Goal: Task Accomplishment & Management: Manage account settings

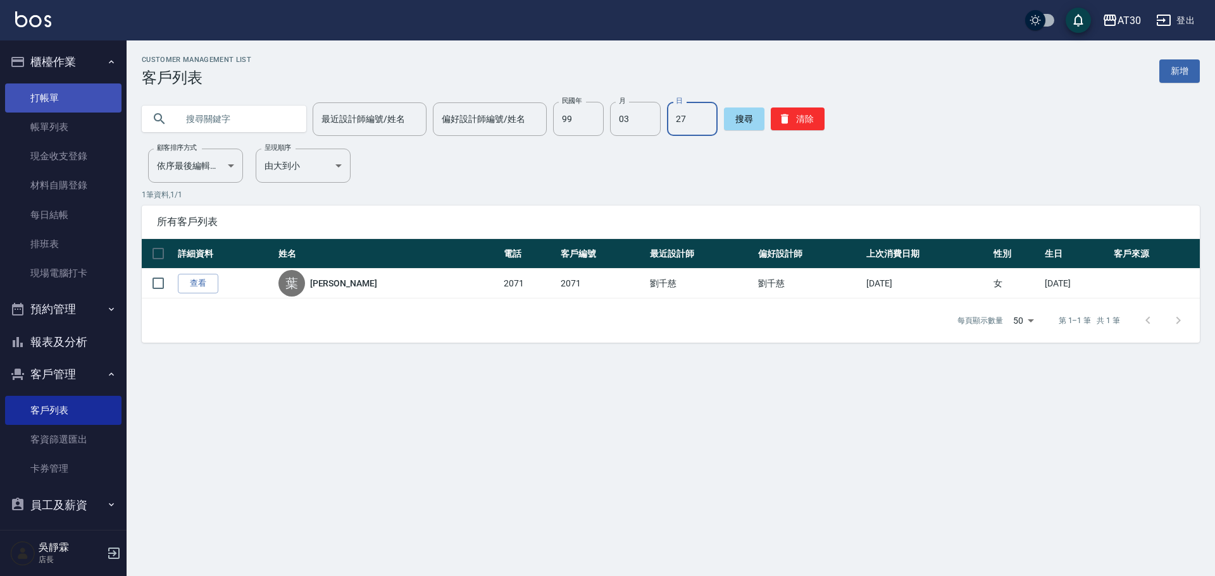
click at [54, 101] on link "打帳單" at bounding box center [63, 98] width 116 height 29
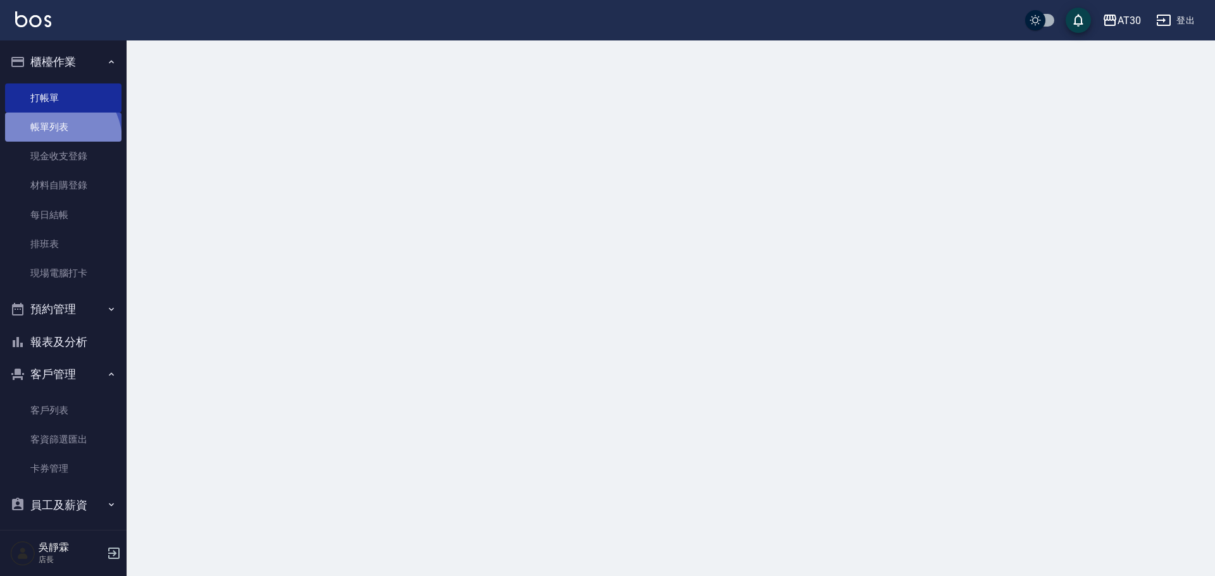
click at [55, 140] on link "帳單列表" at bounding box center [63, 127] width 116 height 29
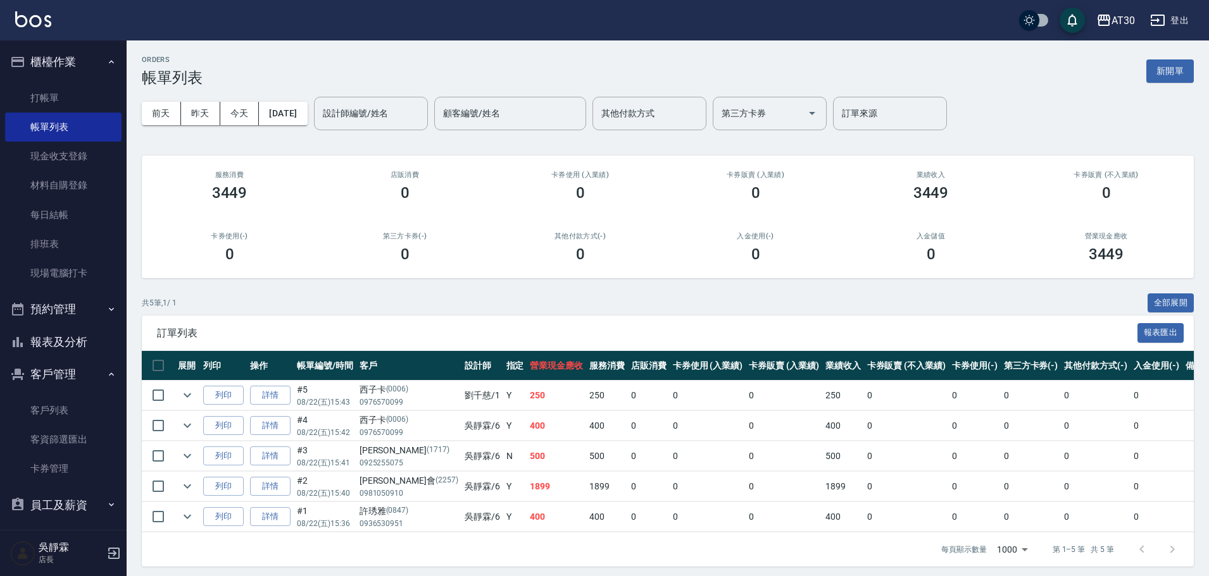
drag, startPoint x: 68, startPoint y: 319, endPoint x: 53, endPoint y: 376, distance: 58.9
click at [53, 376] on ul "櫃檯作業 打帳單 帳單列表 現金收支登錄 材料自購登錄 每日結帳 排班表 現場電腦打卡 預約管理 預約管理 單日預約紀錄 單週預約紀錄 報表及分析 報表目錄 …" at bounding box center [63, 315] width 116 height 551
click at [67, 409] on link "客戶列表" at bounding box center [63, 410] width 116 height 29
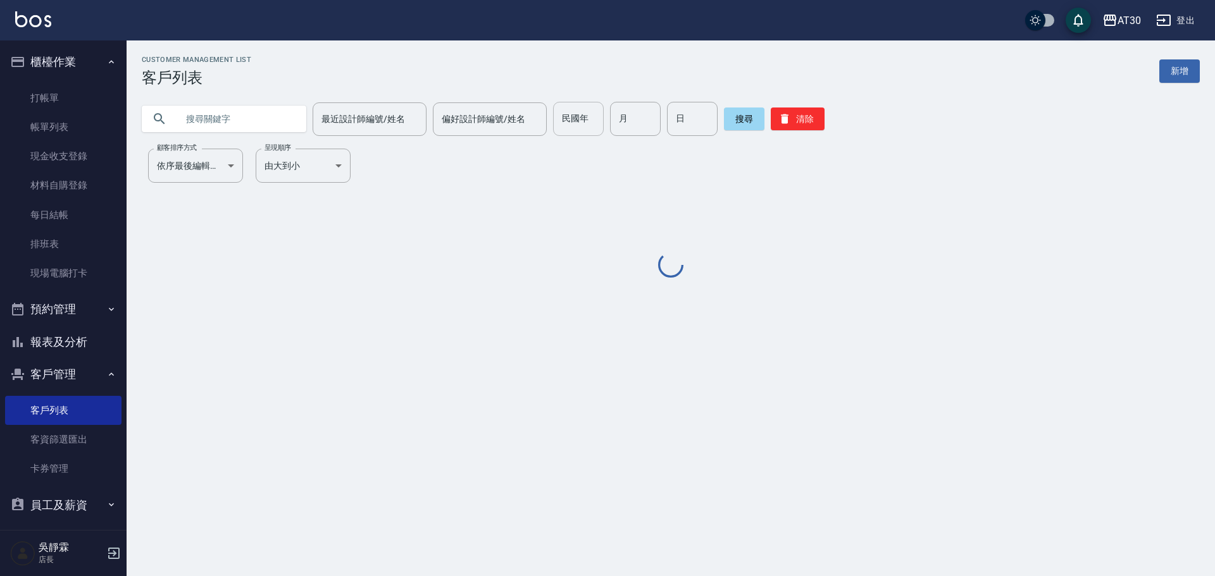
click at [553, 120] on input "民國年" at bounding box center [578, 119] width 51 height 34
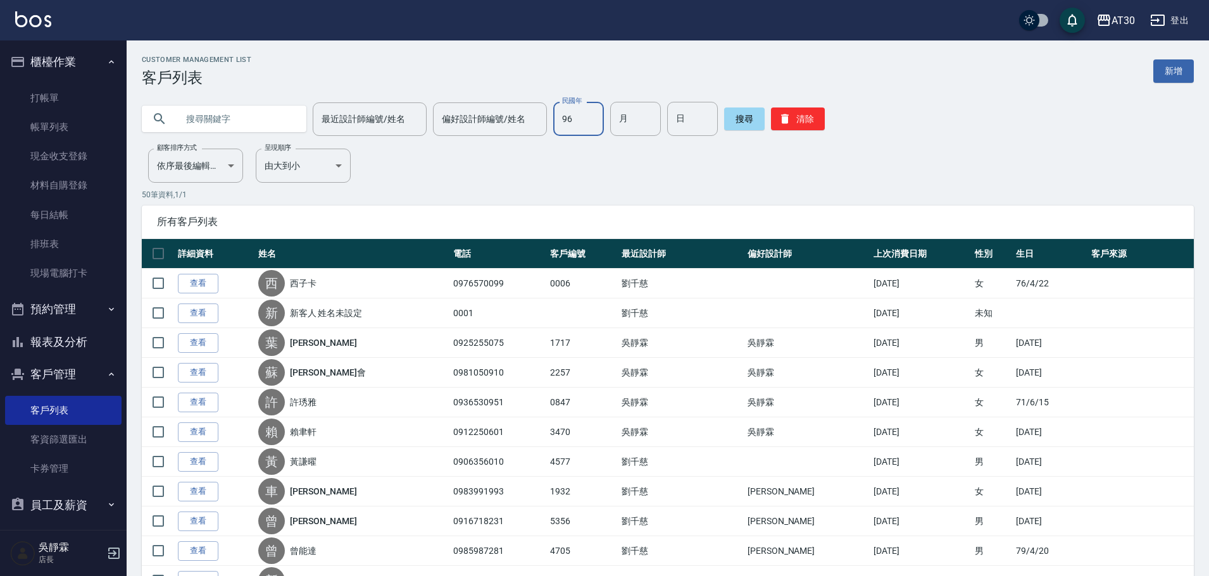
type input "96"
type input "01"
type input "09"
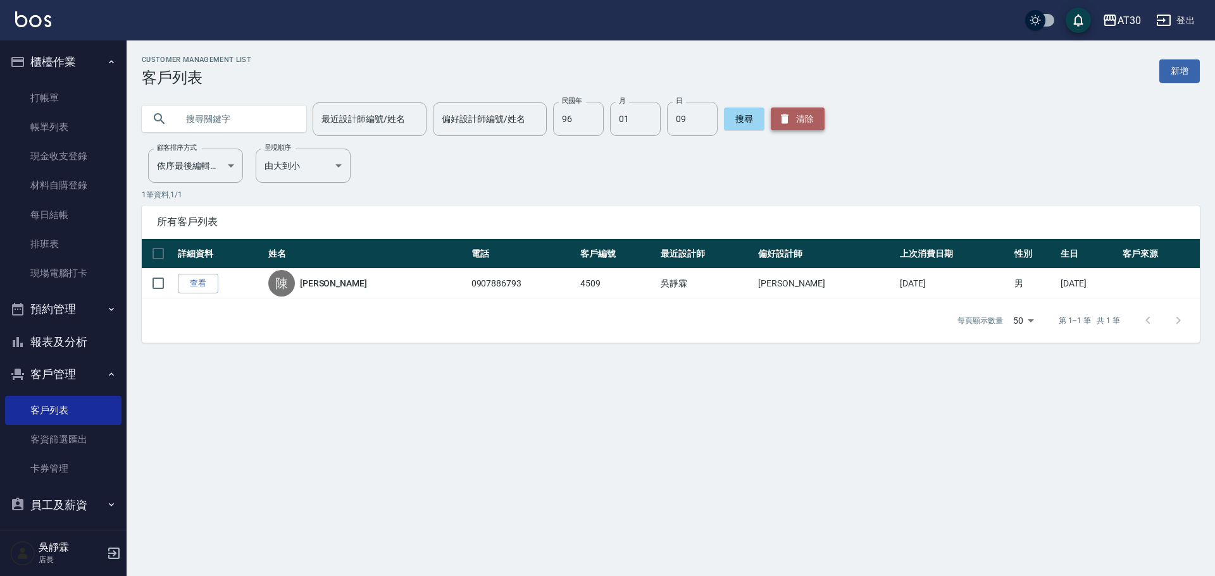
click at [800, 116] on button "清除" at bounding box center [798, 119] width 54 height 23
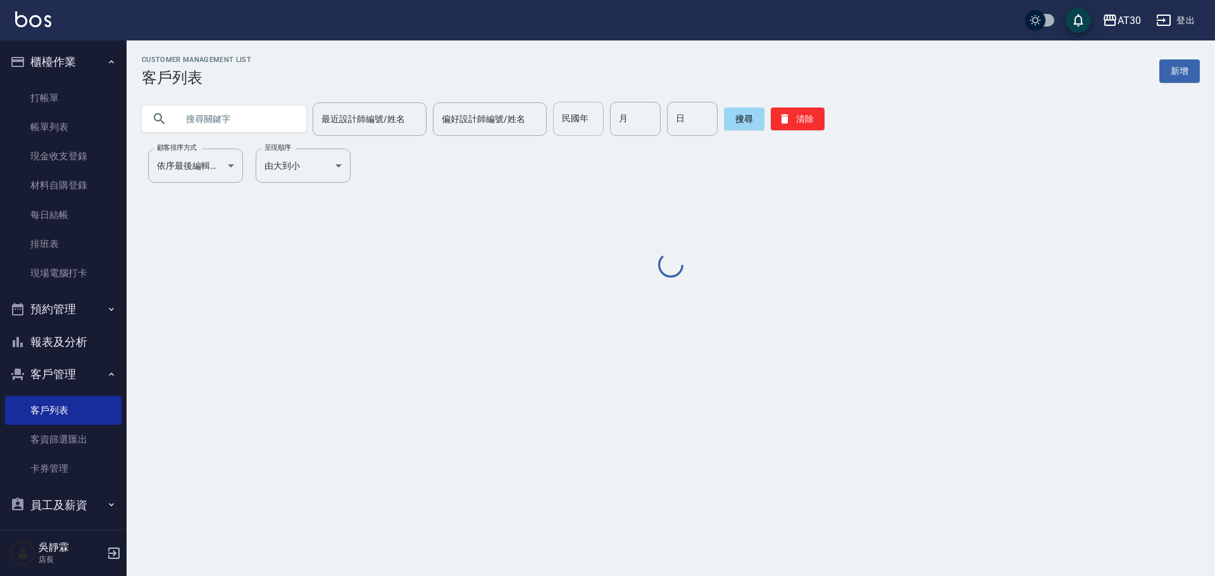
click at [591, 123] on input "民國年" at bounding box center [578, 119] width 51 height 34
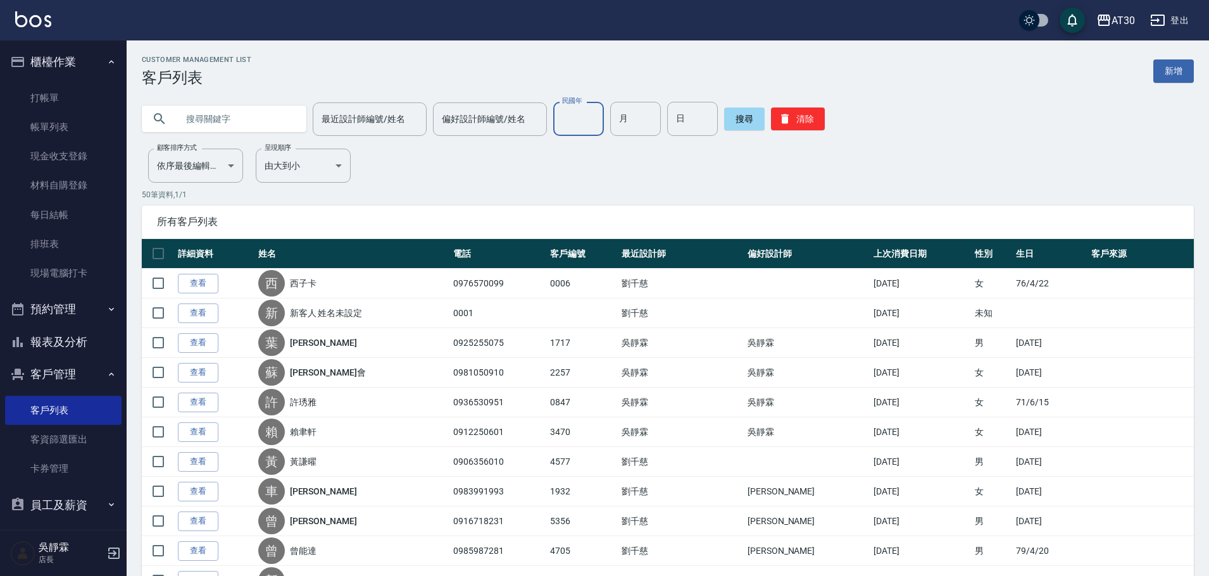
scroll to position [106, 0]
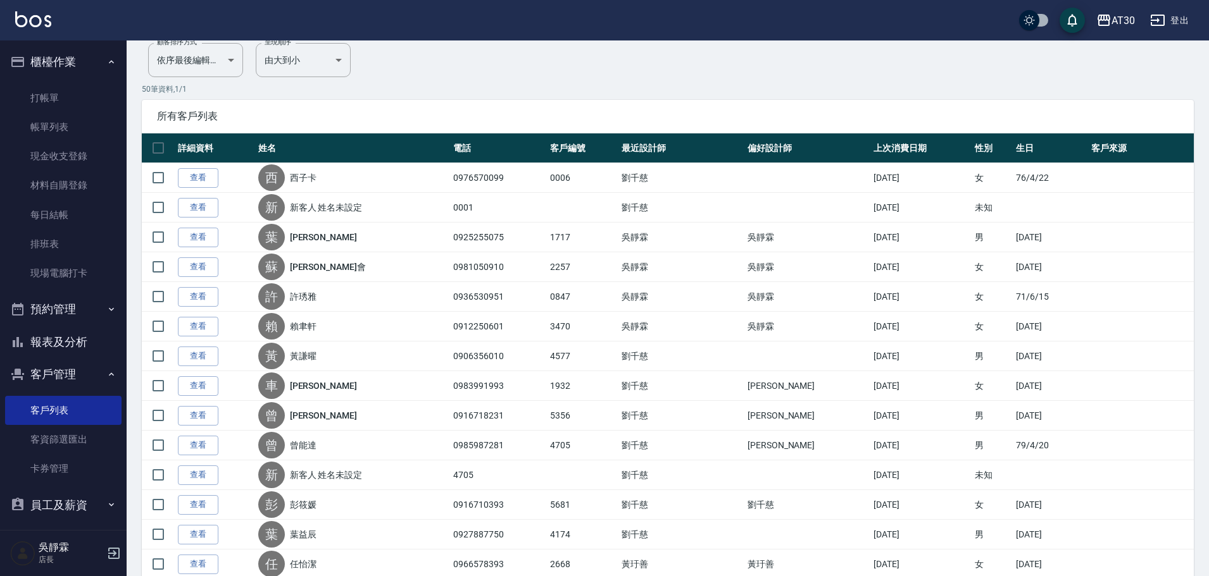
type input "79"
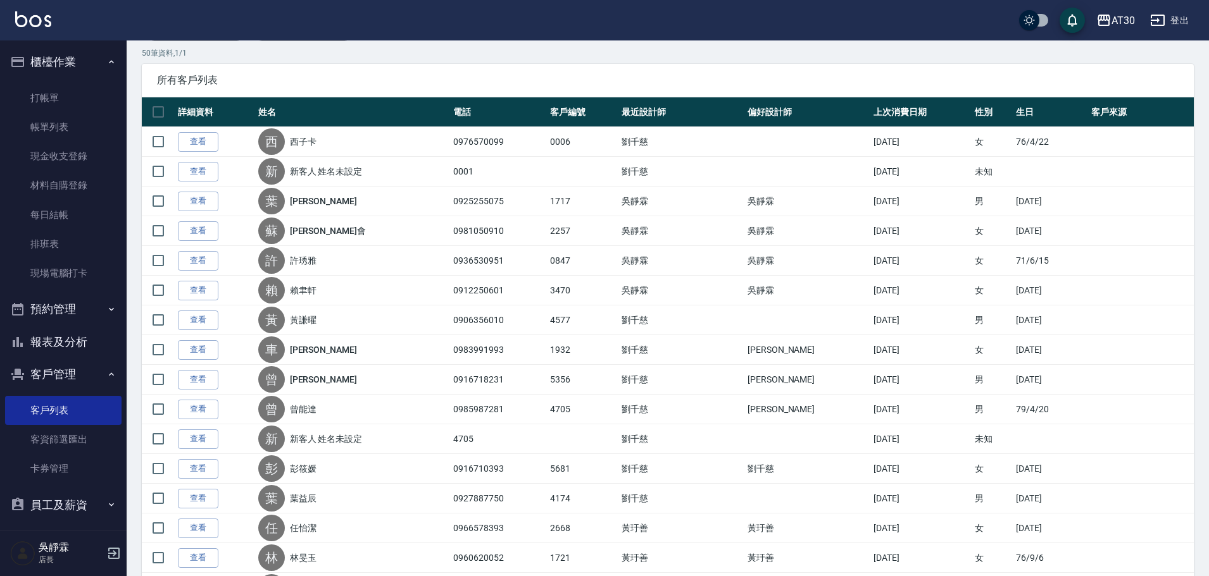
scroll to position [207, 0]
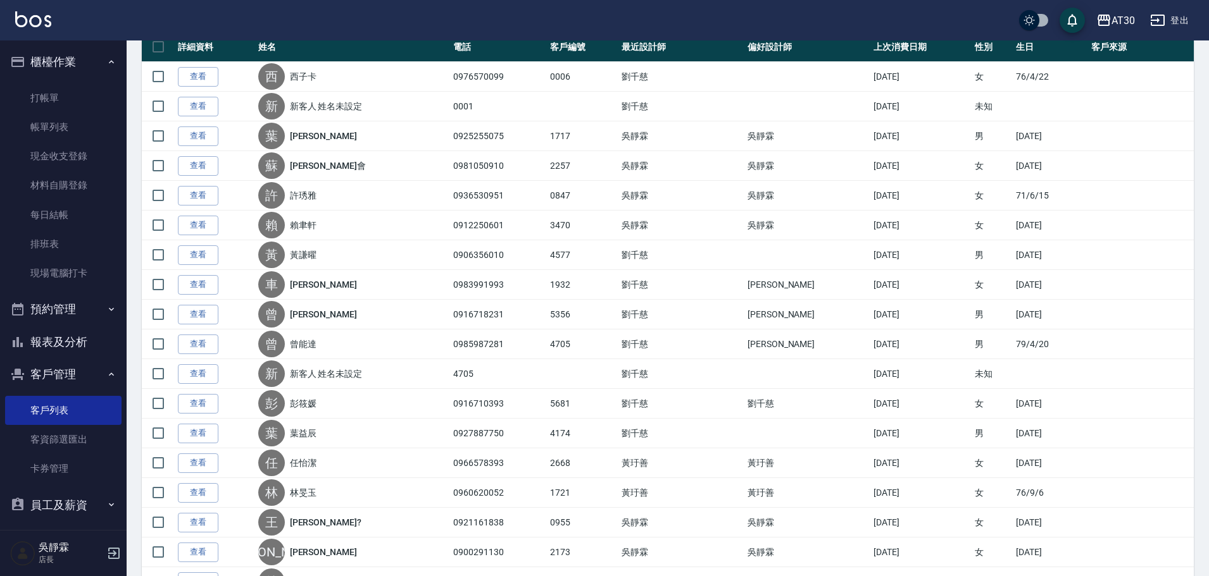
type input "11"
drag, startPoint x: 1209, startPoint y: 168, endPoint x: 1214, endPoint y: 14, distance: 154.5
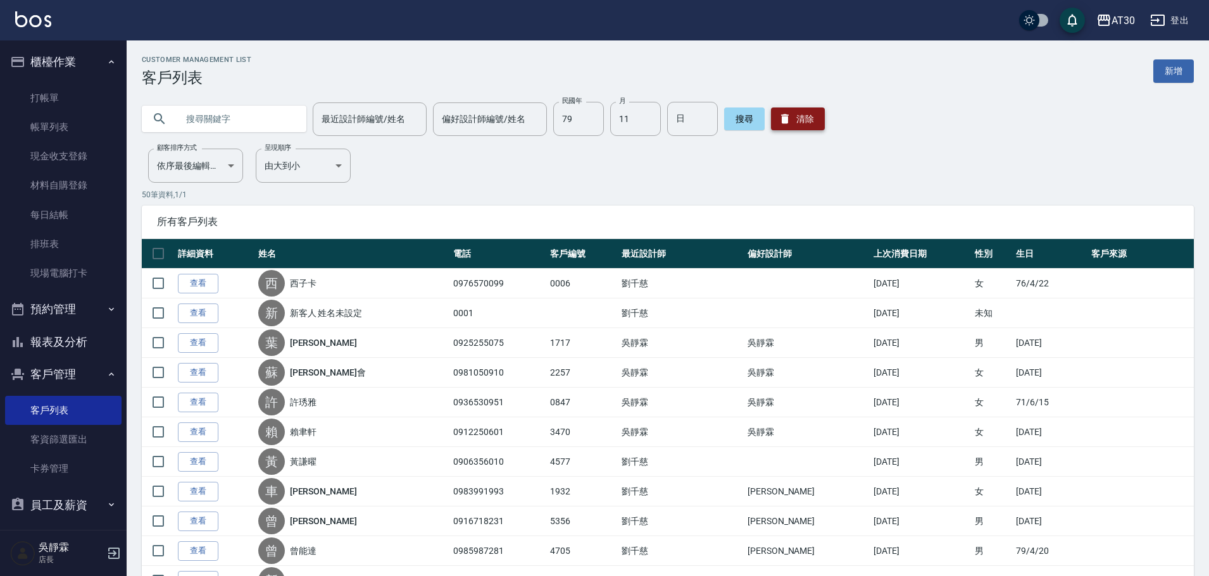
drag, startPoint x: 815, startPoint y: 119, endPoint x: 797, endPoint y: 118, distance: 17.8
click at [814, 119] on button "清除" at bounding box center [798, 119] width 54 height 23
click at [796, 108] on button "清除" at bounding box center [798, 119] width 54 height 23
click at [730, 112] on button "搜尋" at bounding box center [744, 119] width 40 height 23
drag, startPoint x: 795, startPoint y: 120, endPoint x: 717, endPoint y: 112, distance: 78.9
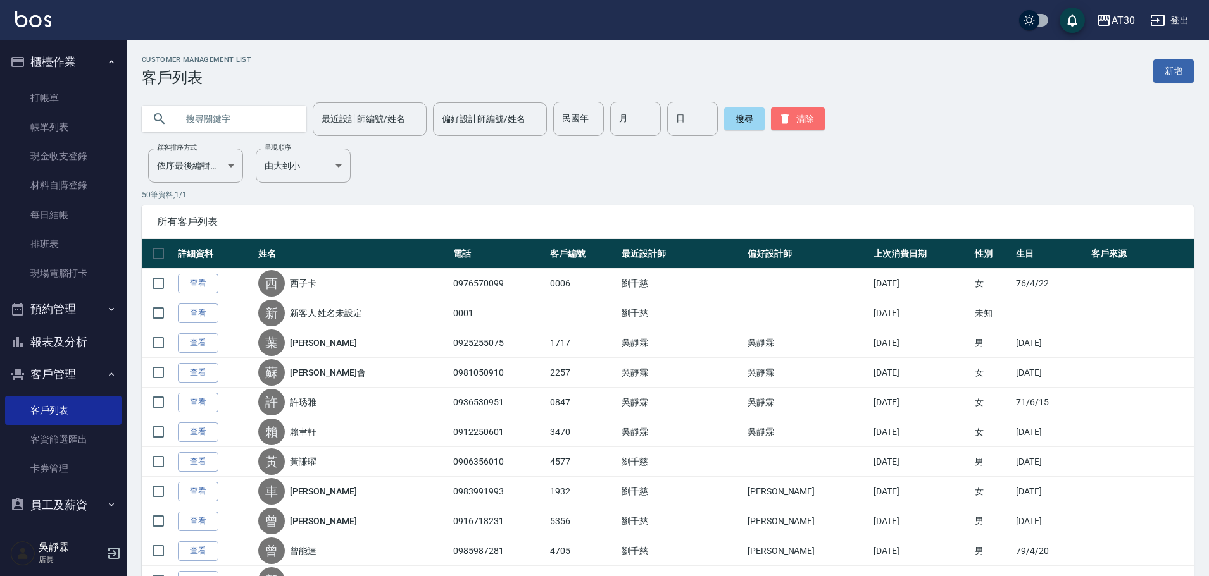
click at [795, 118] on button "清除" at bounding box center [798, 119] width 54 height 23
click at [610, 109] on input "月" at bounding box center [635, 119] width 51 height 34
click at [543, 115] on div "最近設計師編號/姓名 最近設計師編號/姓名 偏好設計師編號/姓名 偏好設計師編號/姓名 民國年 民國年 月 月 日 日 搜尋 清除" at bounding box center [668, 119] width 1052 height 34
click at [581, 114] on input "民國年" at bounding box center [578, 119] width 51 height 34
type input "79"
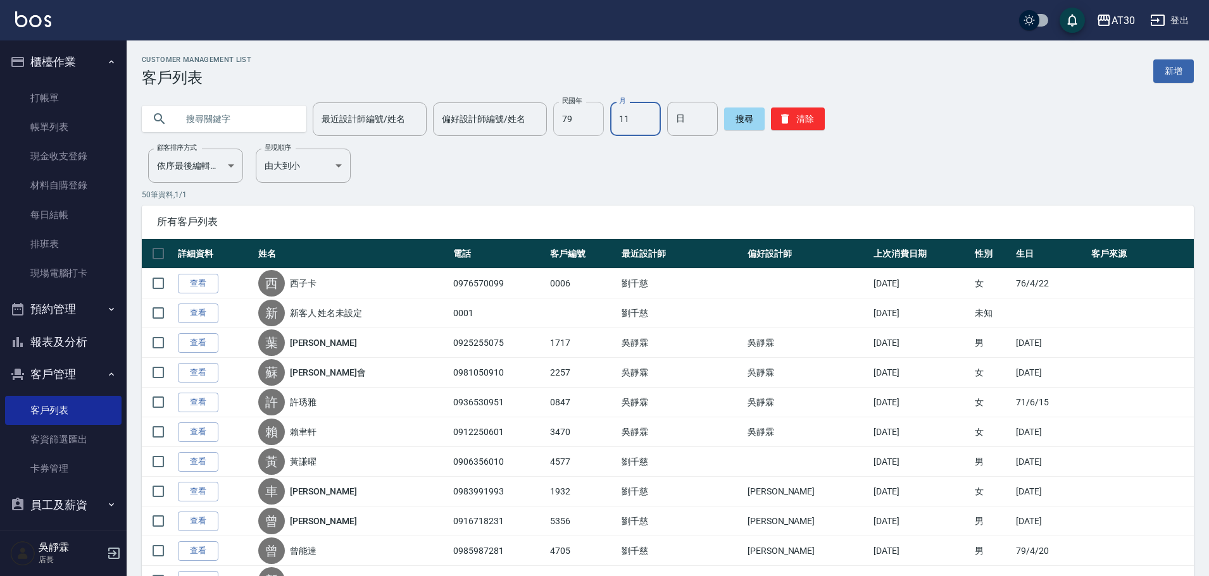
type input "11"
type input "06"
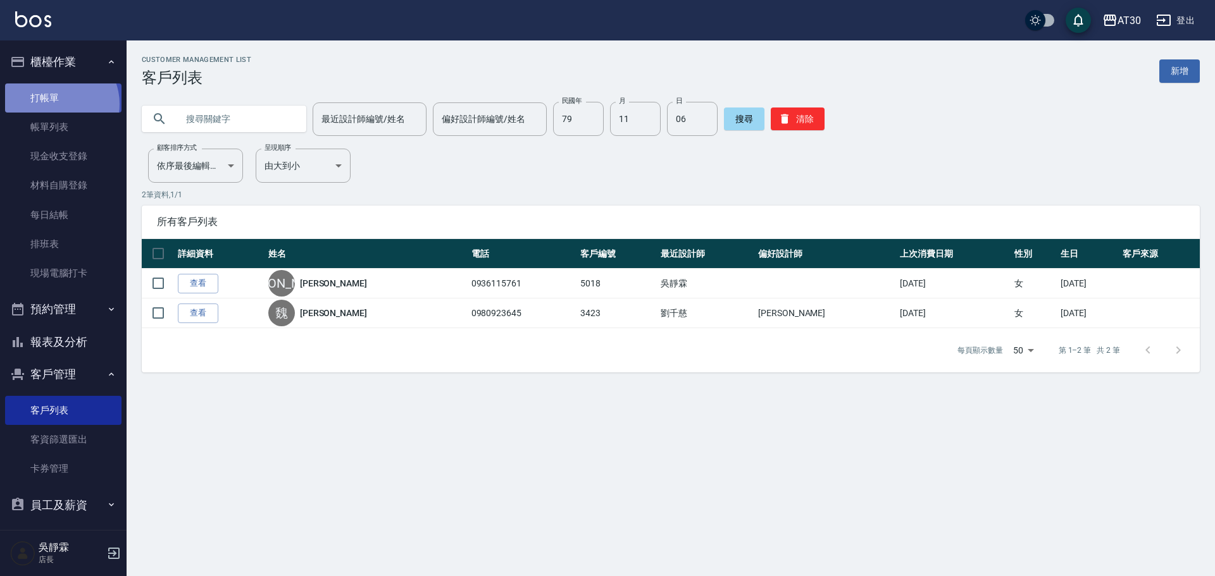
click at [56, 102] on link "打帳單" at bounding box center [63, 98] width 116 height 29
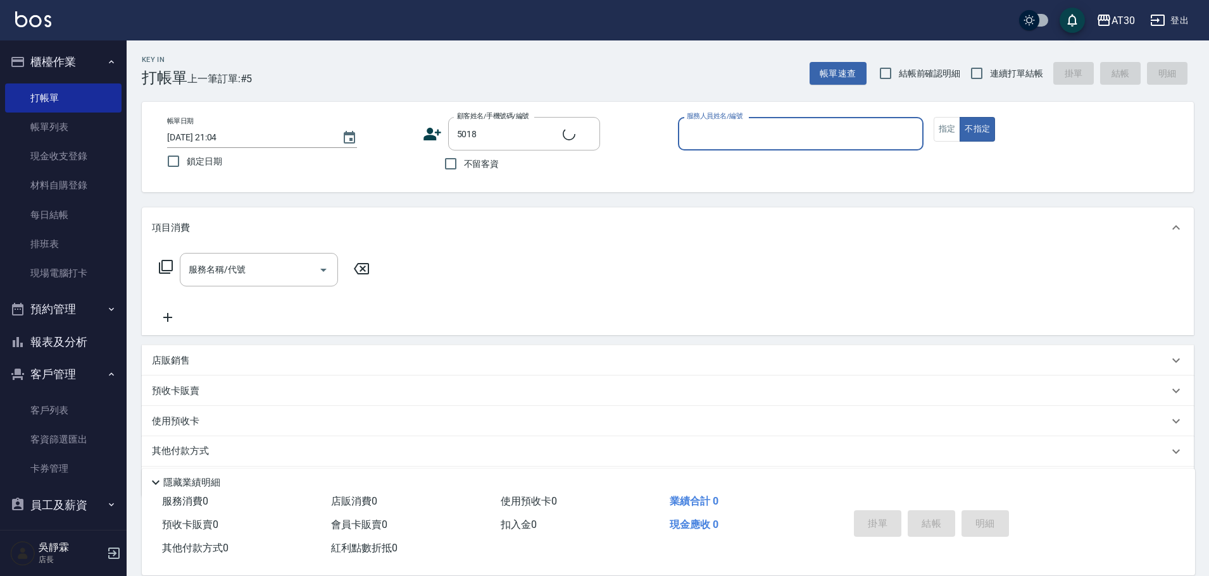
type input "[PERSON_NAME]/0936115761/5018"
type input "吳靜霖-6"
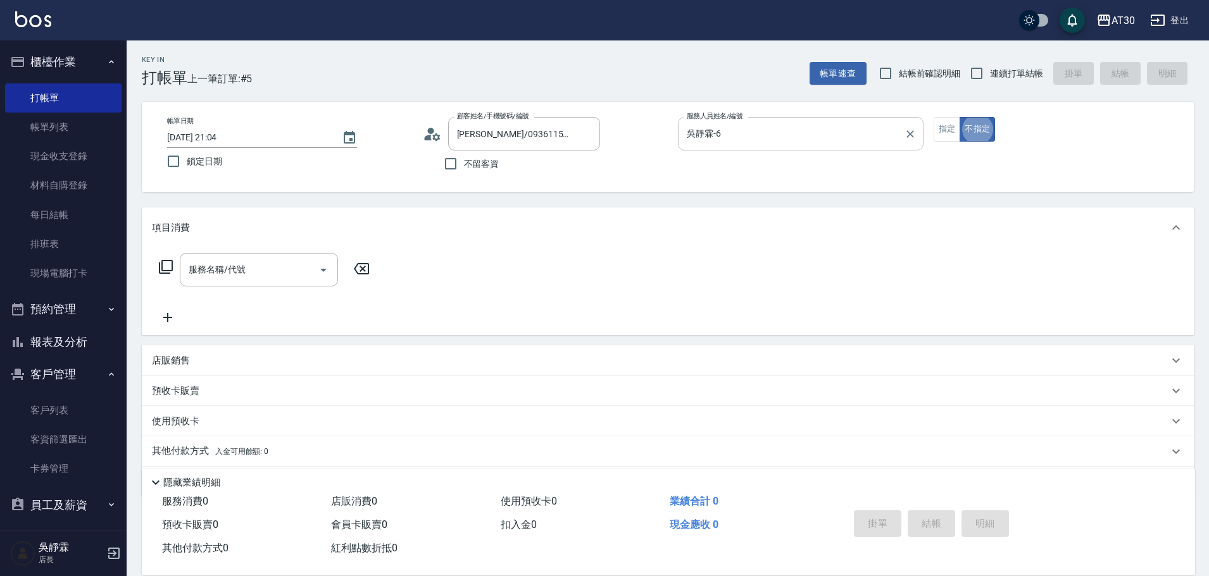
type button "false"
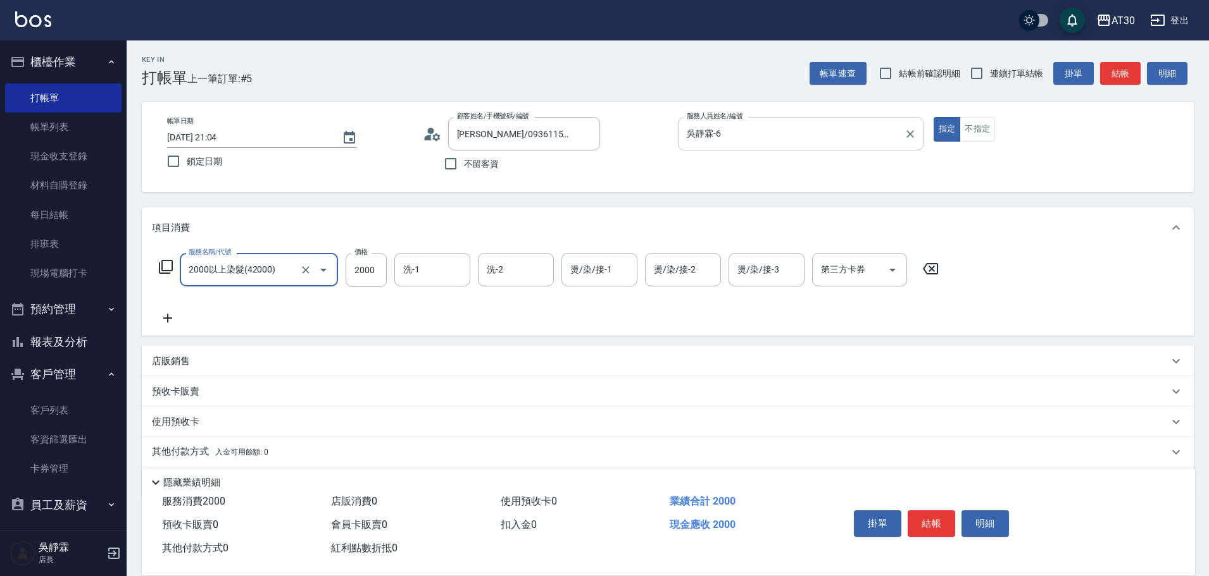
type input "2000以上染髮(42000)"
type input "吳靜霖-6"
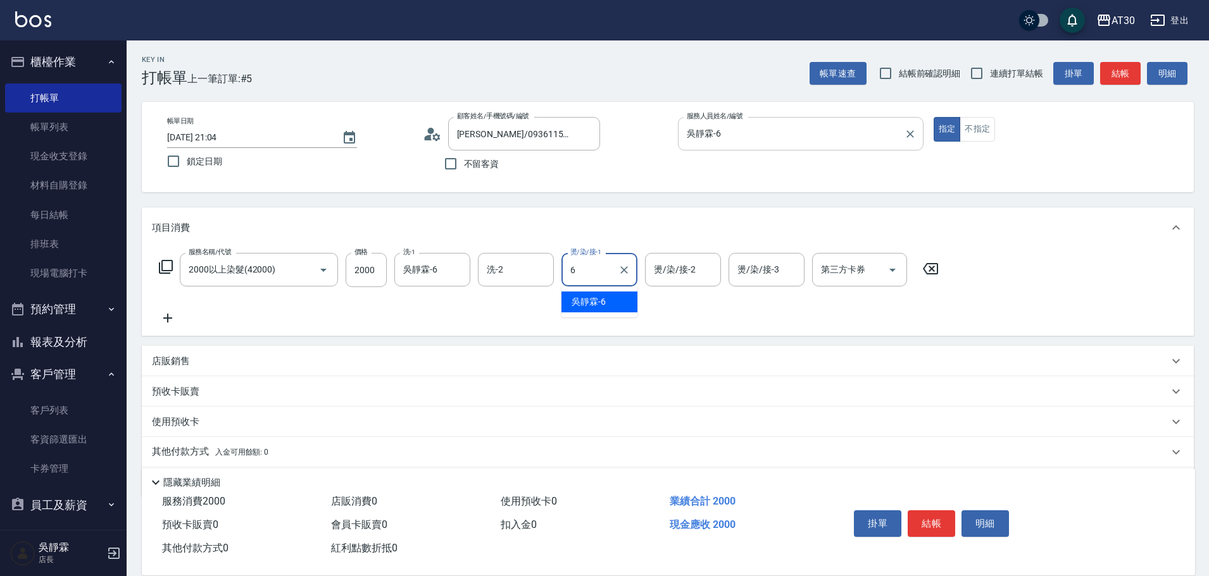
type input "吳靜霖-6"
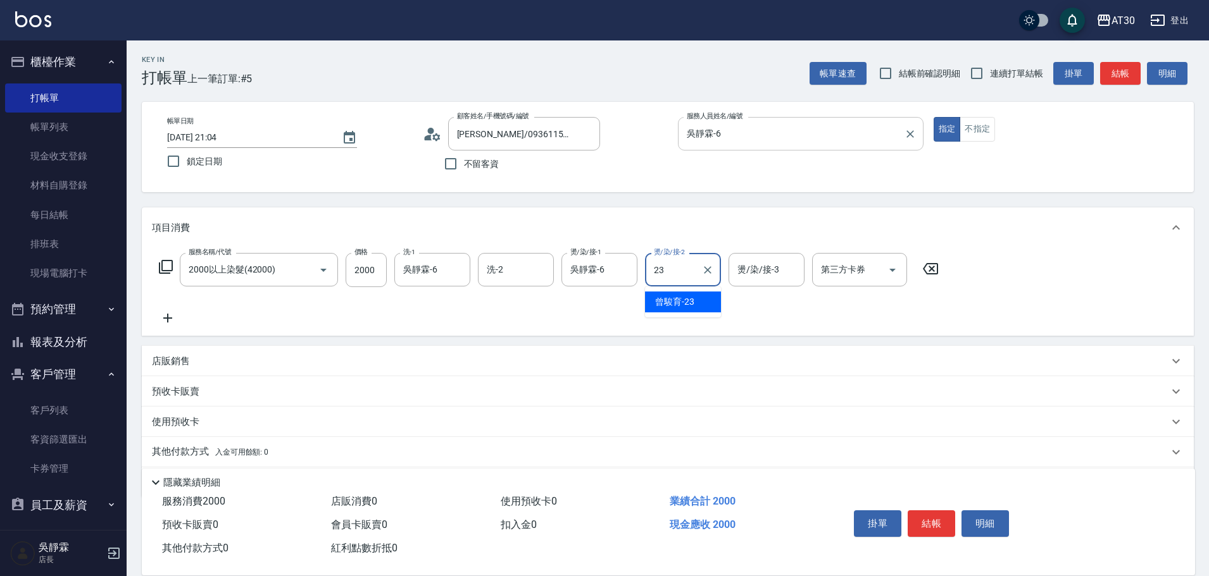
type input "曾駿育-23"
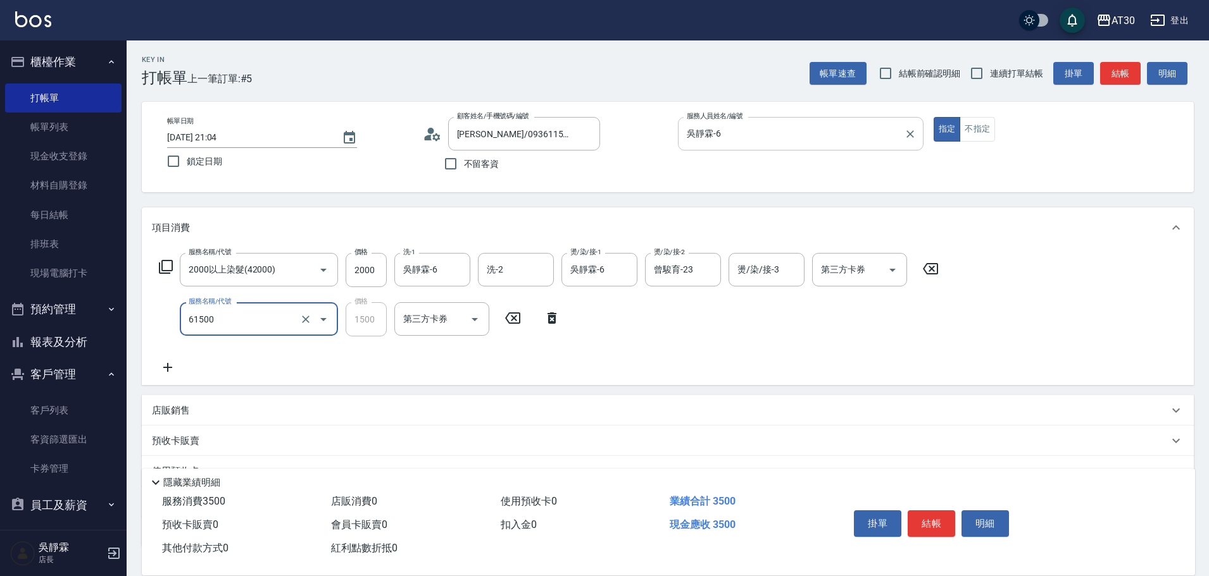
type input "拆/接 髮片(61500)"
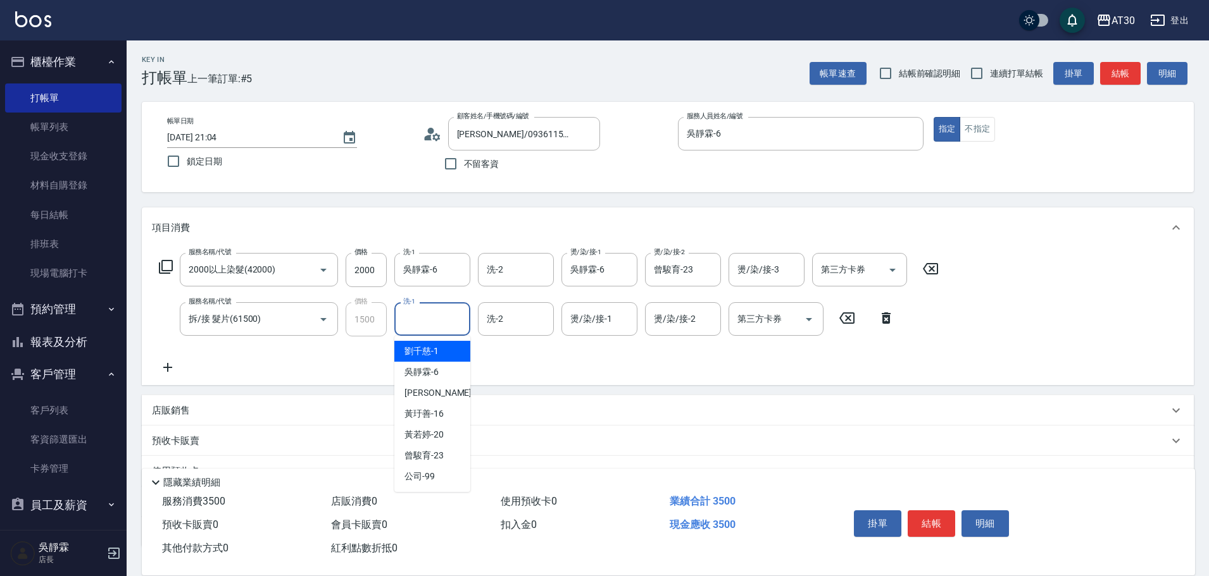
click at [430, 324] on input "洗-1" at bounding box center [432, 319] width 65 height 22
type input "公司-99"
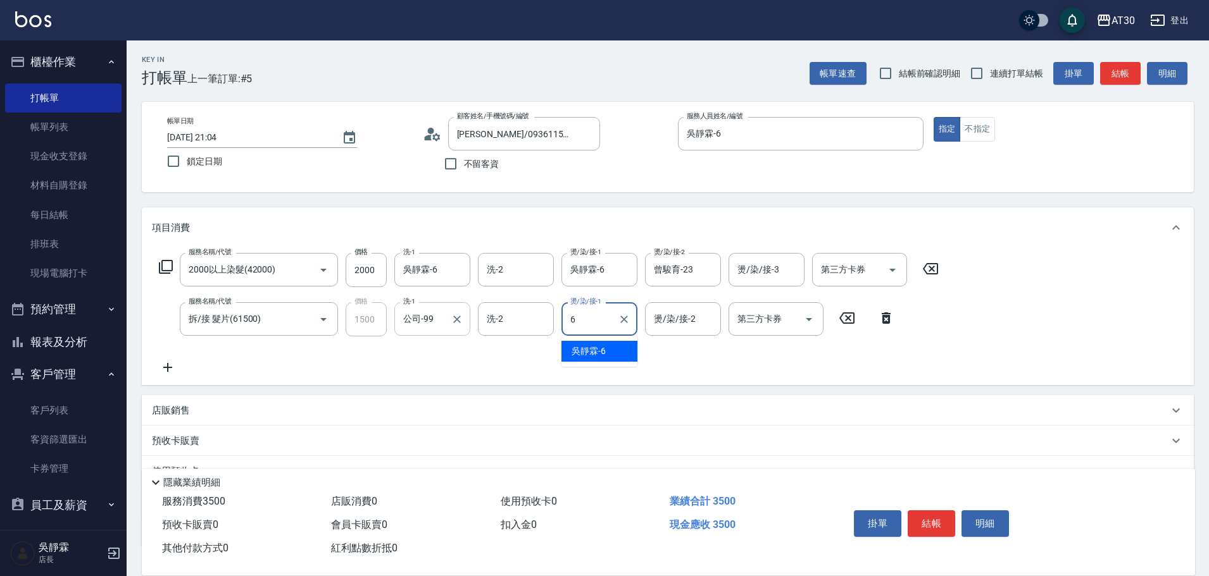
type input "吳靜霖-6"
click at [621, 270] on icon "Clear" at bounding box center [624, 270] width 13 height 13
click at [596, 278] on input "燙/染/接-1" at bounding box center [599, 270] width 65 height 22
type input "吳靜霖-6"
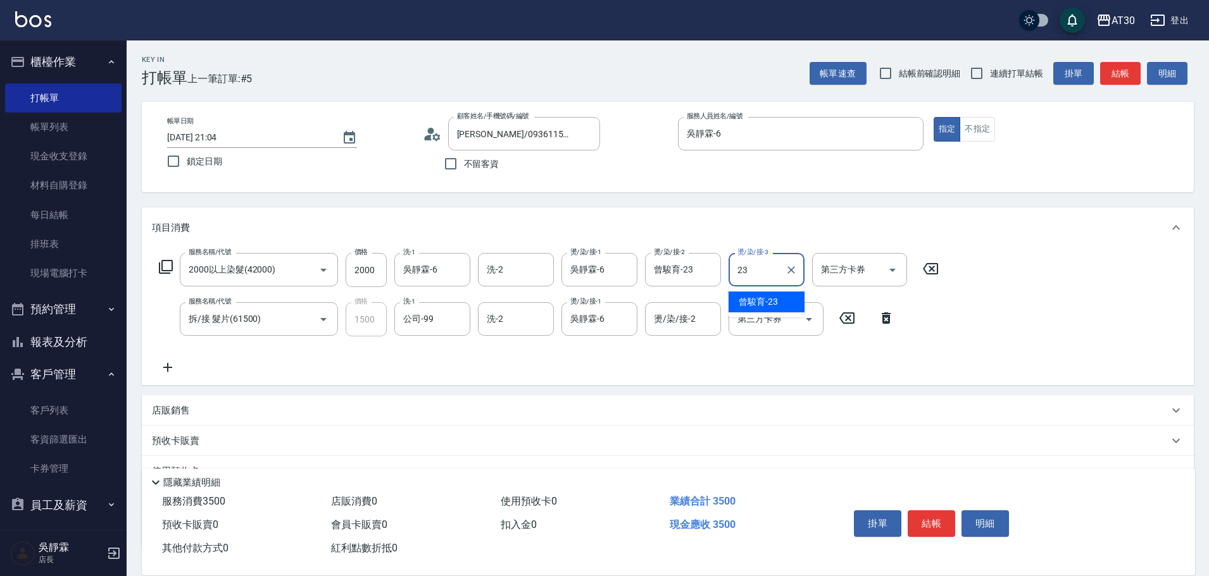
click at [751, 304] on span "[PERSON_NAME]育 -23" at bounding box center [757, 301] width 39 height 13
type input "曾駿育-23"
click at [936, 524] on button "結帳" at bounding box center [930, 524] width 47 height 27
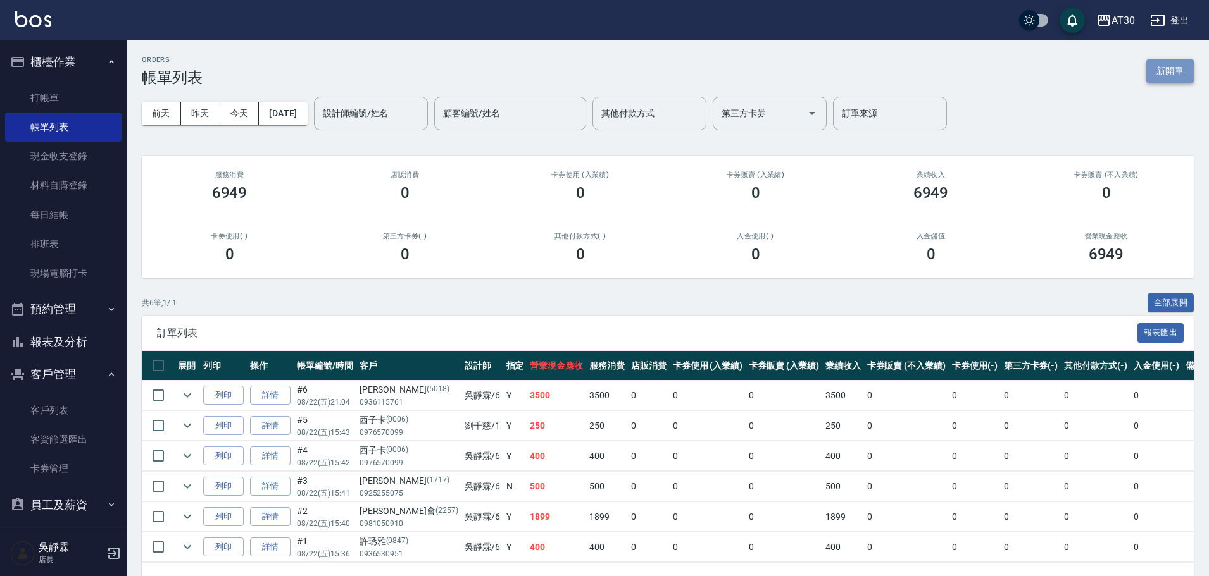
click at [1169, 66] on button "新開單" at bounding box center [1169, 70] width 47 height 23
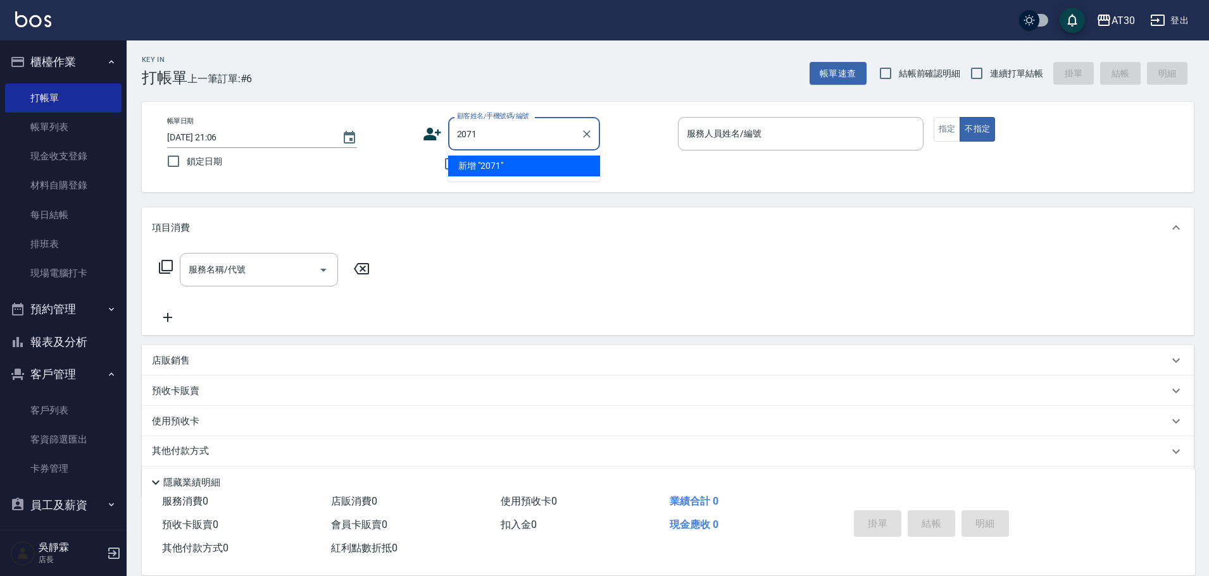
type input "2071"
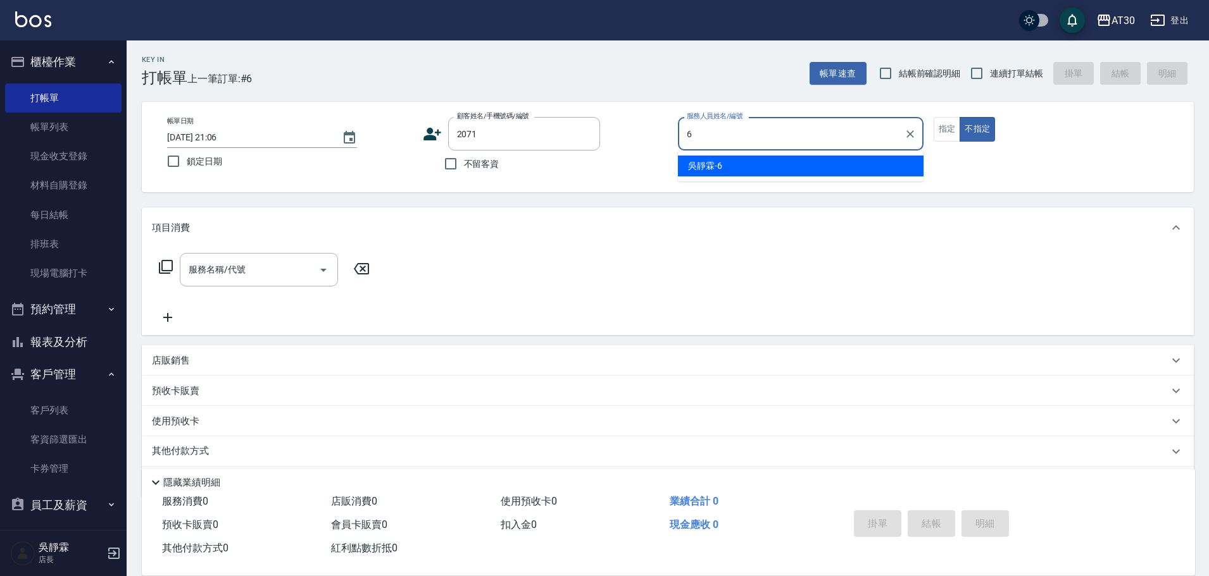
type input "吳靜霖-6"
type button "false"
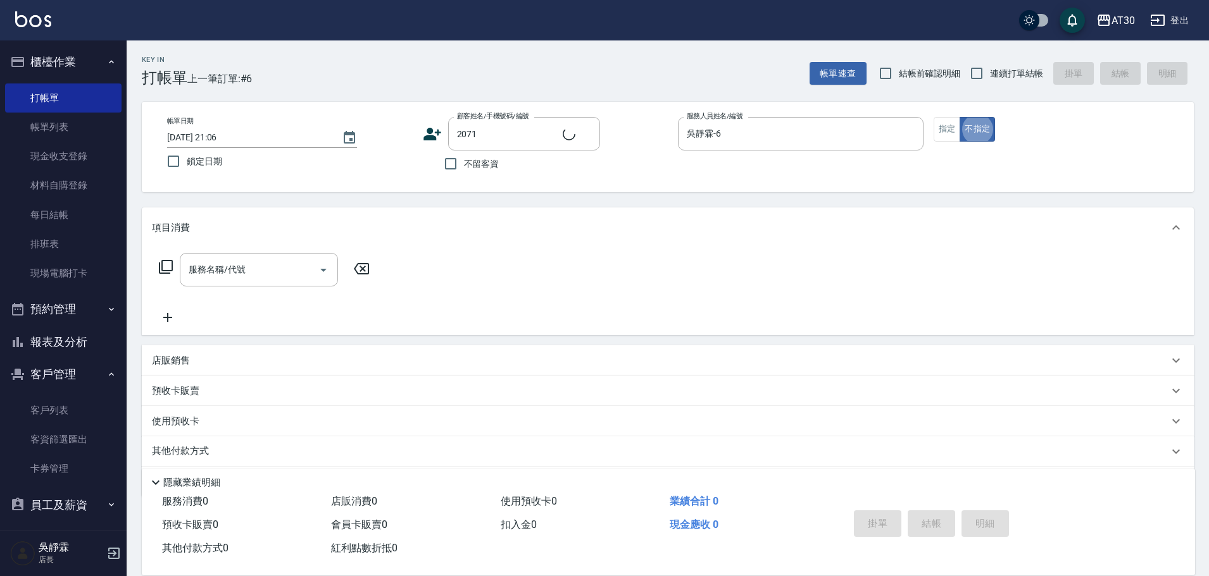
type input "[PERSON_NAME]/2071/2071"
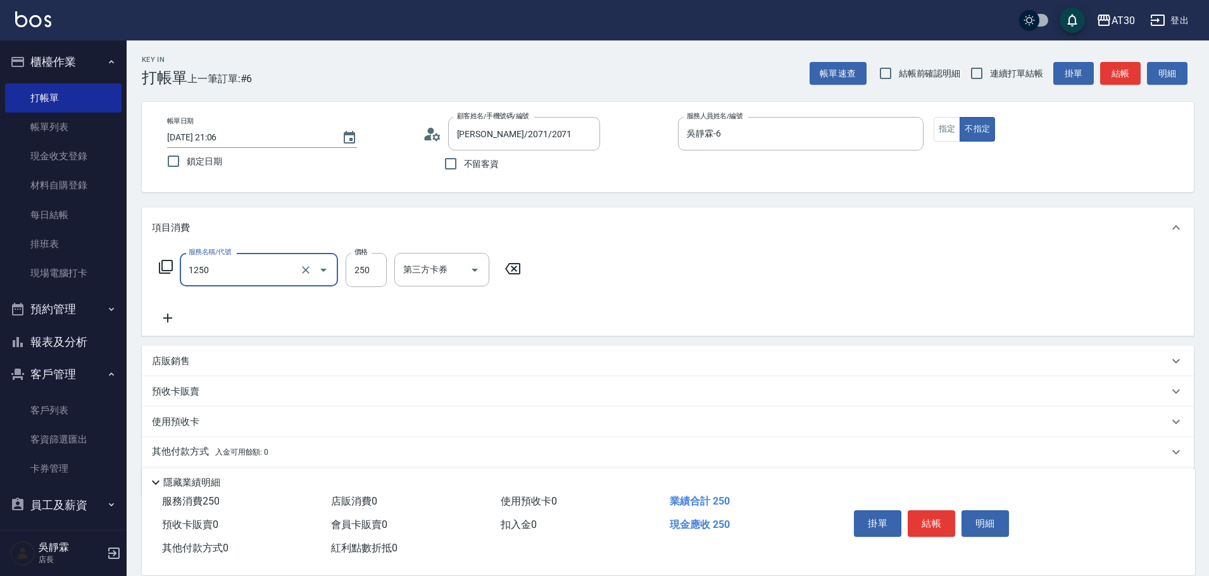
type input "洗髮250(1250)"
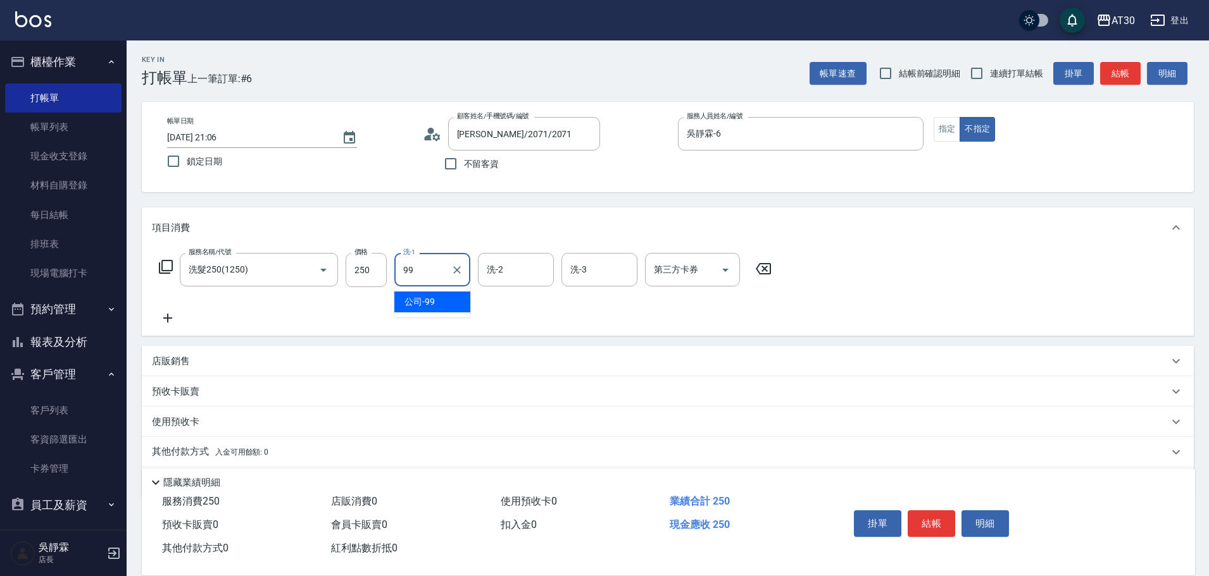
type input "公司-99"
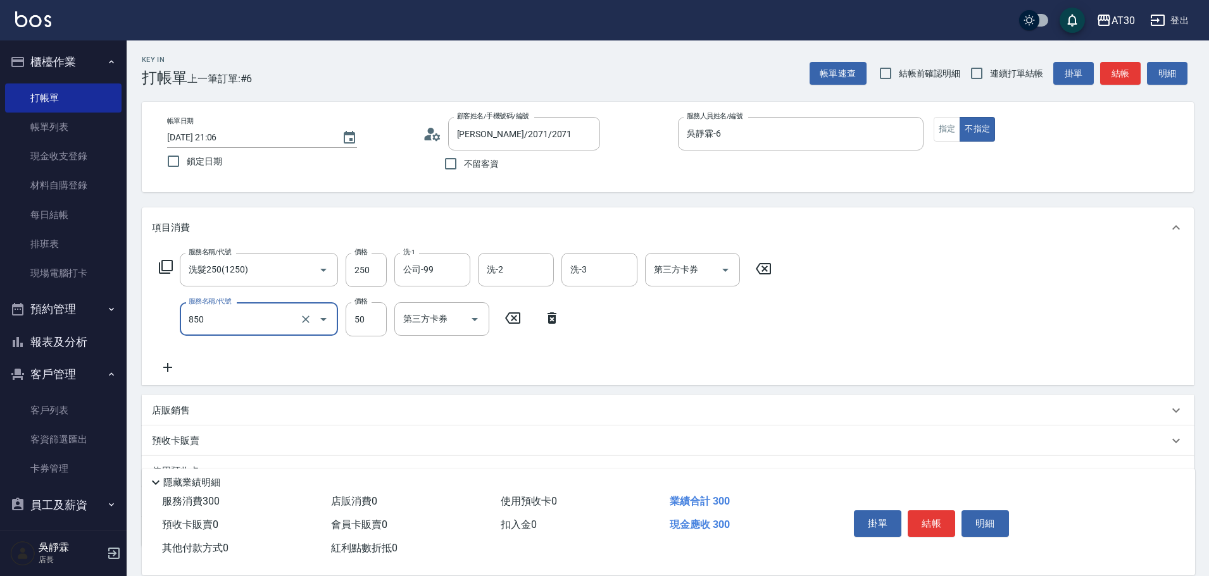
type input "吹捲(850)"
type input "200"
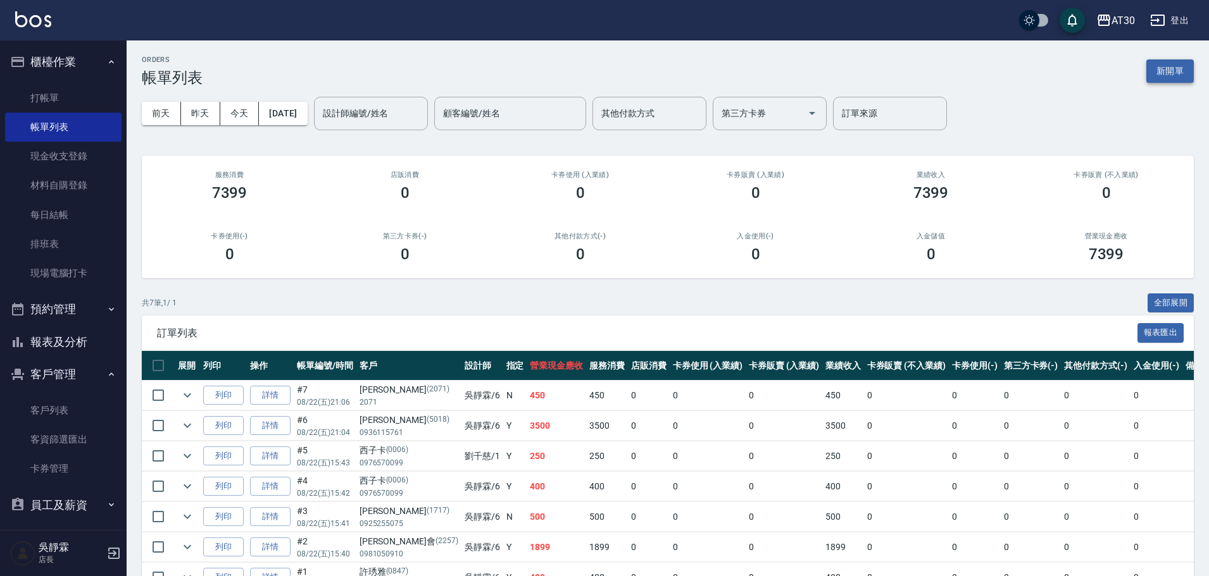
click at [1171, 67] on button "新開單" at bounding box center [1169, 70] width 47 height 23
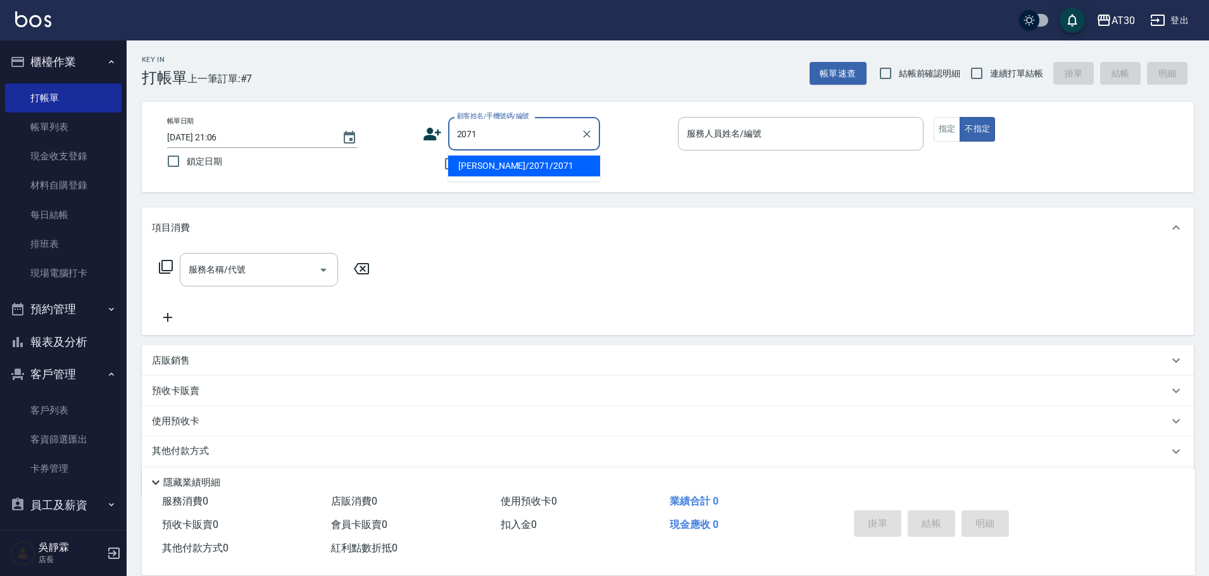
type input "[PERSON_NAME]/2071/2071"
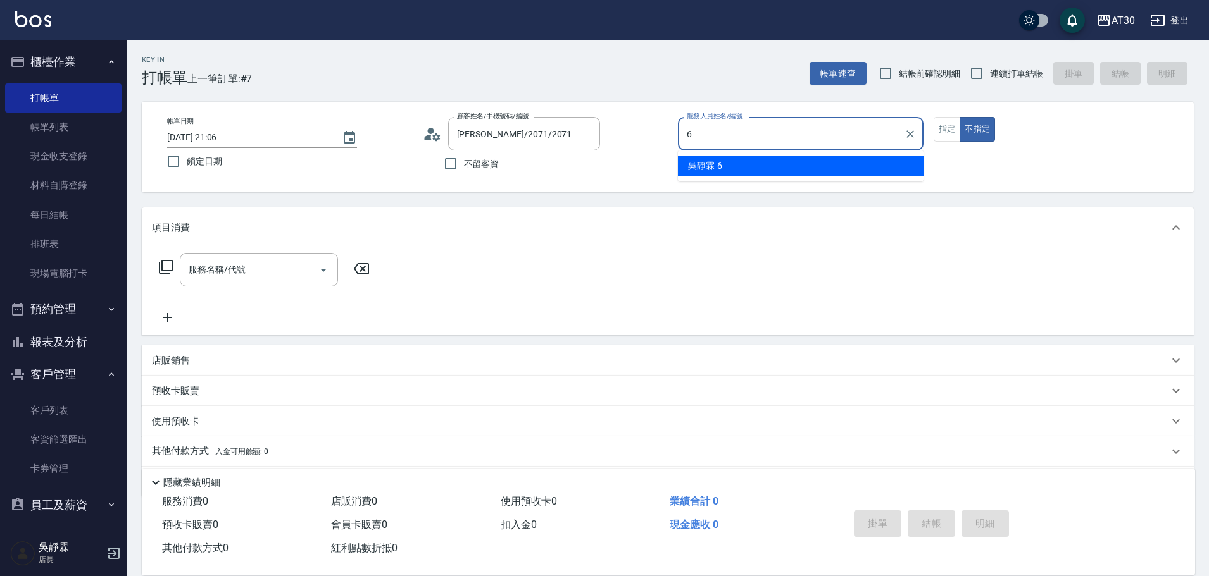
type input "吳靜霖-6"
type button "false"
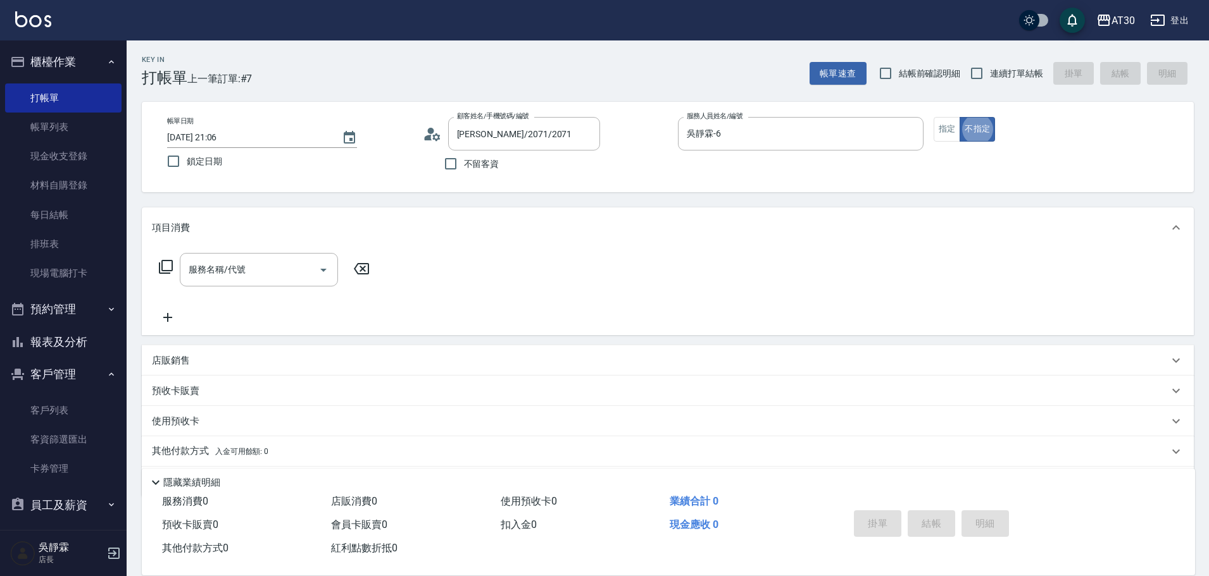
drag, startPoint x: 747, startPoint y: 125, endPoint x: 609, endPoint y: 172, distance: 145.9
click at [609, 172] on div "帳單日期 [DATE] 21:06 鎖定日期 顧客姓名/手機號碼/編號 [PERSON_NAME]/2071/2071 顧客姓名/手機號碼/編號 不留客資 服…" at bounding box center [667, 147] width 1021 height 60
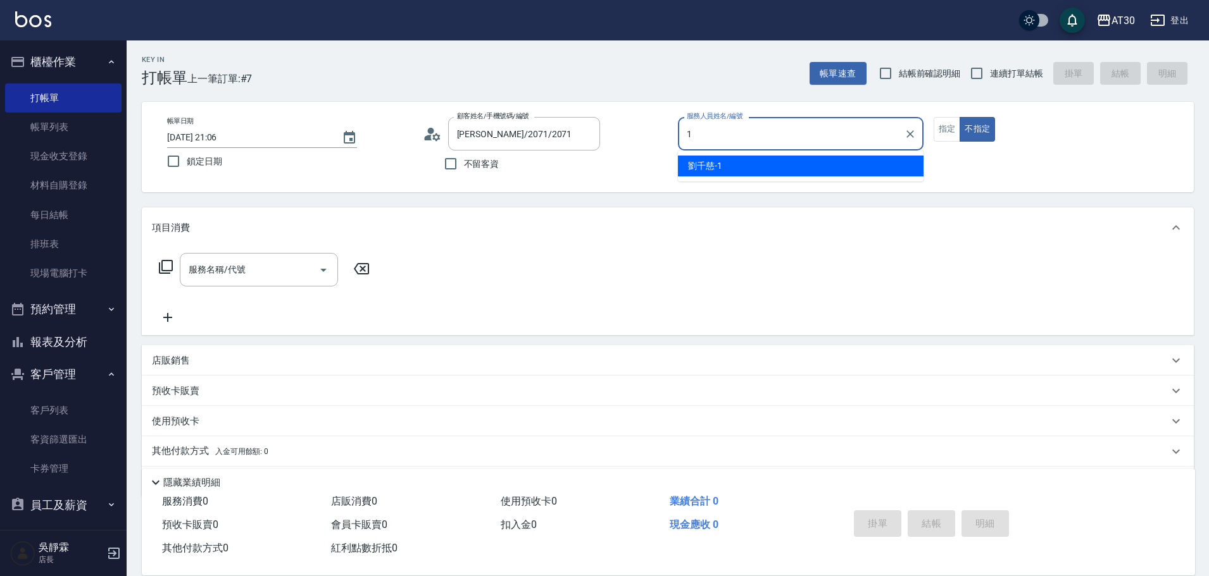
type input "[PERSON_NAME]1"
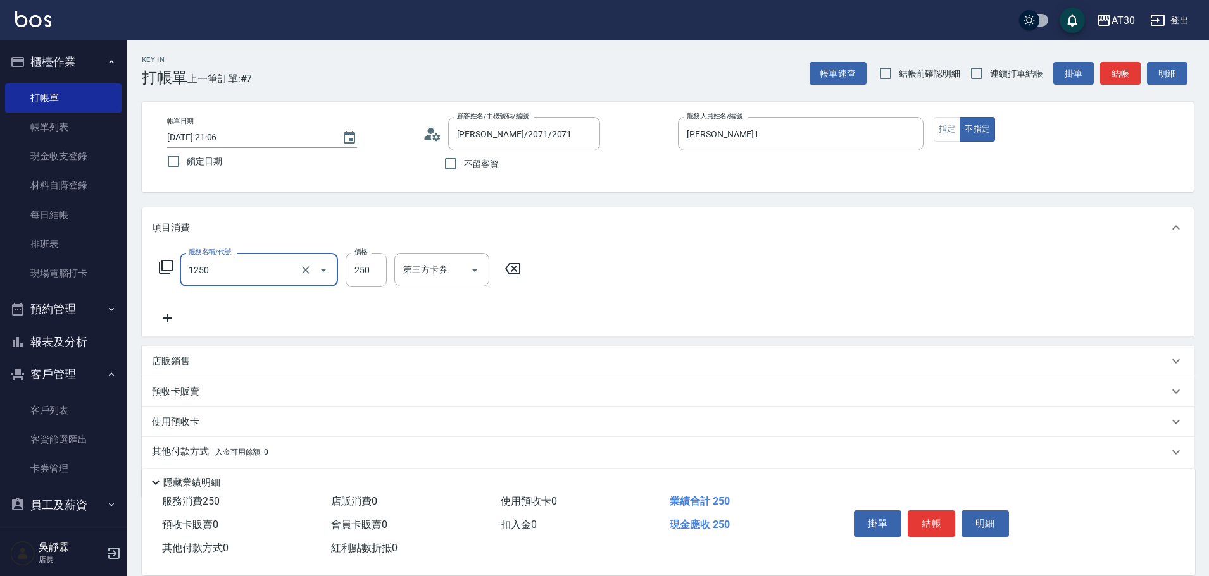
type input "洗髮250(1250)"
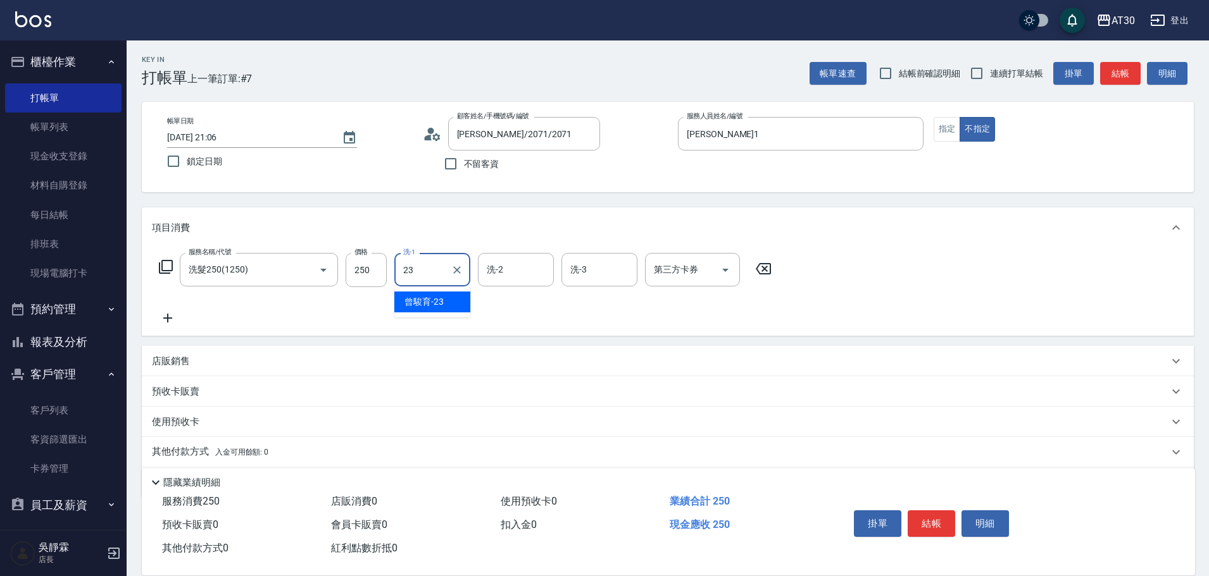
type input "曾駿育-23"
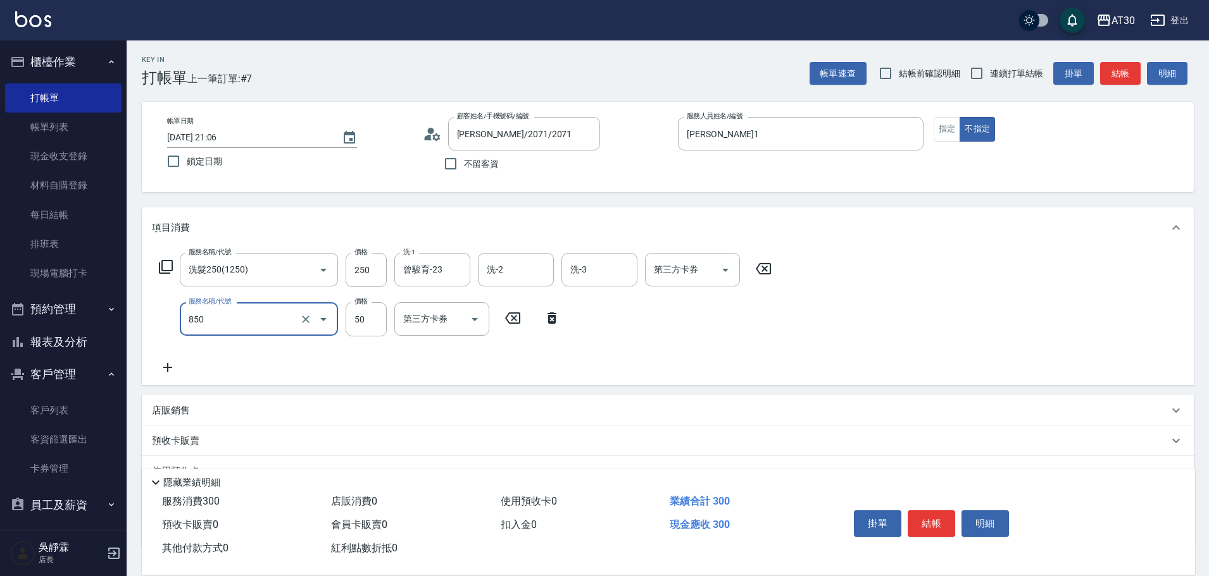
type input "吹捲(850)"
type input "200"
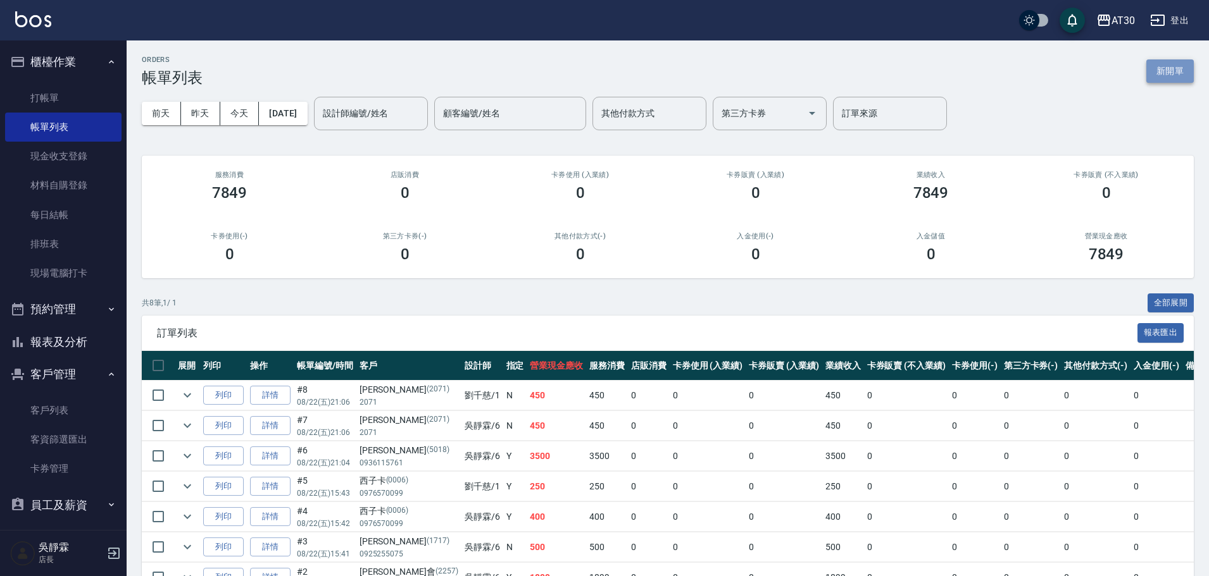
click at [1160, 65] on button "新開單" at bounding box center [1169, 70] width 47 height 23
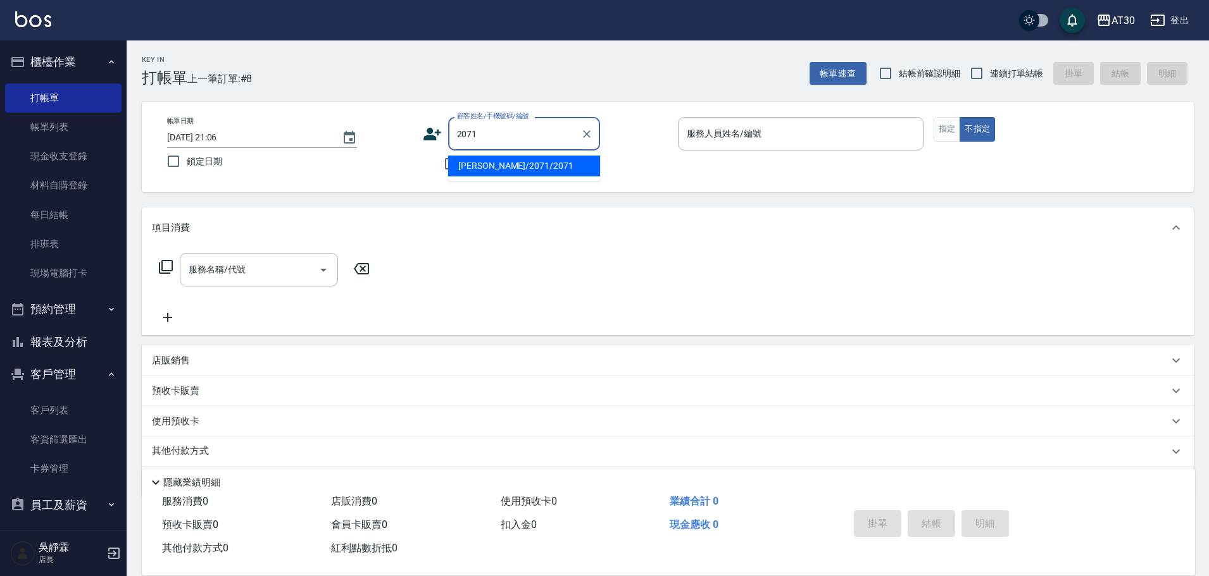
type input "[PERSON_NAME]/2071/2071"
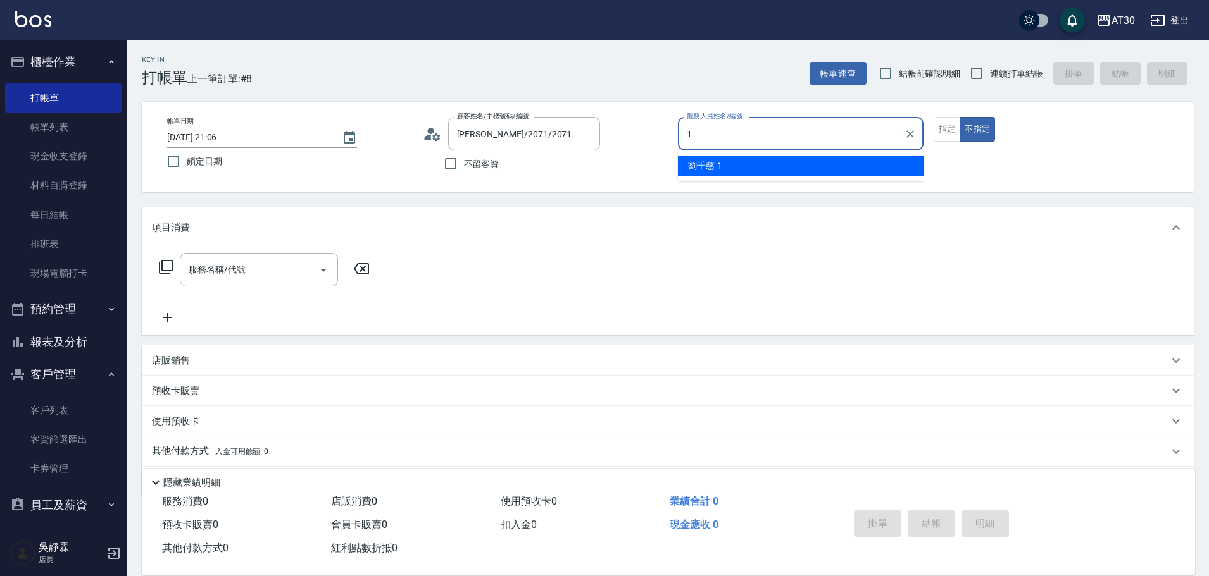
type input "[PERSON_NAME]1"
type button "false"
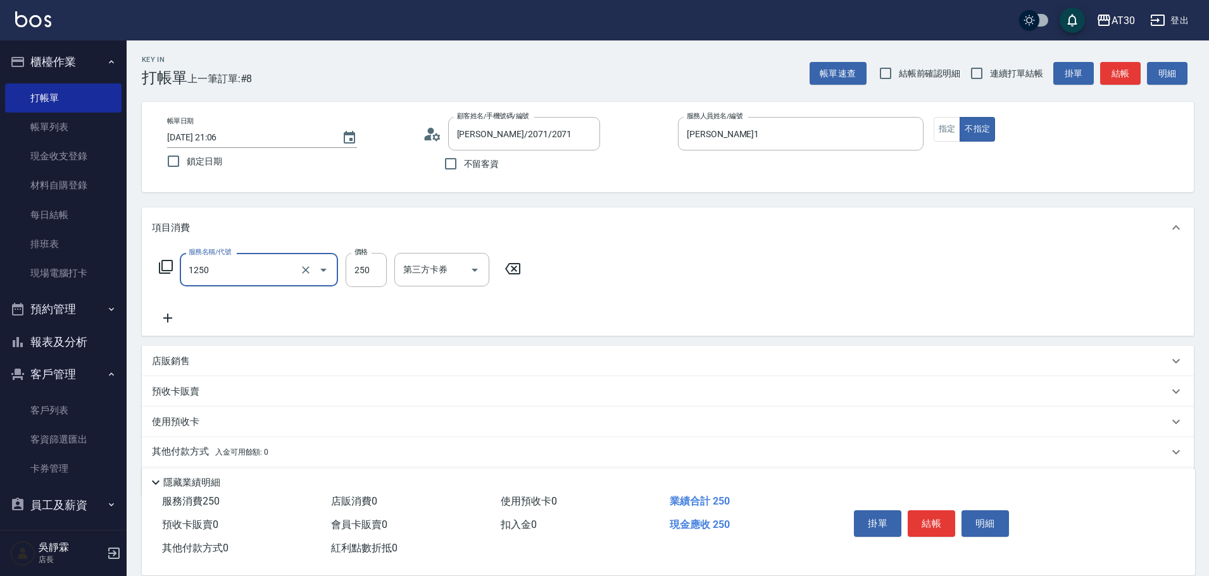
type input "洗髮250(1250)"
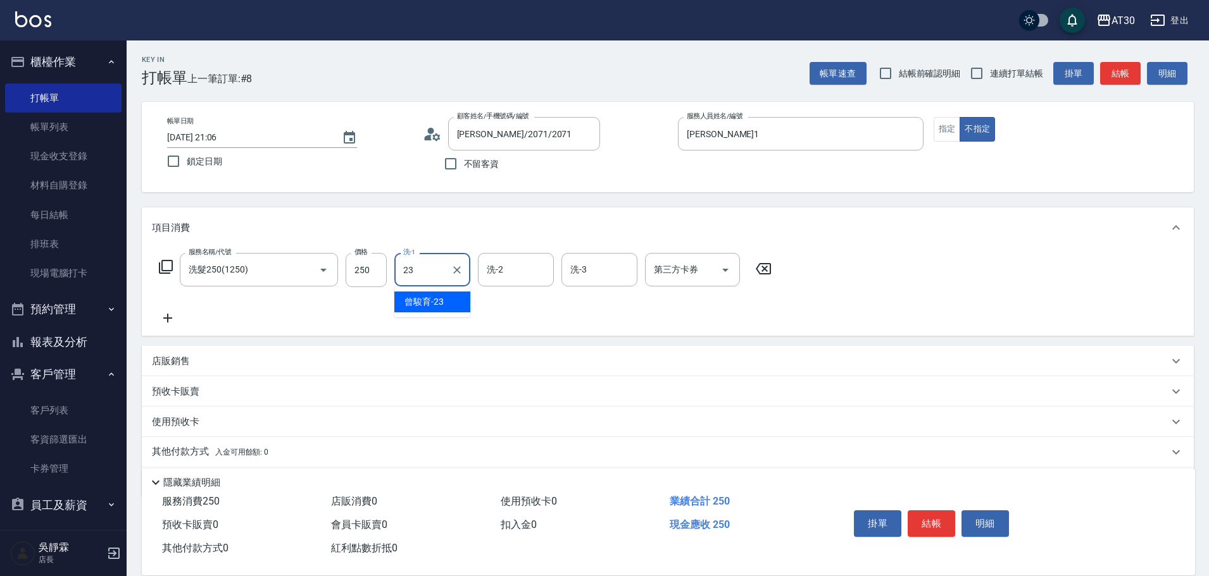
type input "曾駿育-23"
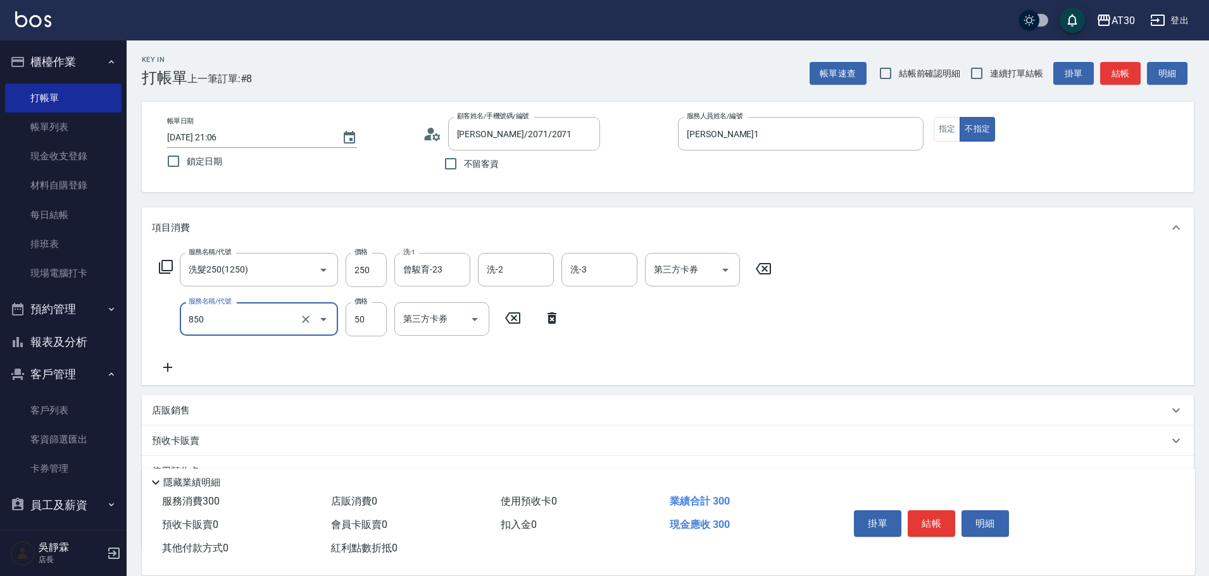
type input "吹捲(850)"
type input "200"
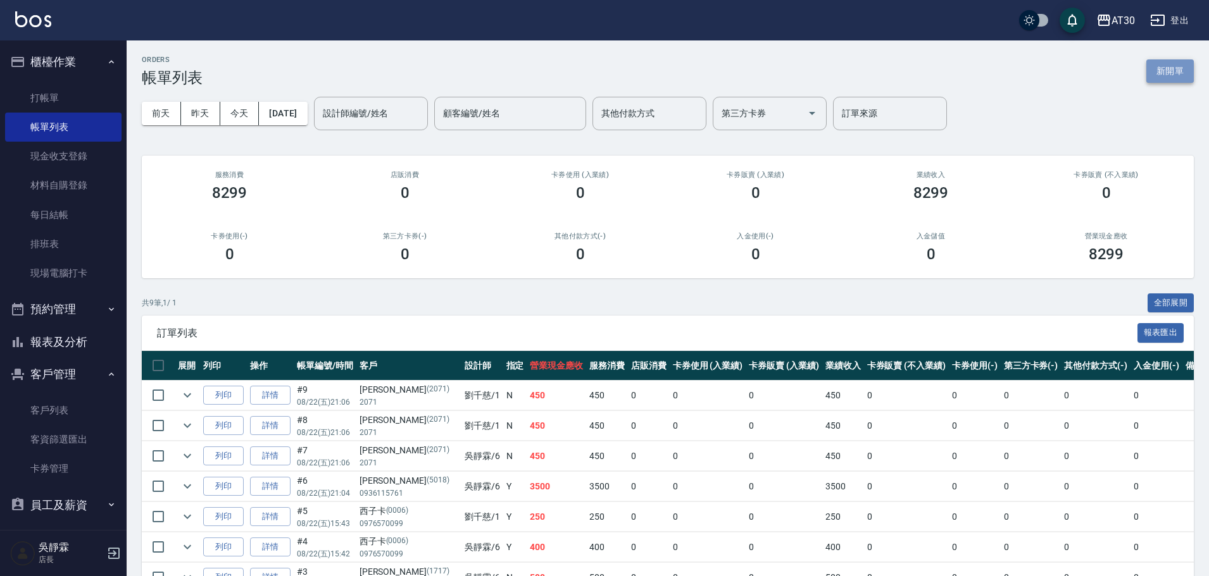
click at [1174, 66] on button "新開單" at bounding box center [1169, 70] width 47 height 23
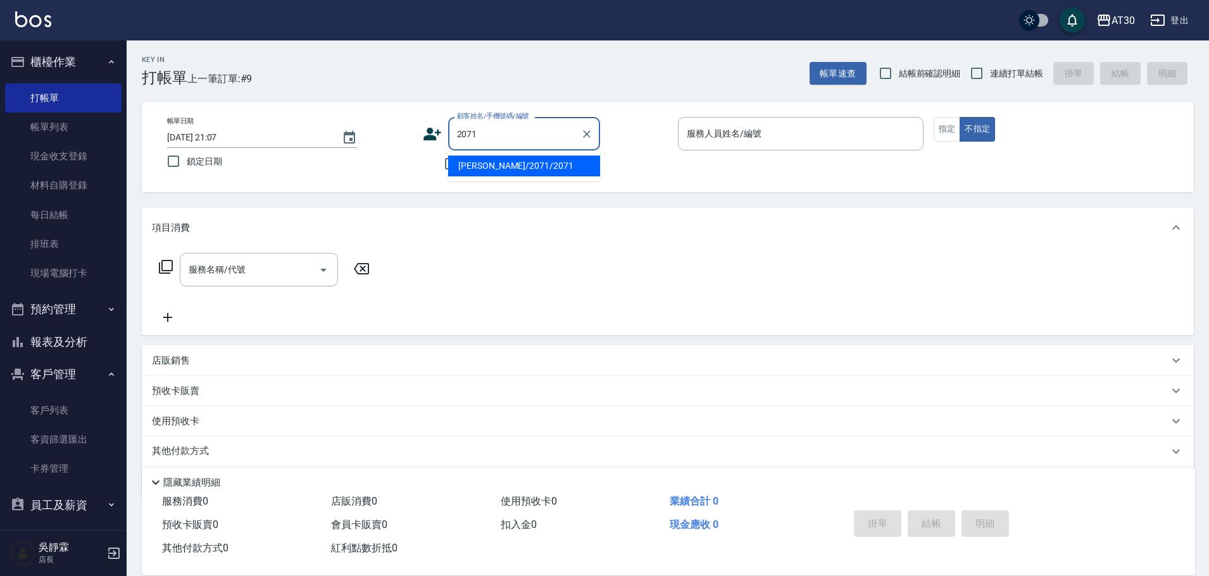
type input "[PERSON_NAME]/2071/2071"
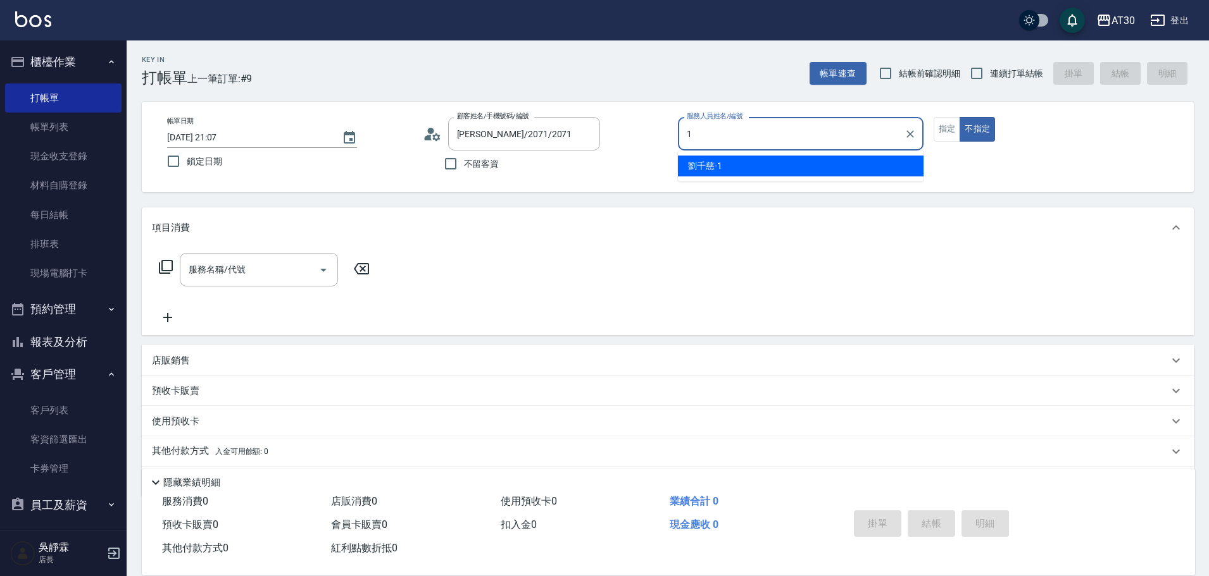
type input "[PERSON_NAME]1"
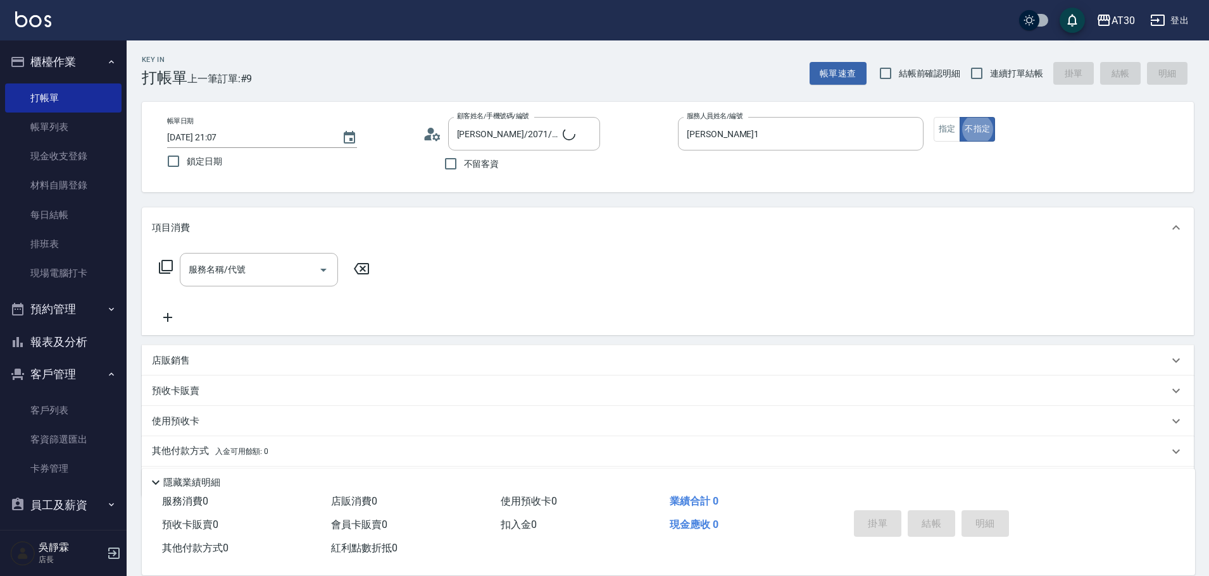
type button "false"
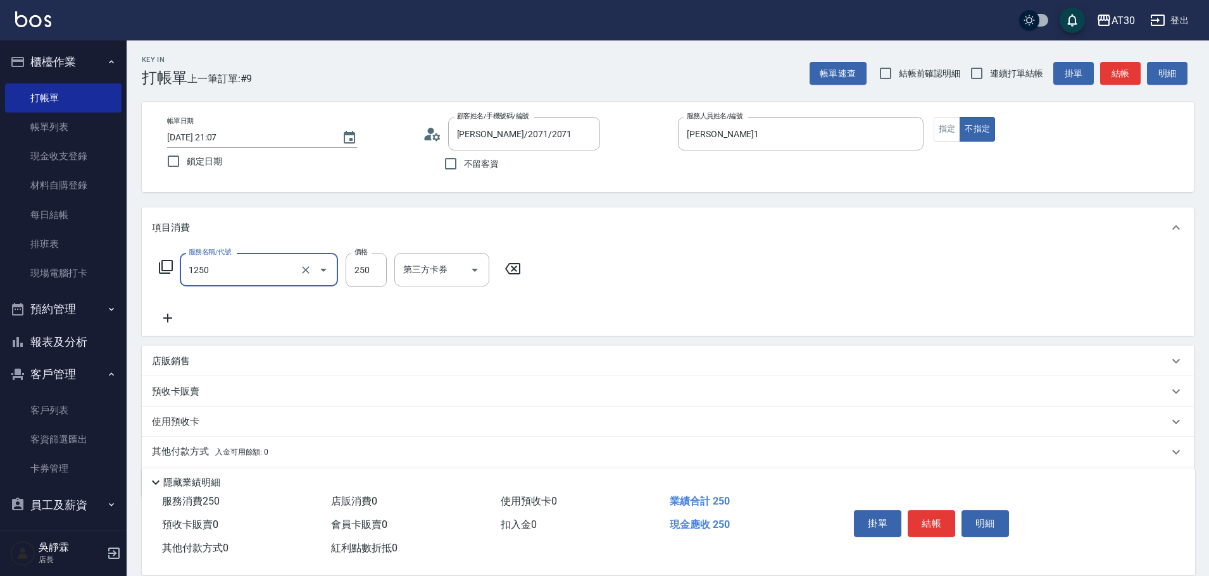
type input "洗髮250(1250)"
type input "[PERSON_NAME]1"
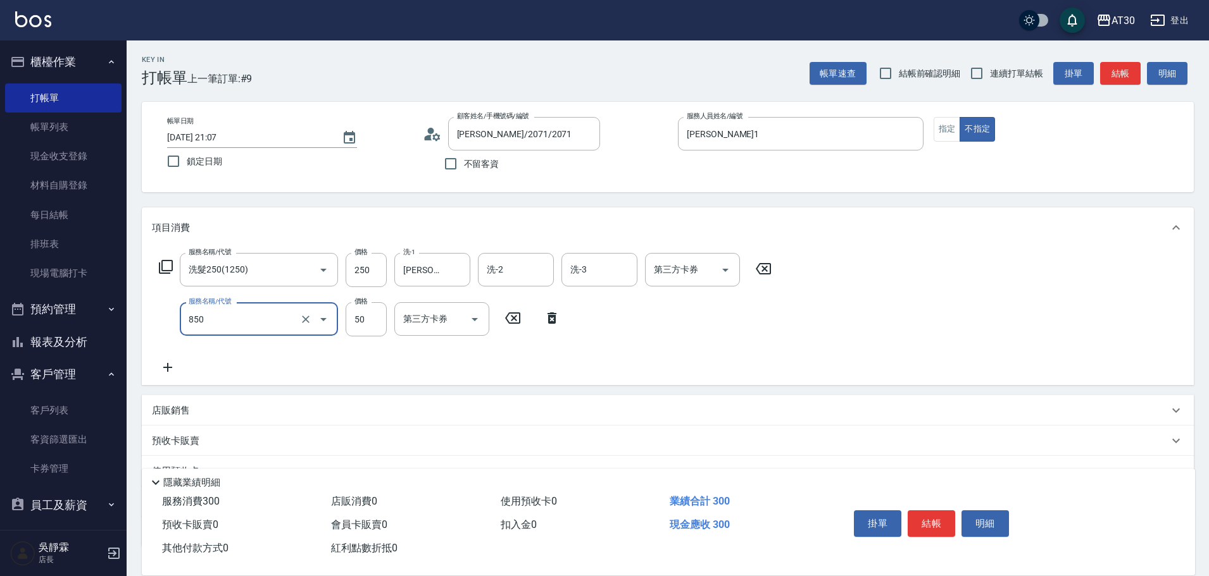
type input "吹捲(850)"
type input "200"
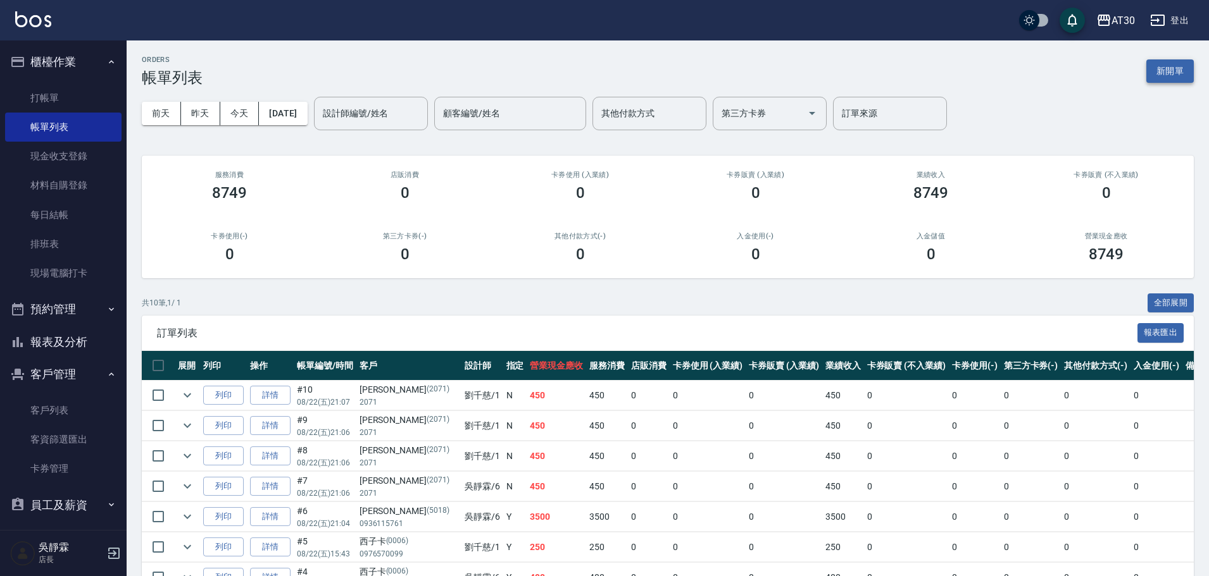
click at [1177, 76] on button "新開單" at bounding box center [1169, 70] width 47 height 23
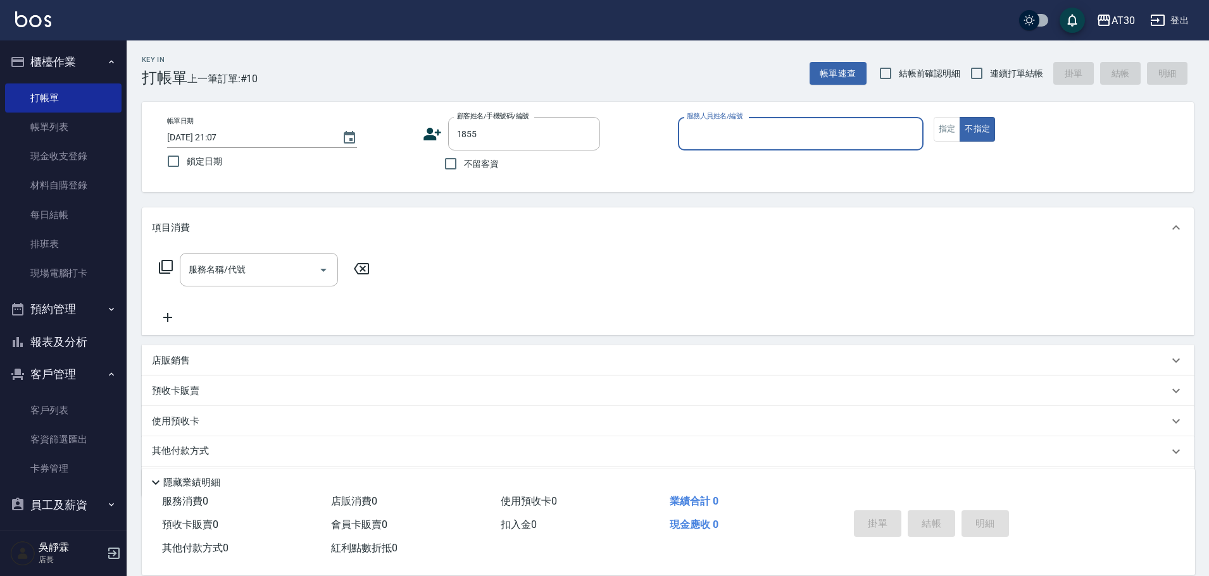
type input "[PERSON_NAME]/0903376964/1855"
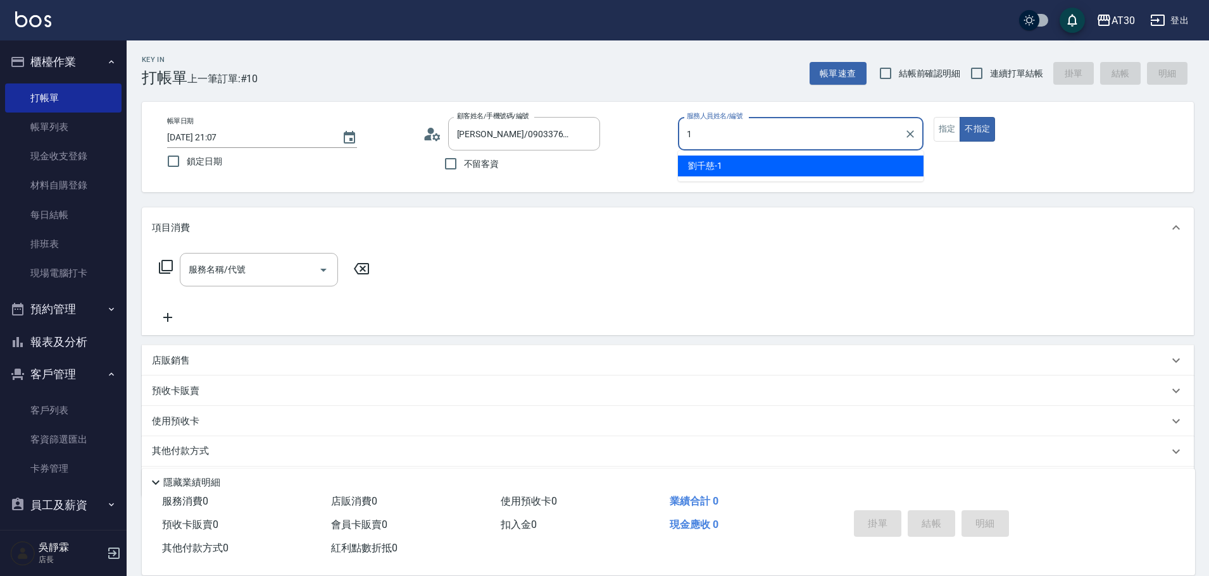
type input "[PERSON_NAME]1"
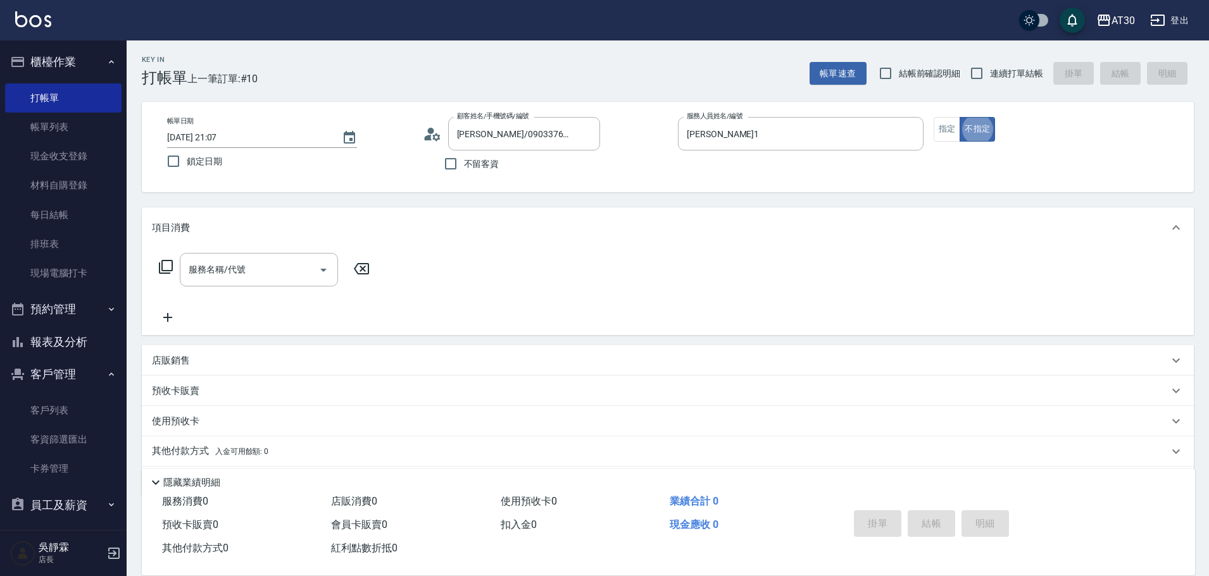
type button "false"
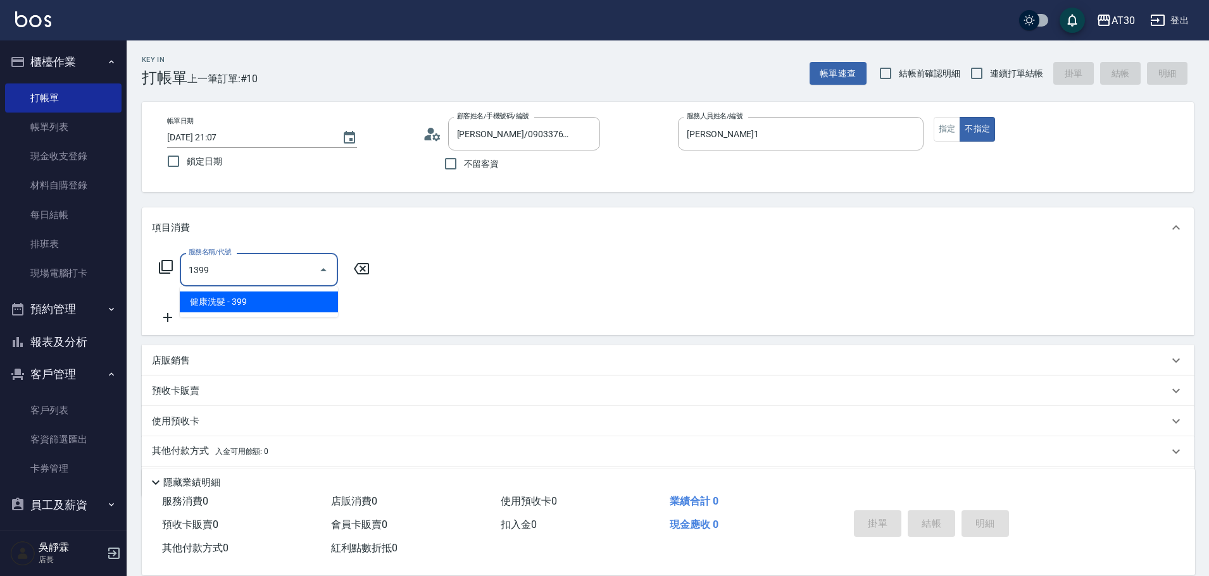
type input "健康洗髮(1399)"
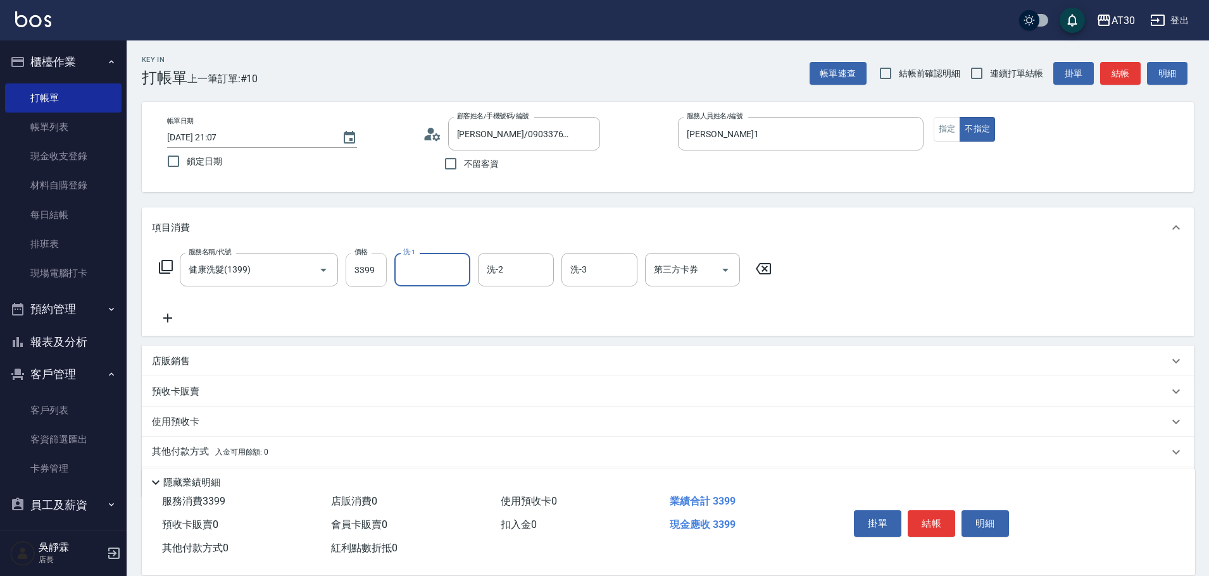
click at [370, 264] on input "3399" at bounding box center [365, 270] width 41 height 34
type input "399"
type input "曾駿育-23"
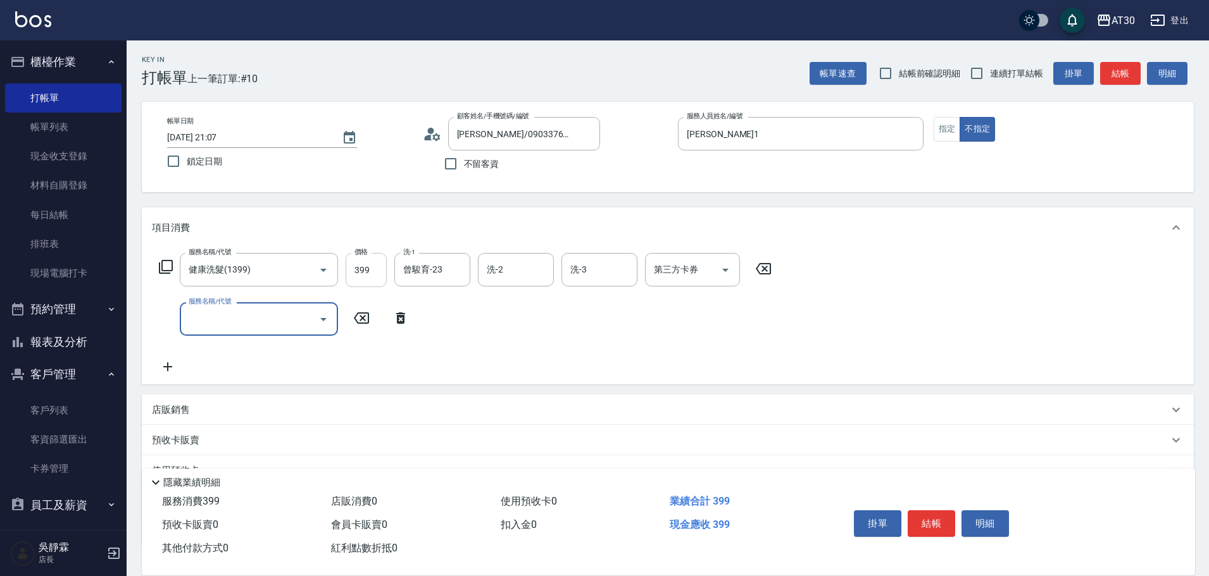
type input "5"
type input "原價1201~1500護髮(51500)"
click at [807, 316] on icon at bounding box center [802, 318] width 32 height 15
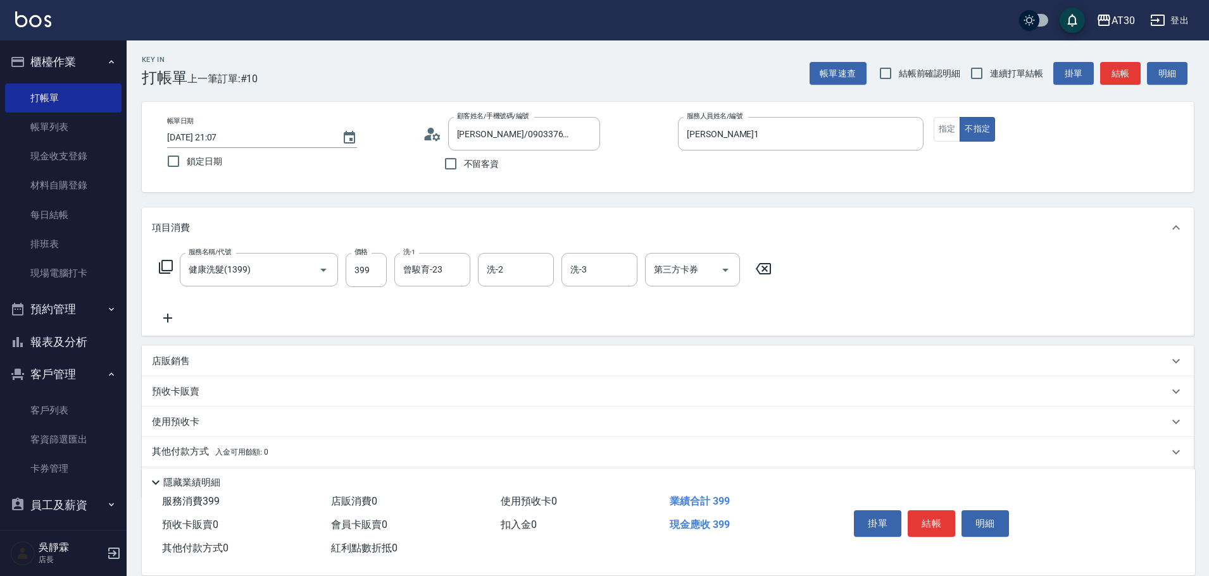
click at [166, 316] on icon at bounding box center [168, 318] width 32 height 15
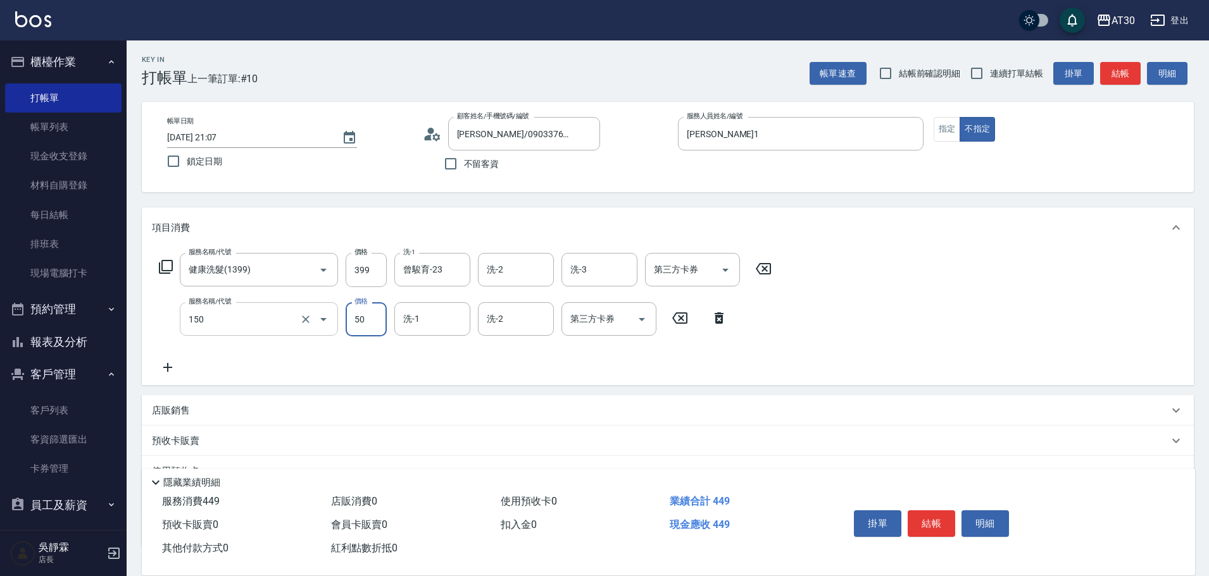
type input "精油(150)"
click at [721, 313] on icon at bounding box center [719, 318] width 32 height 15
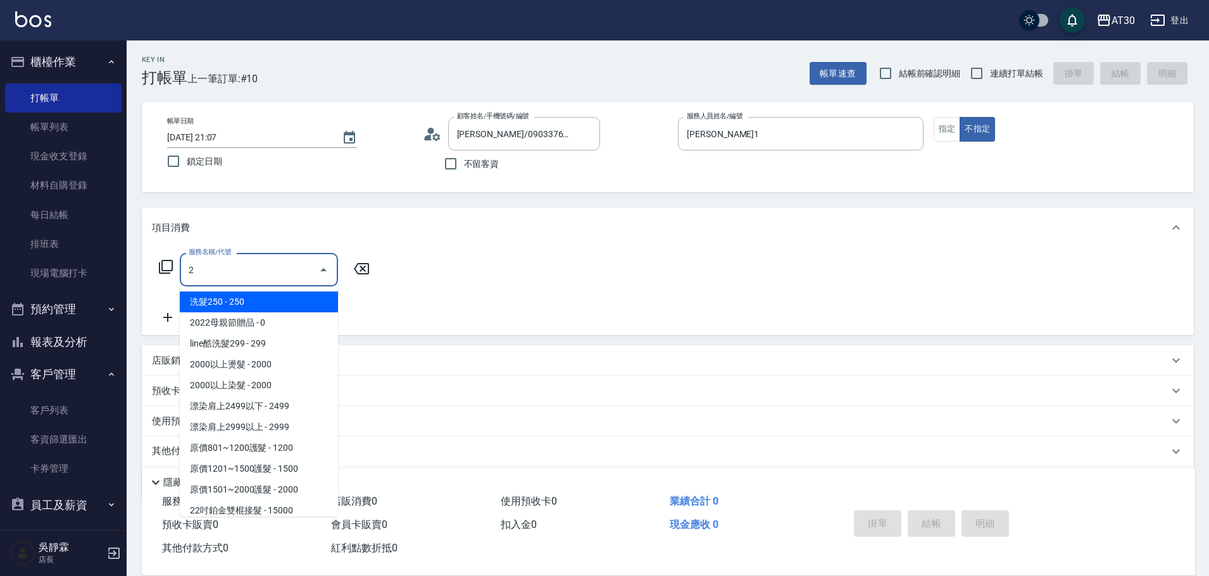
drag, startPoint x: 218, startPoint y: 273, endPoint x: 178, endPoint y: 278, distance: 40.1
click at [180, 278] on div "2 服務名稱/代號" at bounding box center [259, 270] width 158 height 34
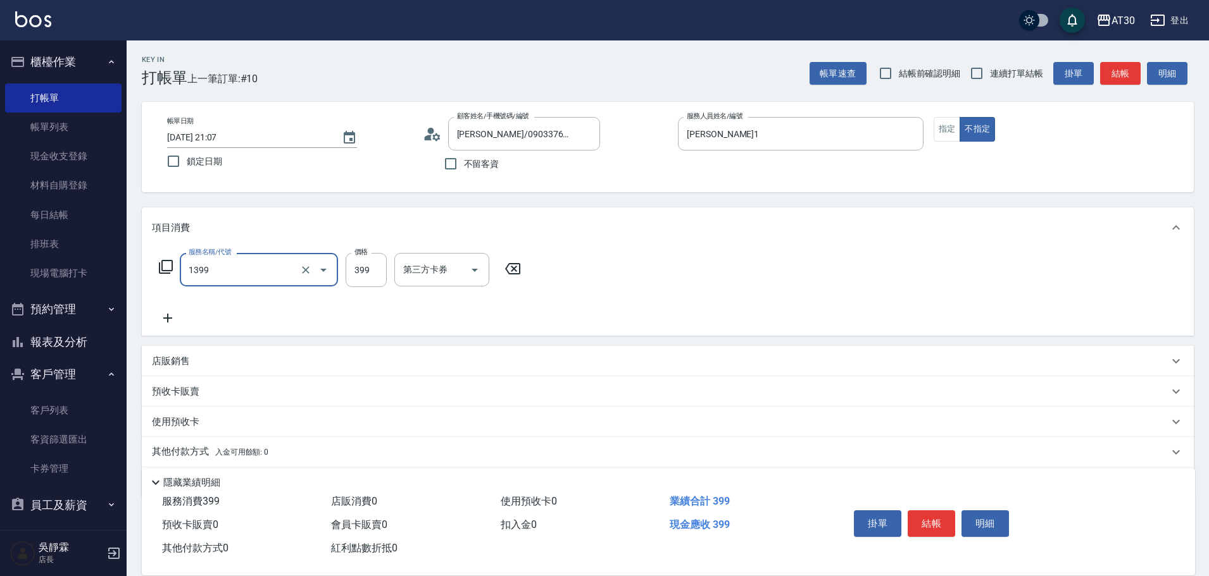
type input "健康洗髮(1399)"
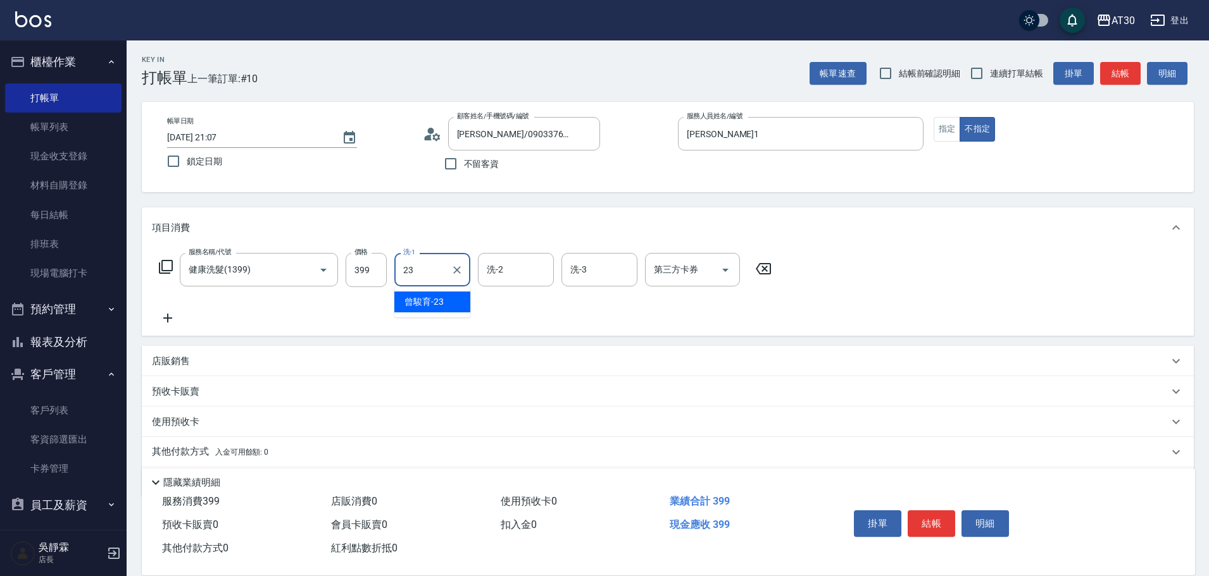
type input "曾駿育-23"
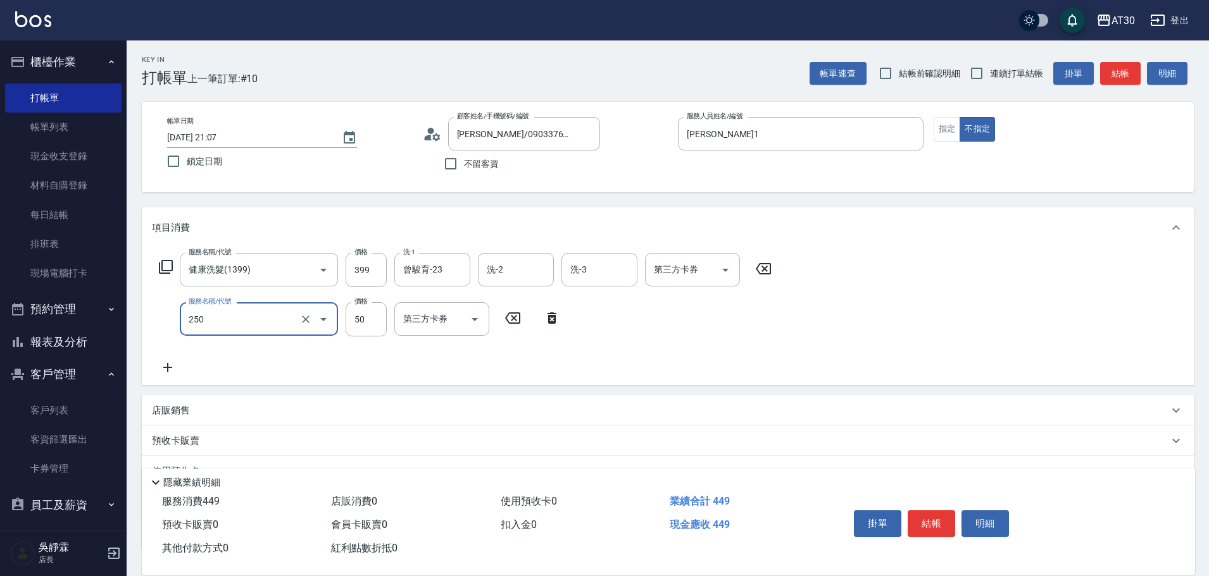
type input "剪瀏海(250)"
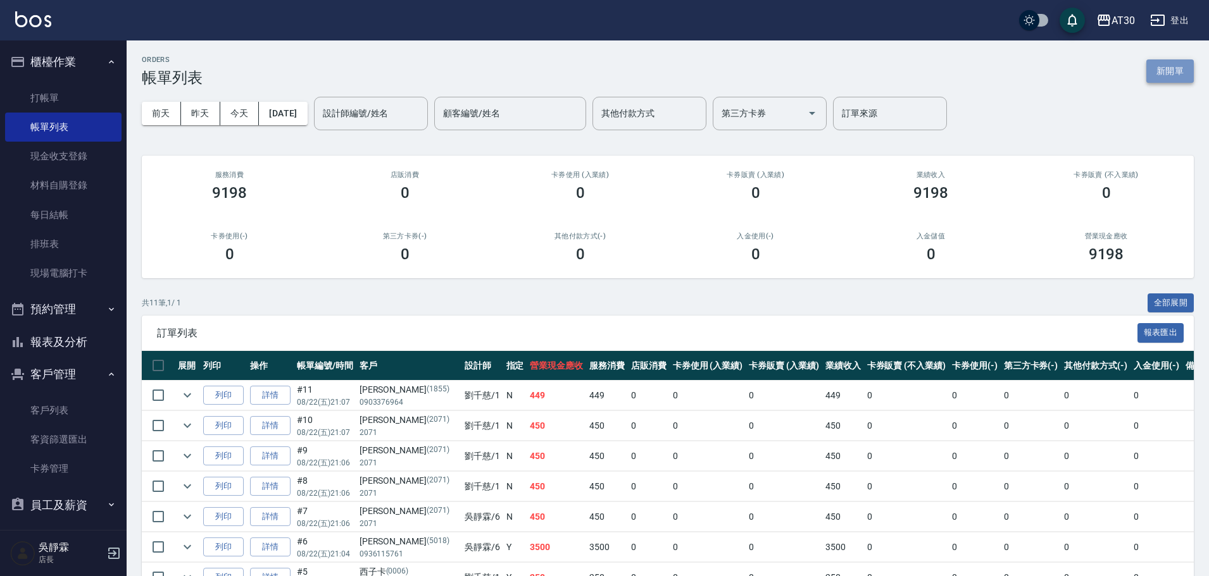
click at [1160, 75] on button "新開單" at bounding box center [1169, 70] width 47 height 23
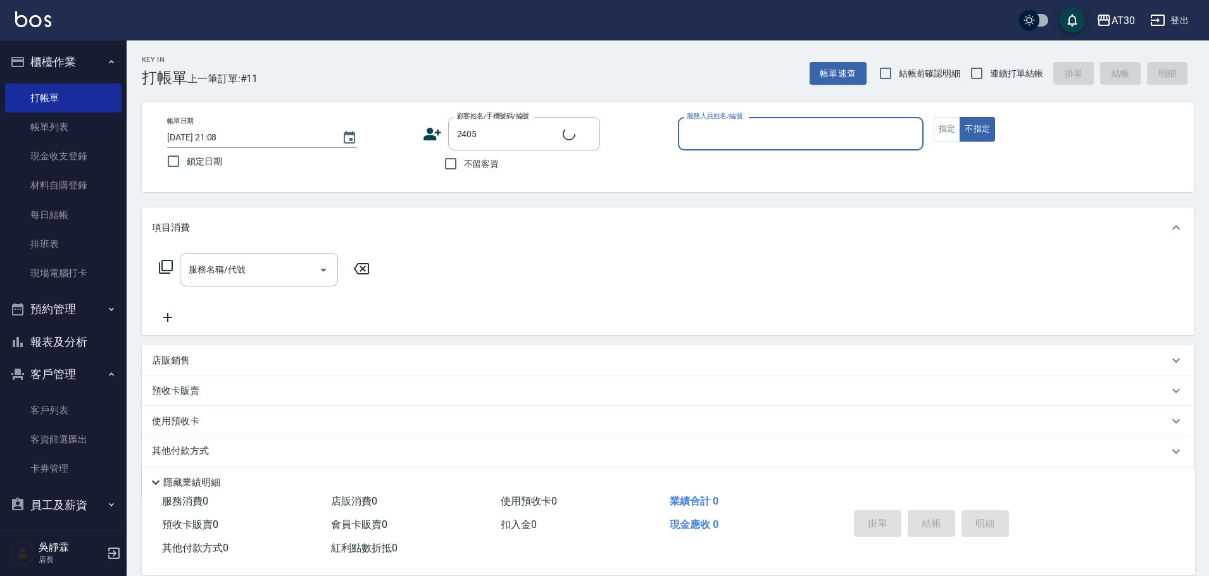
type input "[PERSON_NAME]/0912592730/2405"
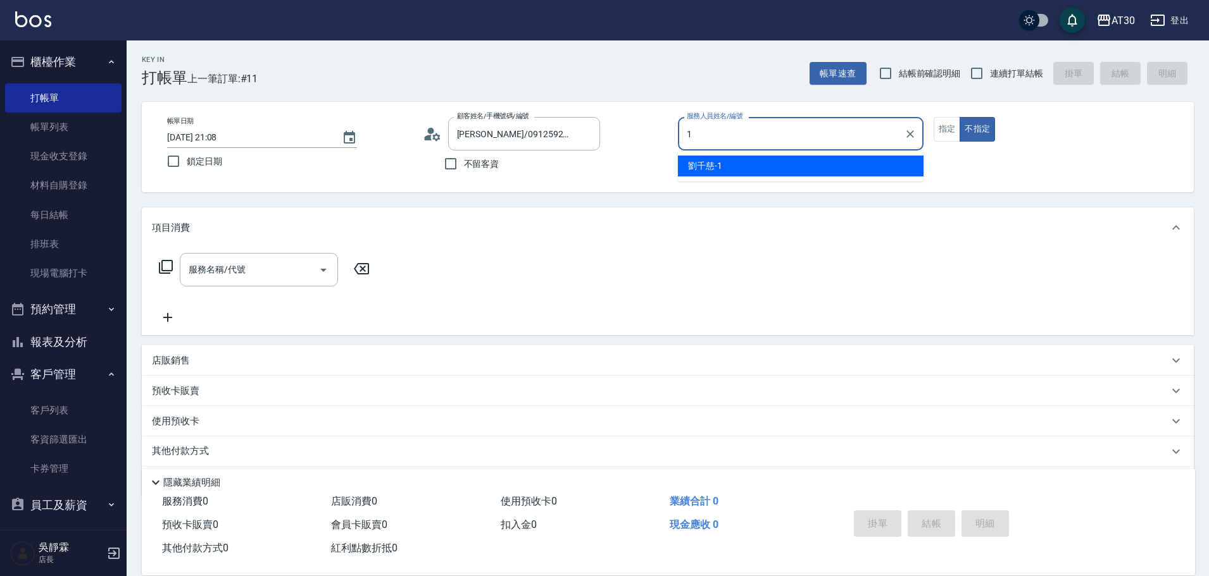
type input "[PERSON_NAME]1"
type button "false"
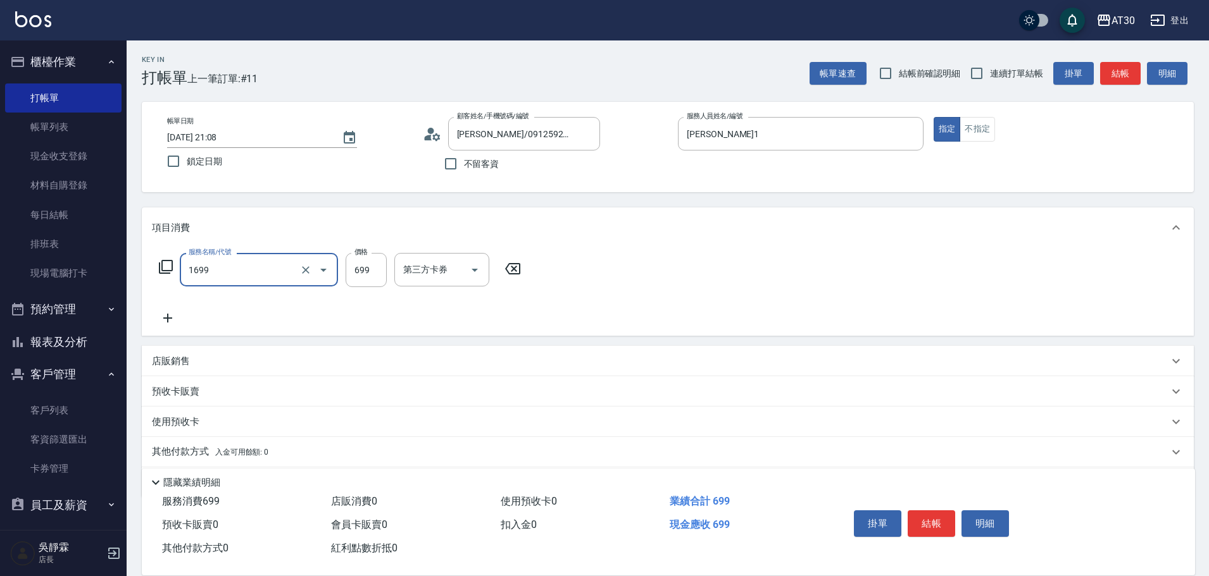
type input "冰鎮洗髮699(1699)"
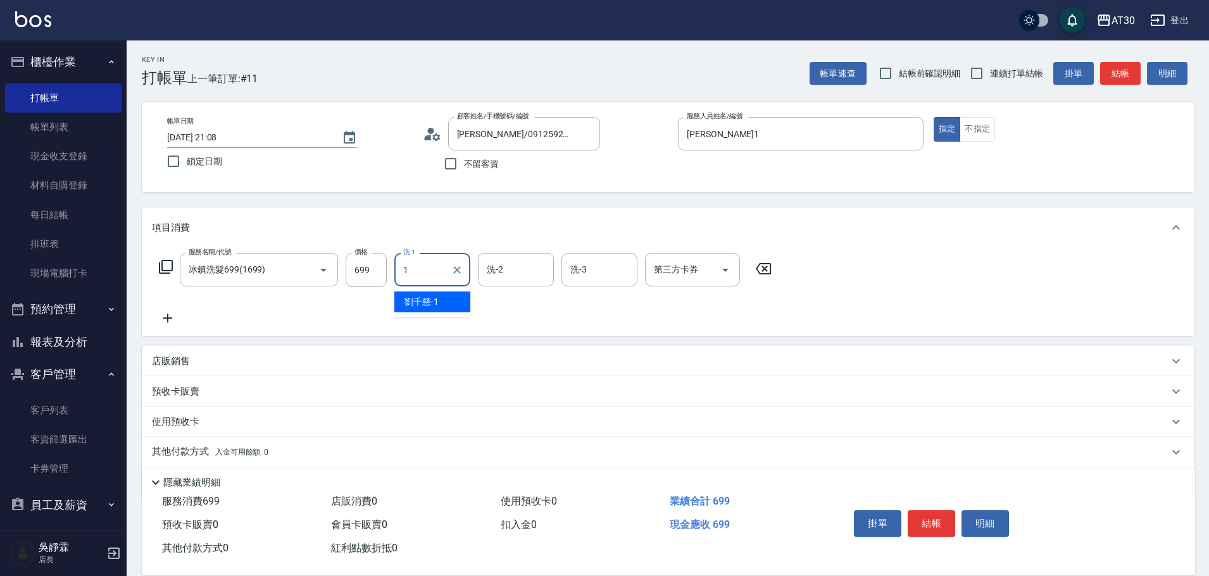
type input "[PERSON_NAME]1"
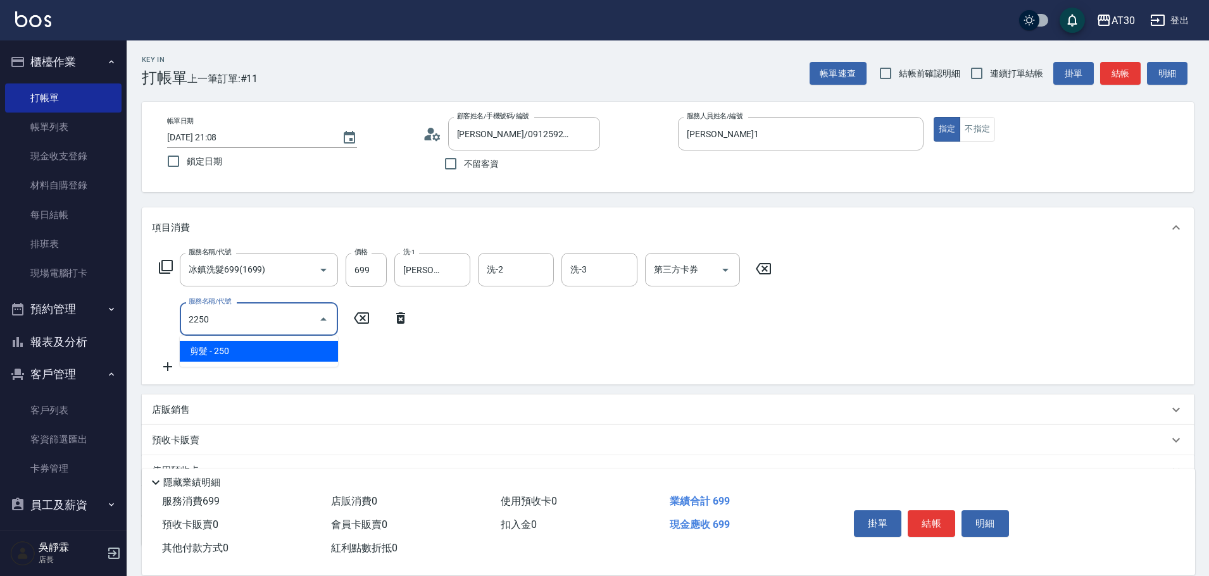
type input "剪髮(2250)"
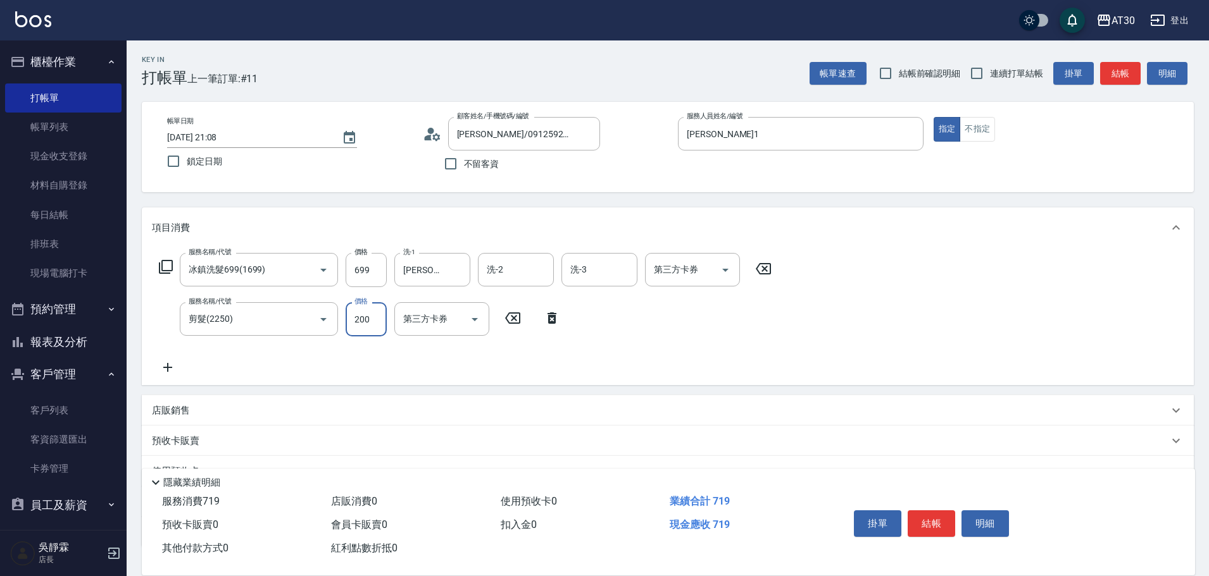
type input "200"
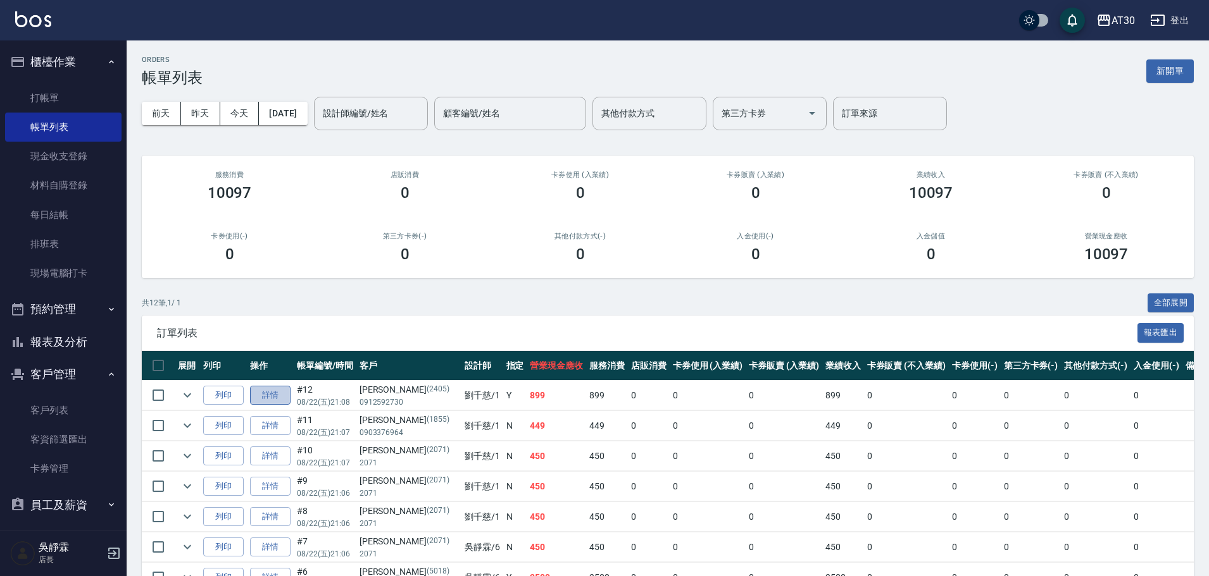
click at [282, 391] on link "詳情" at bounding box center [270, 396] width 40 height 20
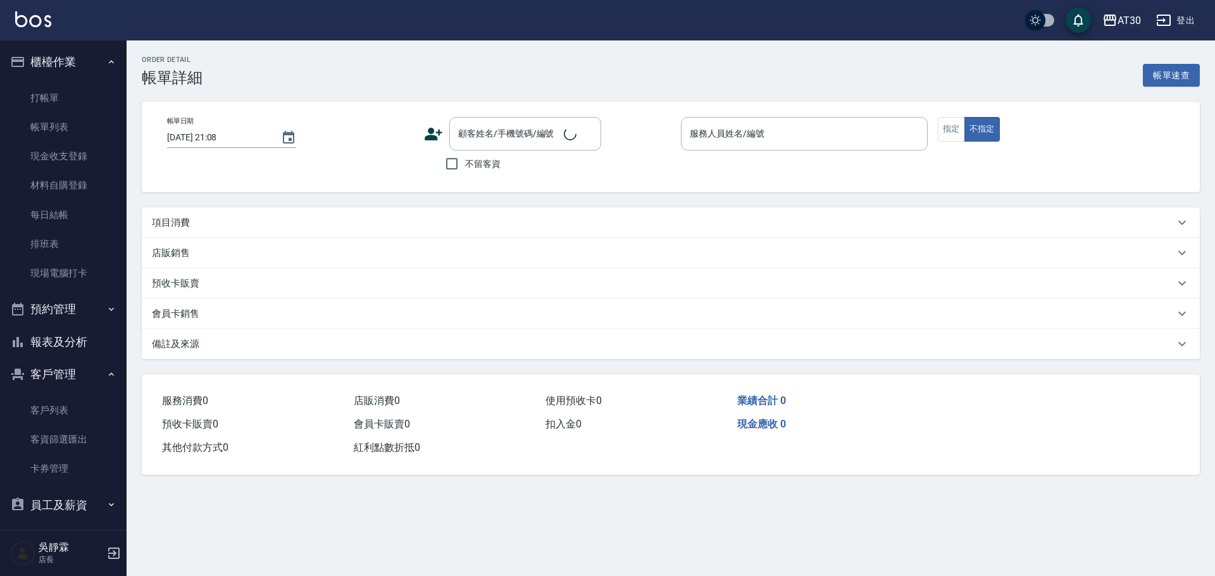
type input "[PERSON_NAME]1"
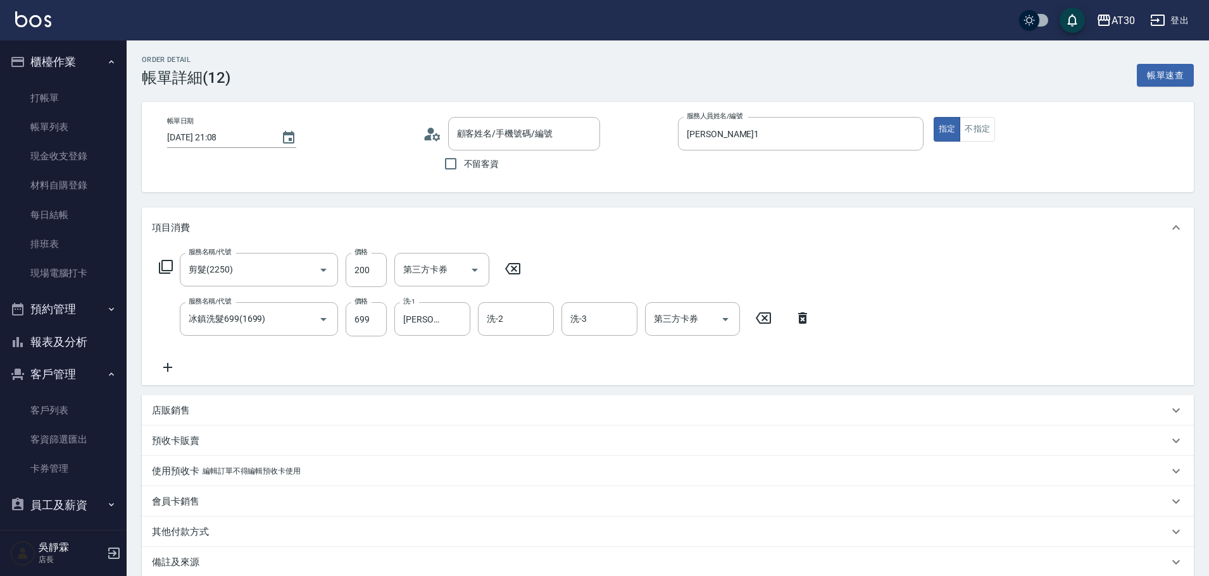
type input "剪髮(2250)"
type input "冰鎮洗髮699(1699)"
type input "[PERSON_NAME]/0912592730/2405"
click at [170, 370] on icon at bounding box center [168, 367] width 32 height 15
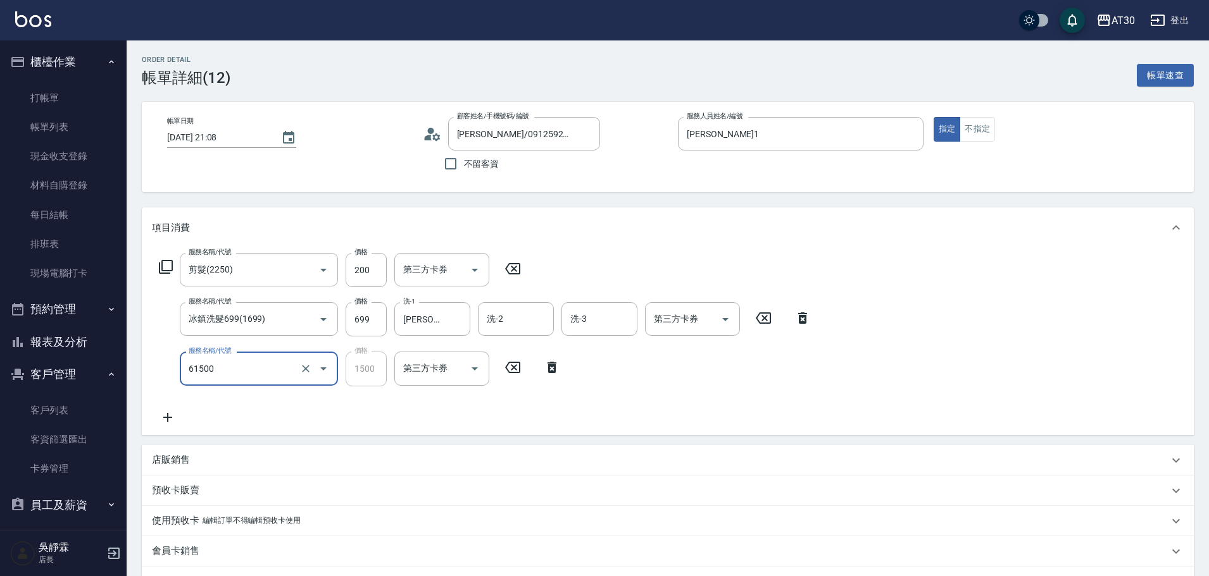
type input "拆/接 髮片(61500)"
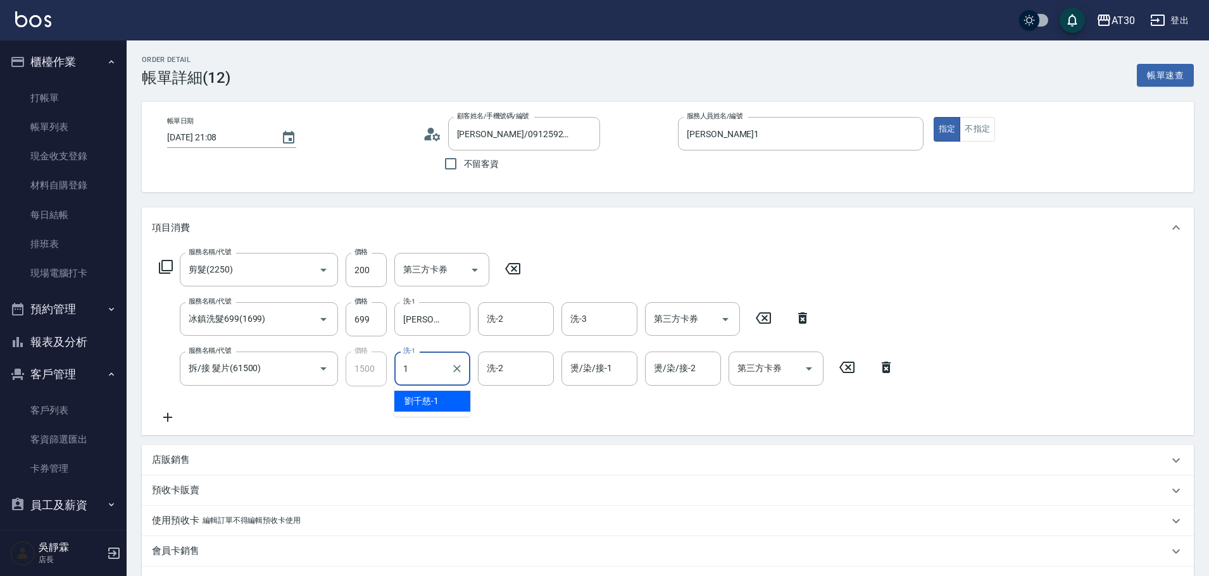
type input "[PERSON_NAME]1"
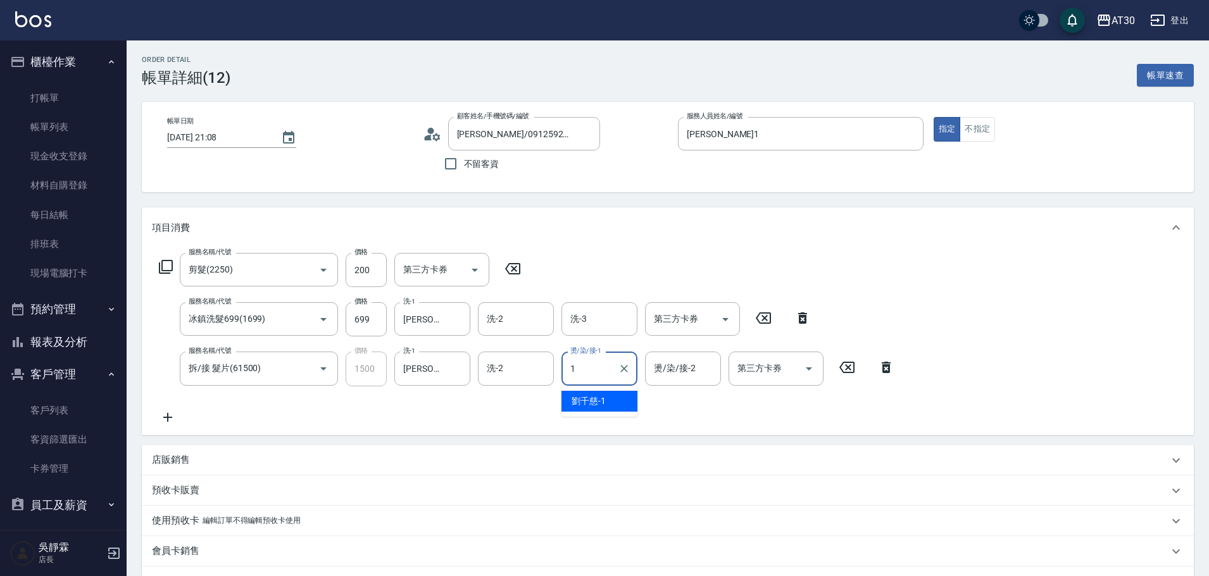
type input "[PERSON_NAME]1"
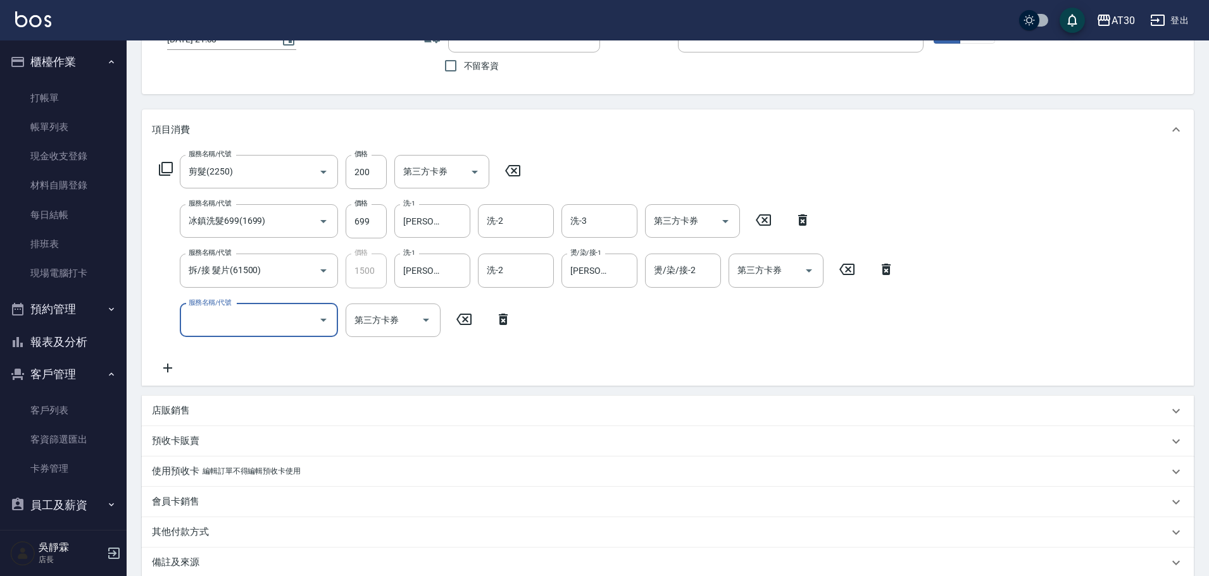
scroll to position [237, 0]
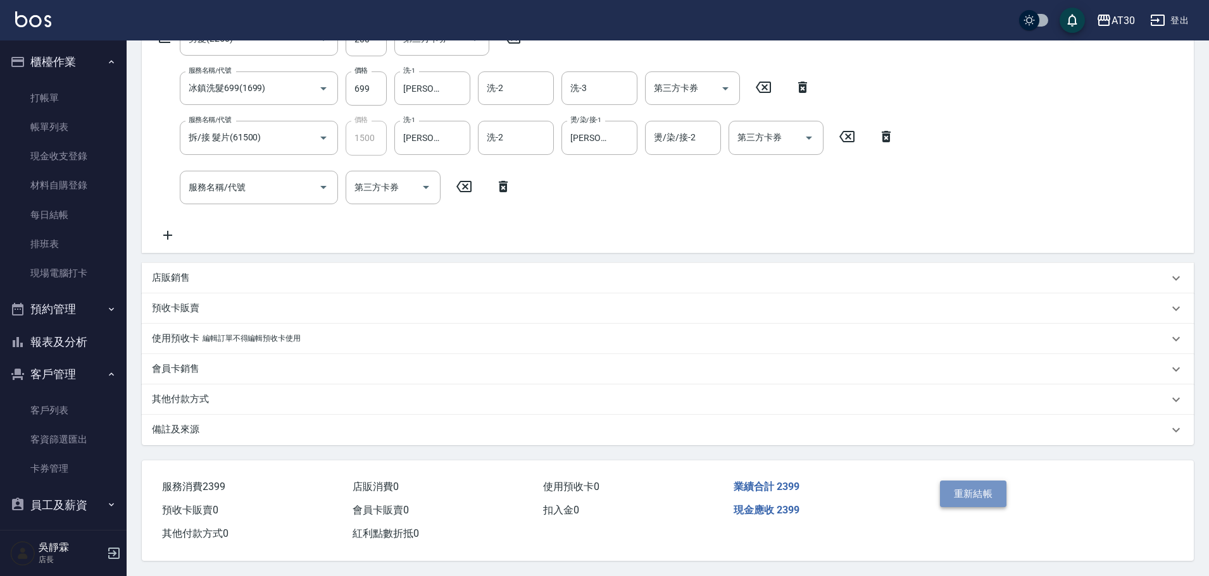
click at [993, 485] on button "重新結帳" at bounding box center [973, 494] width 67 height 27
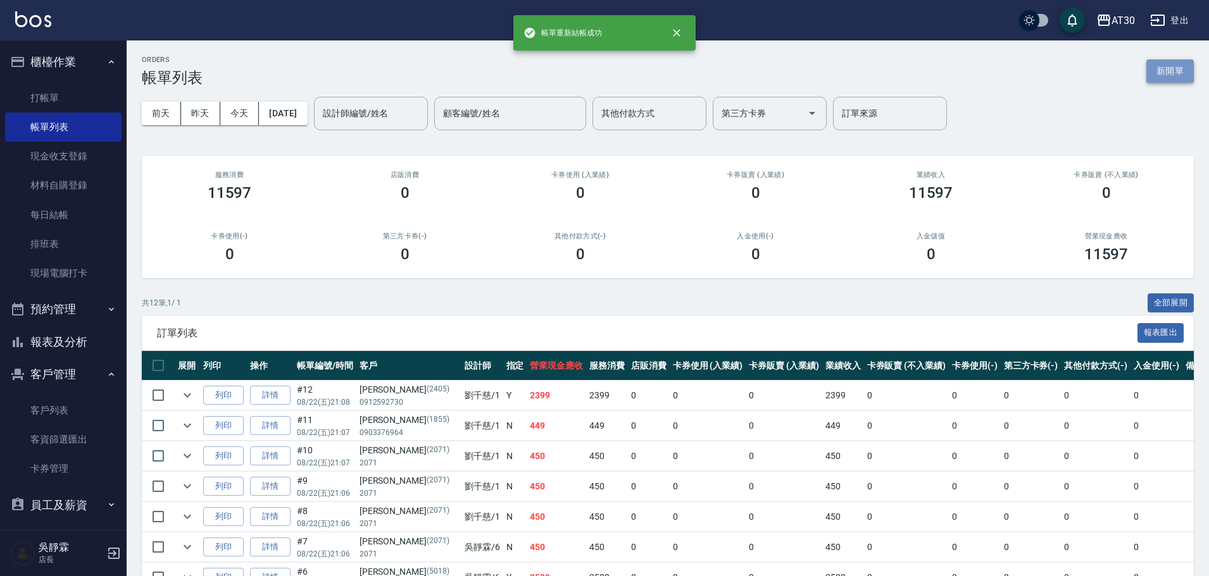
click at [1172, 68] on button "新開單" at bounding box center [1169, 70] width 47 height 23
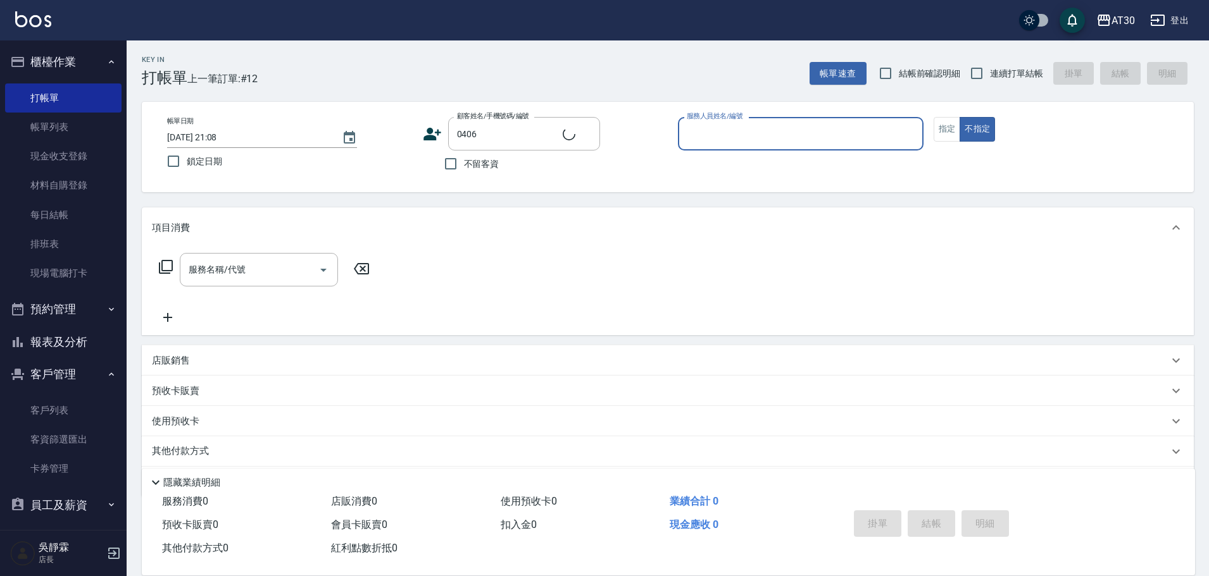
type input "[PERSON_NAME]/0984461272/0406"
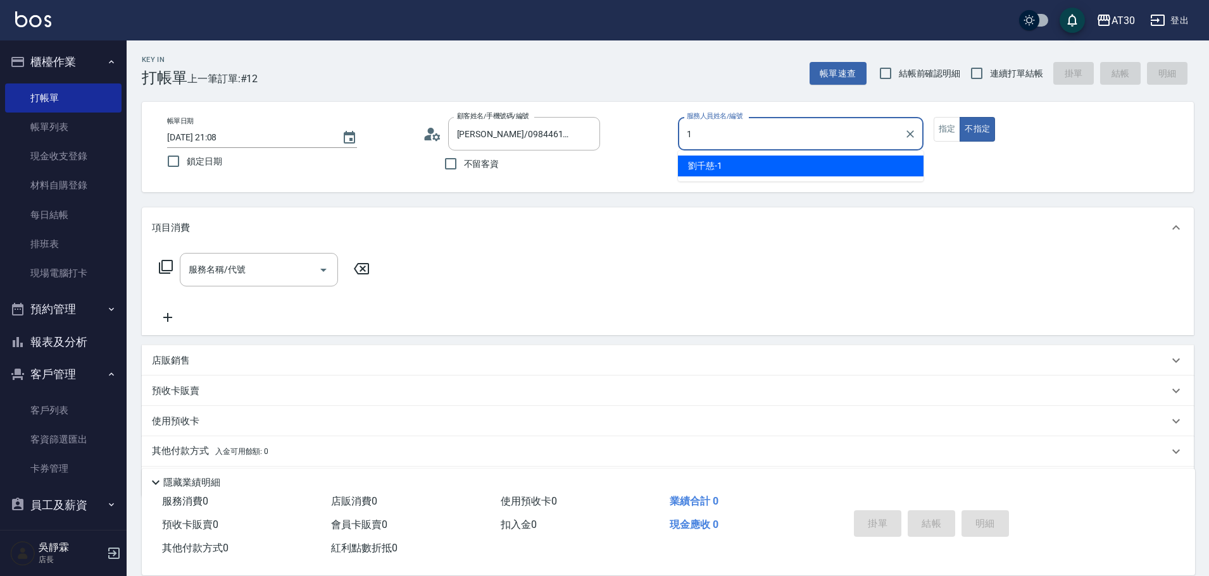
type input "[PERSON_NAME]1"
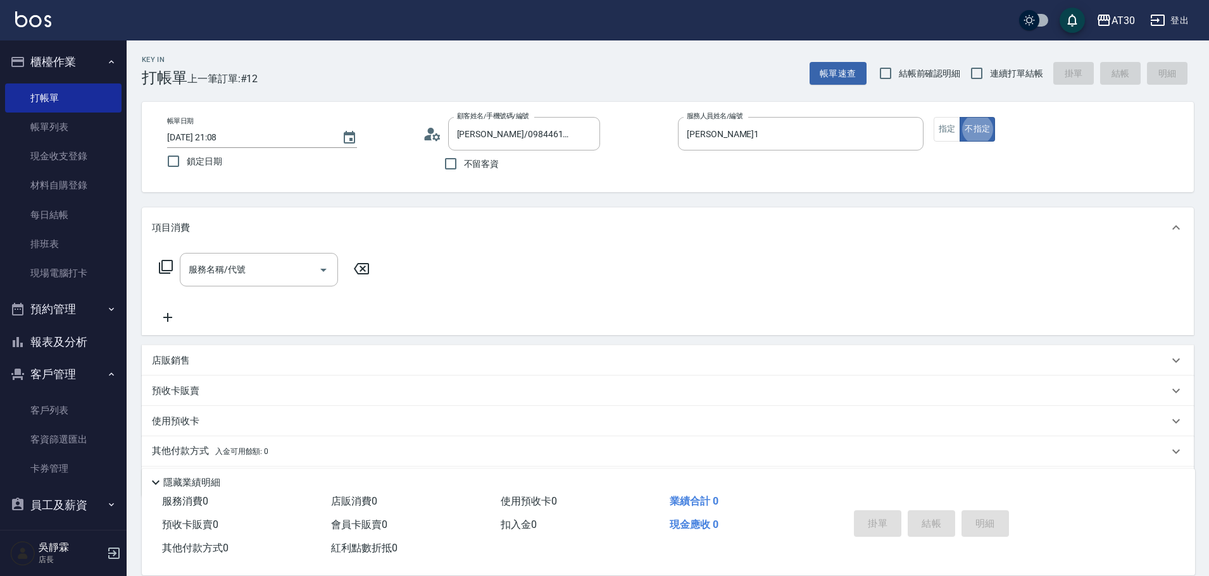
type button "false"
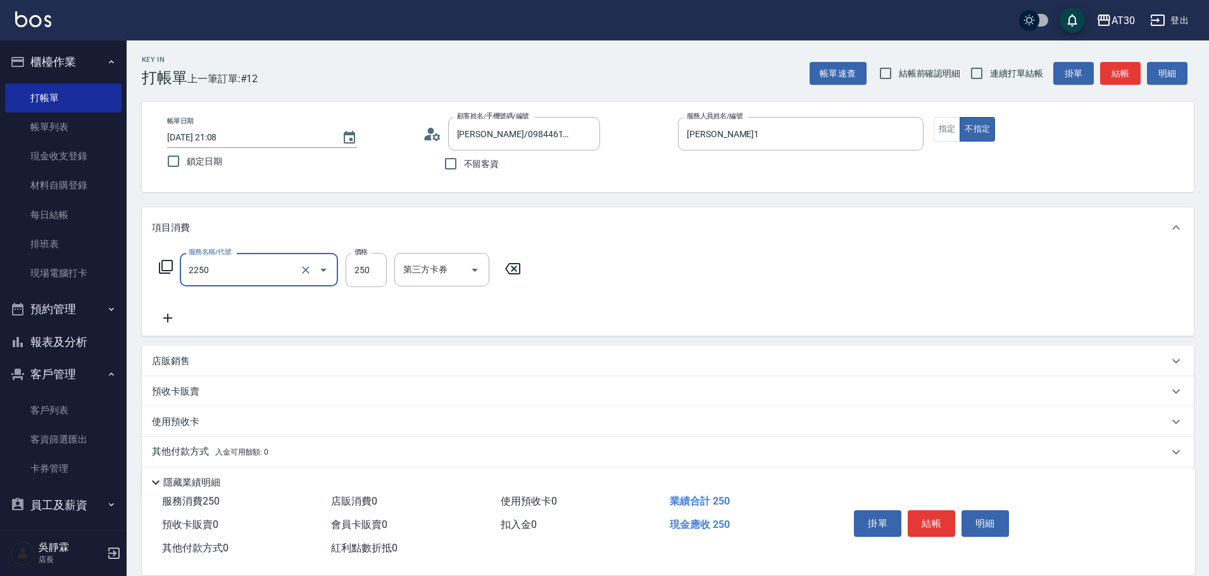
type input "剪髮(2250)"
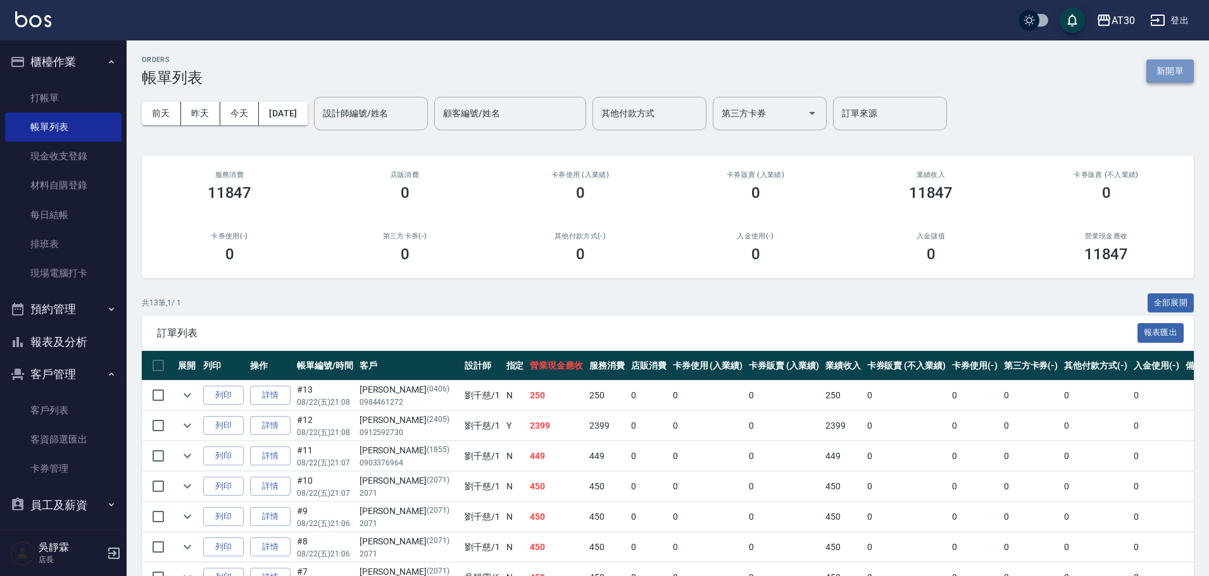
click at [1183, 72] on button "新開單" at bounding box center [1169, 70] width 47 height 23
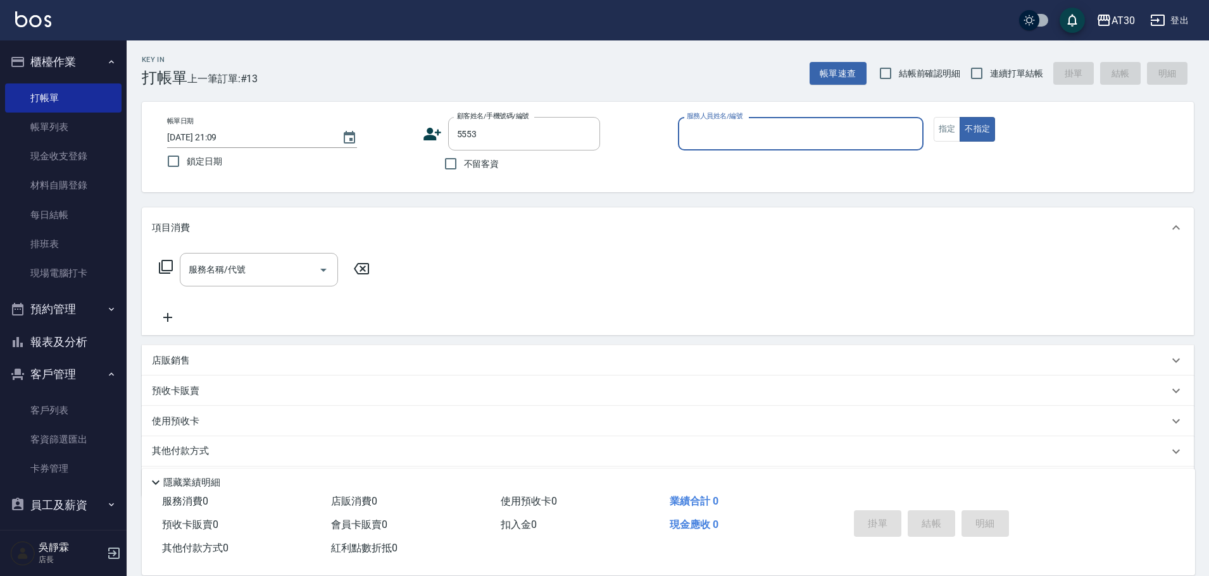
type input "[PERSON_NAME]/0935258842/5553"
type input "[PERSON_NAME]1"
type button "false"
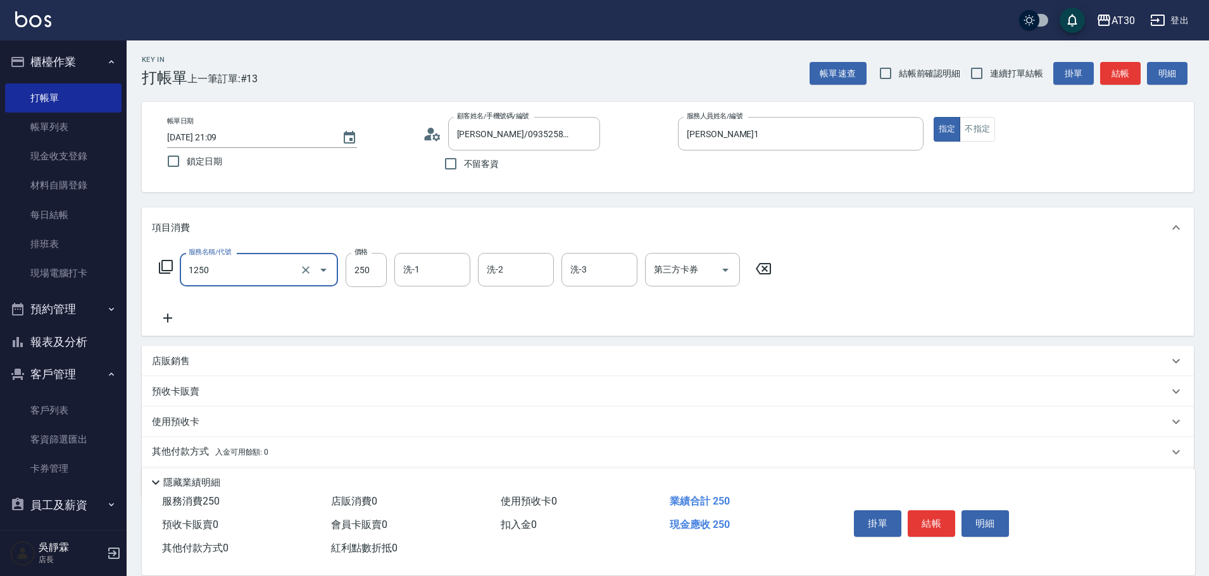
type input "洗髮250(1250)"
type input "曾駿育-23"
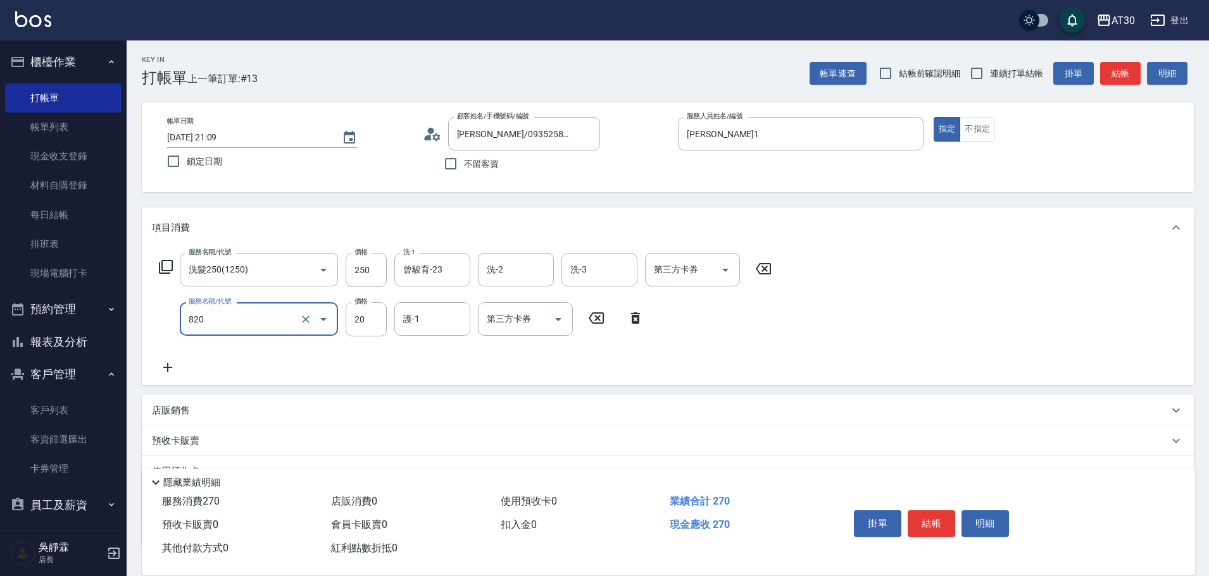
type input "潤絲(820)"
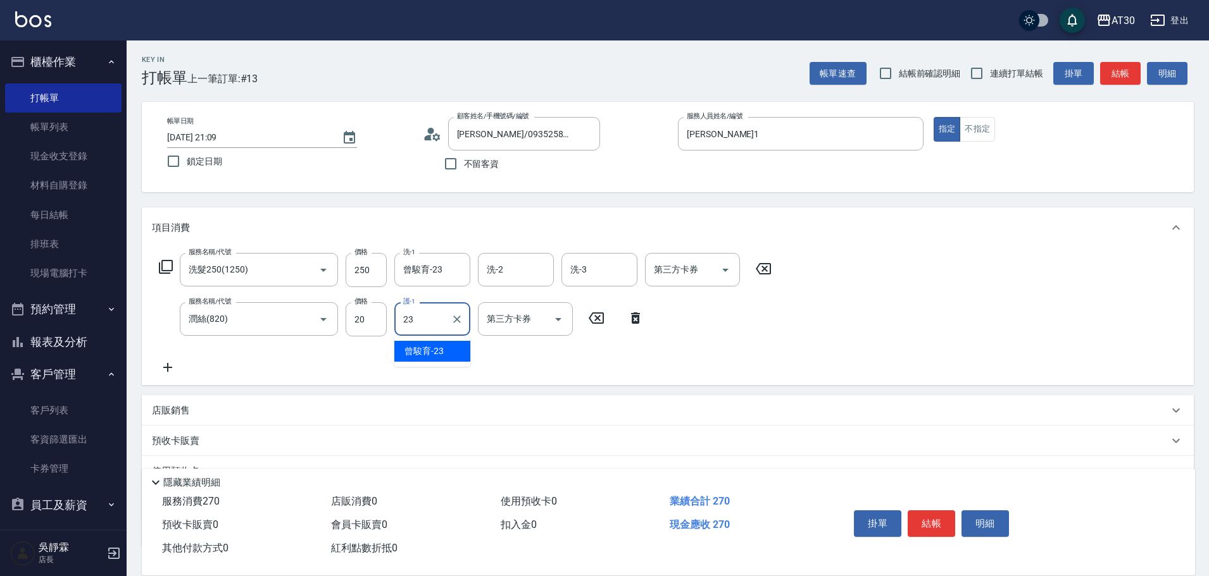
type input "曾駿育-23"
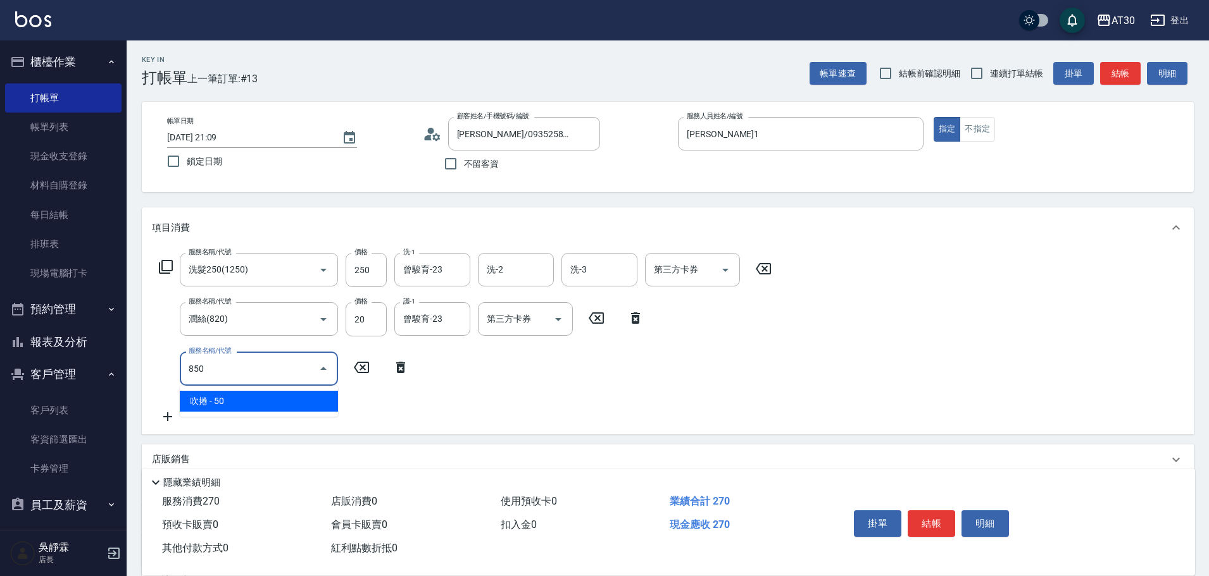
type input "吹捲(850)"
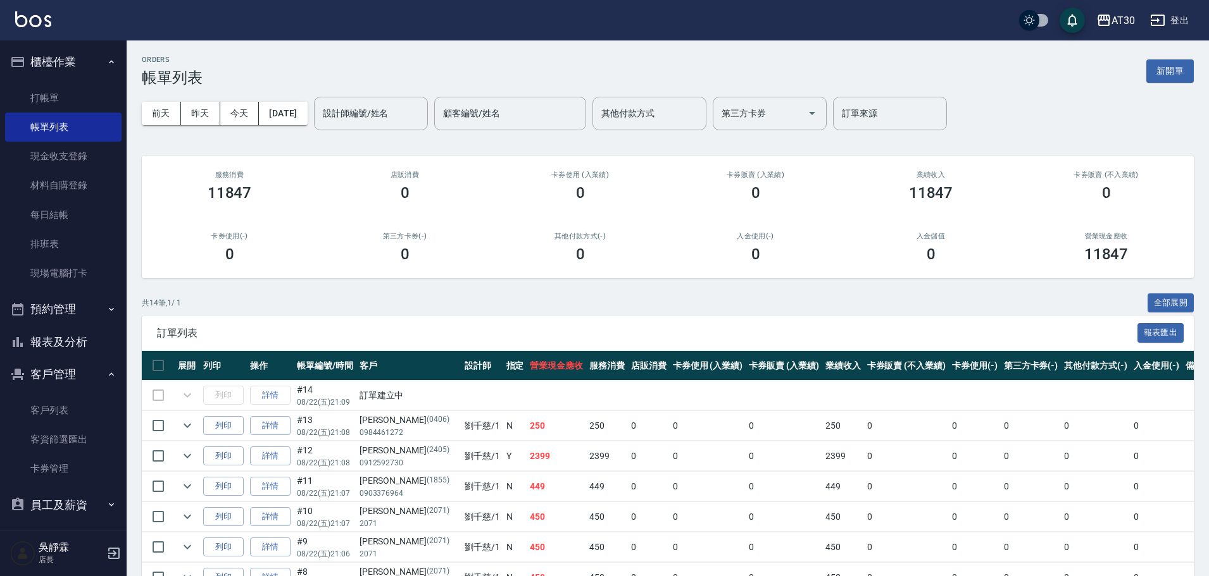
click at [46, 80] on ul "打帳單 帳單列表 現金收支登錄 材料自購登錄 每日結帳 排班表 現場電腦打卡" at bounding box center [63, 185] width 116 height 215
click at [50, 99] on link "打帳單" at bounding box center [63, 98] width 116 height 29
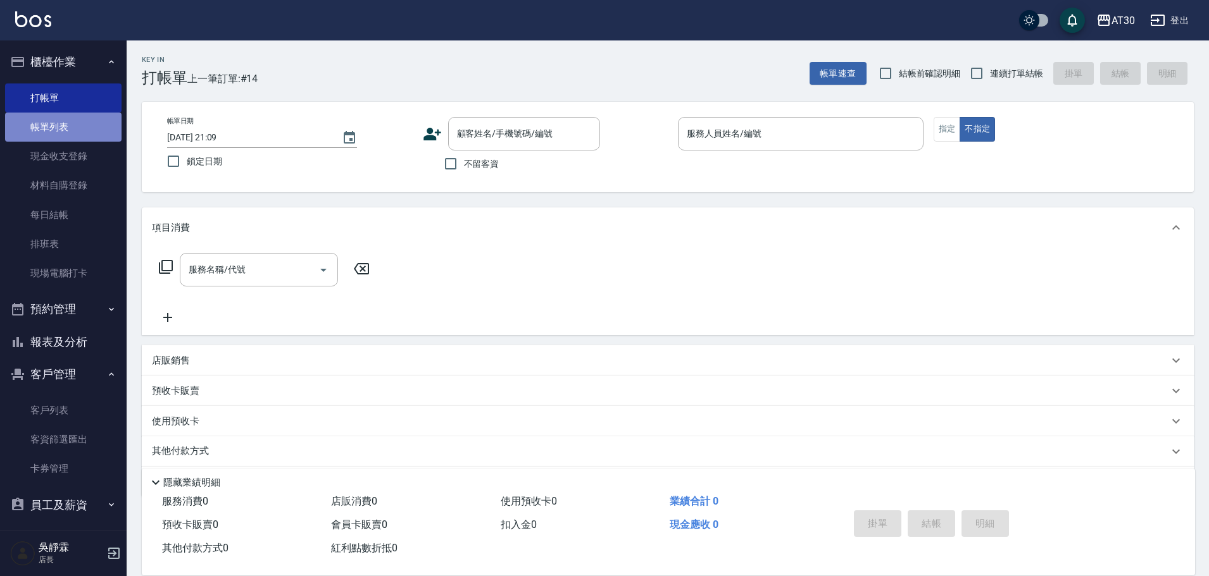
click at [80, 125] on link "帳單列表" at bounding box center [63, 127] width 116 height 29
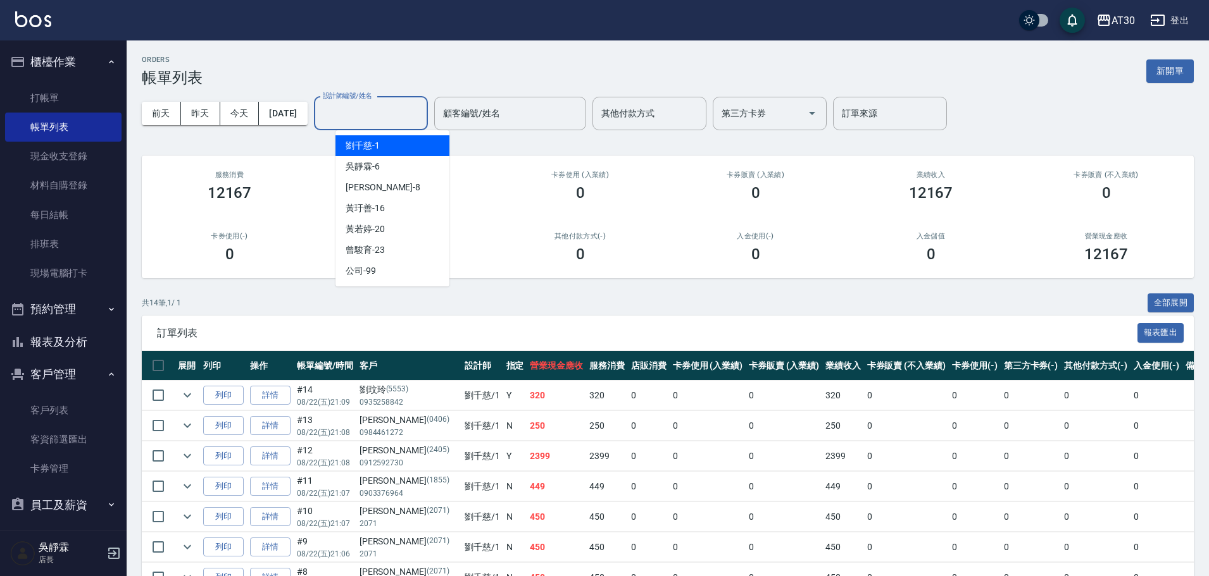
click at [384, 109] on input "設計師編號/姓名" at bounding box center [371, 114] width 103 height 22
click at [373, 145] on span "[PERSON_NAME]1" at bounding box center [362, 145] width 34 height 13
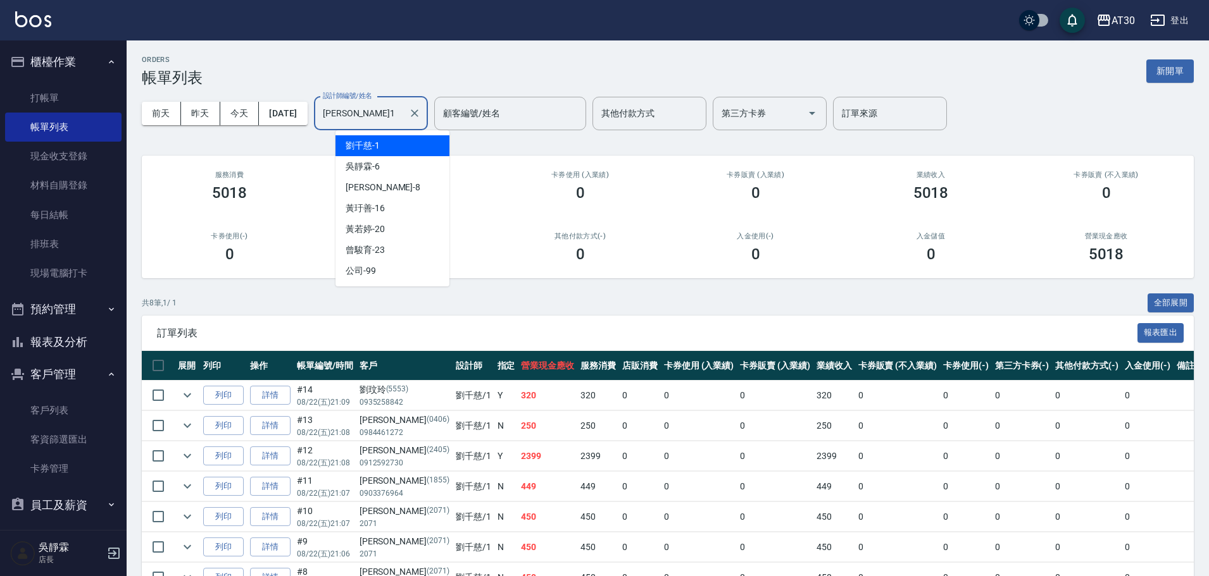
click at [345, 112] on input "[PERSON_NAME]1" at bounding box center [362, 114] width 84 height 22
click at [397, 157] on div "吳靜霖 -6" at bounding box center [392, 166] width 114 height 21
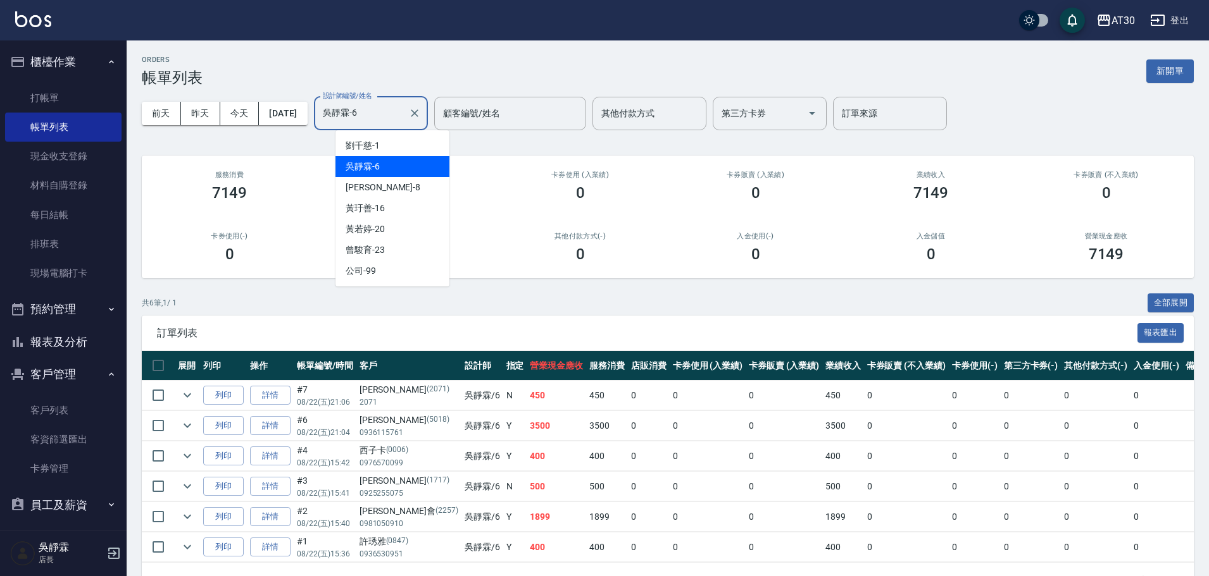
click at [382, 116] on input "吳靜霖-6" at bounding box center [362, 114] width 84 height 22
click at [382, 149] on div "[PERSON_NAME]1" at bounding box center [392, 145] width 114 height 21
type input "[PERSON_NAME]1"
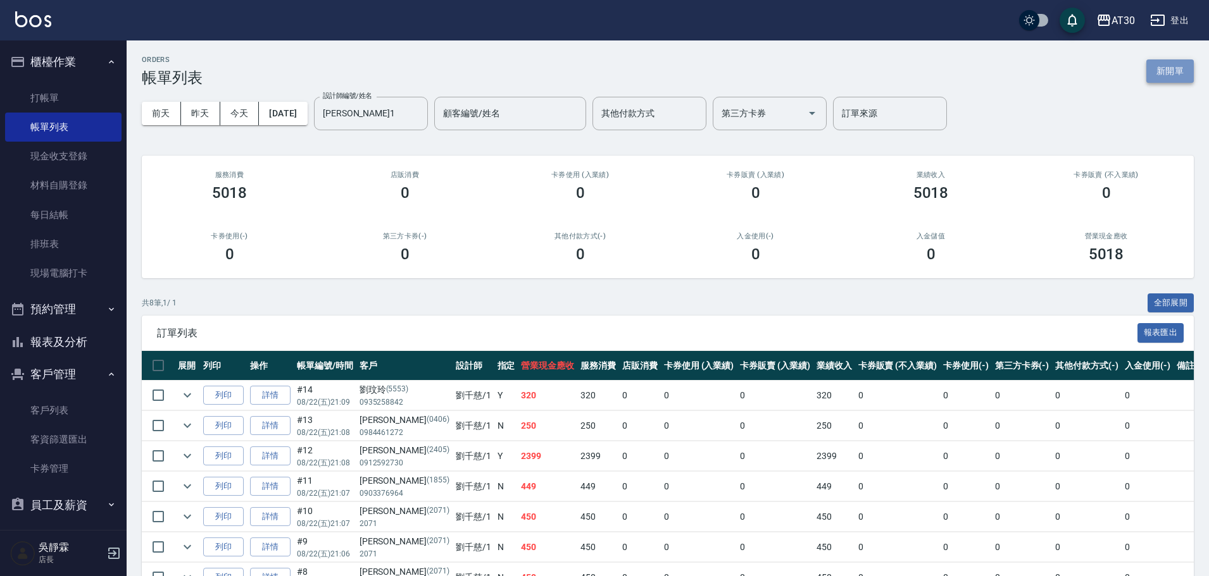
click at [1182, 77] on button "新開單" at bounding box center [1169, 70] width 47 height 23
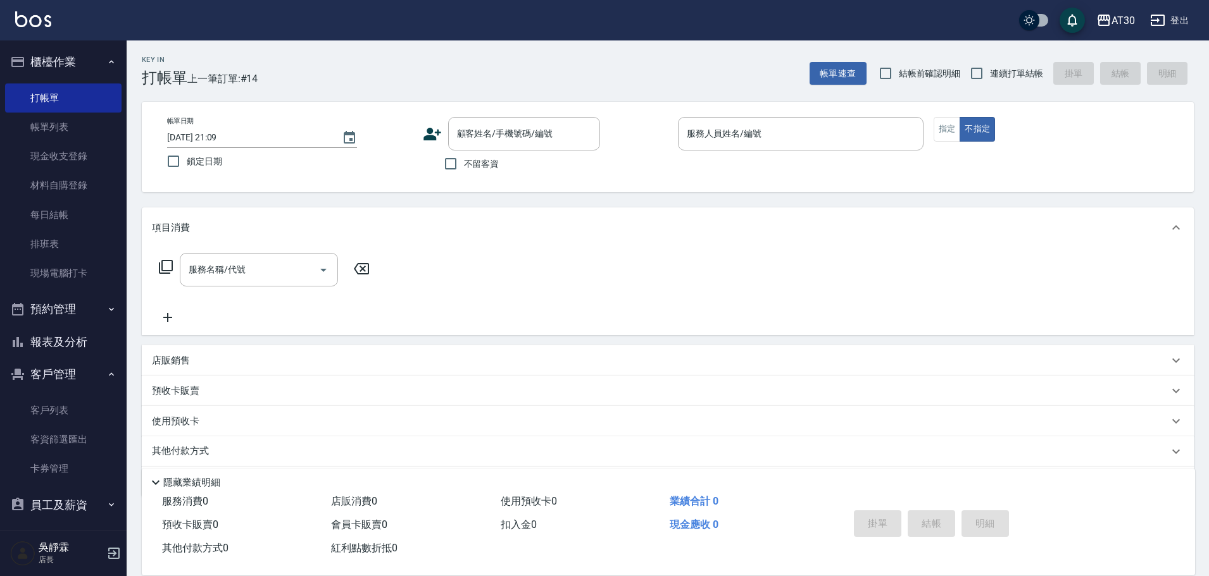
click at [437, 127] on icon at bounding box center [432, 134] width 19 height 19
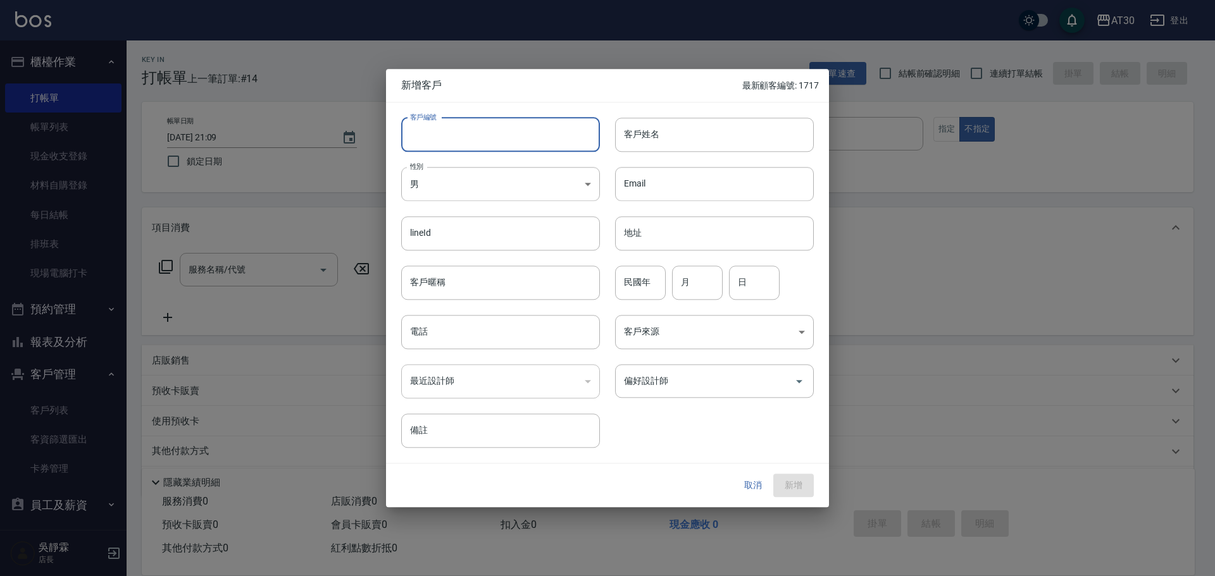
click at [499, 128] on input "客戶編號" at bounding box center [500, 135] width 199 height 34
type input "1716"
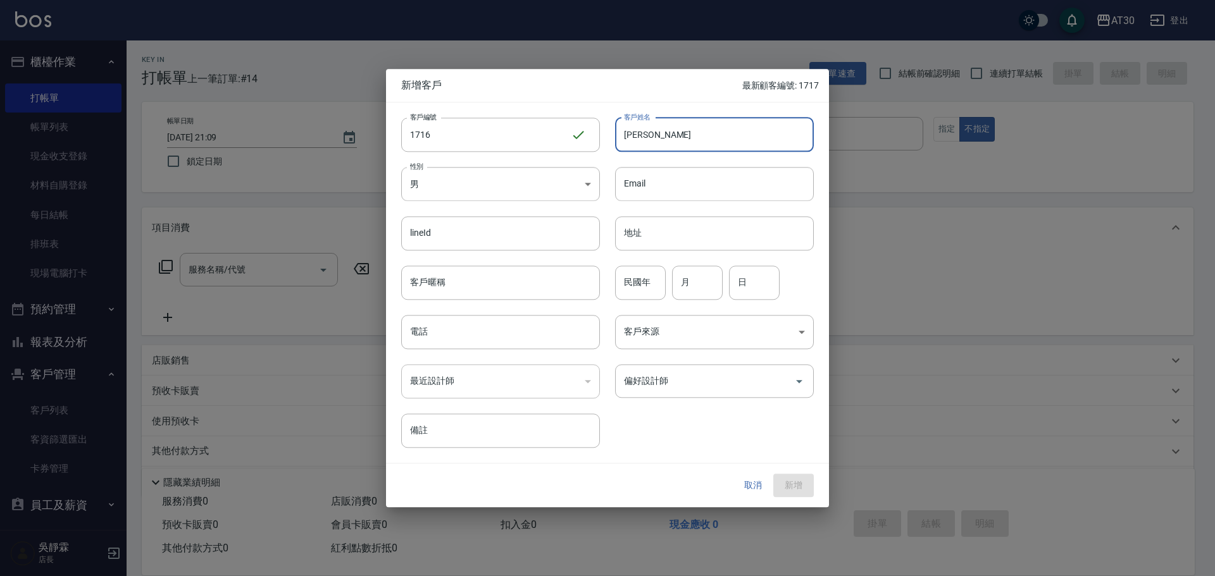
type input "[PERSON_NAME]"
click at [637, 279] on input "民國年" at bounding box center [640, 283] width 51 height 34
type input "85"
type input "11"
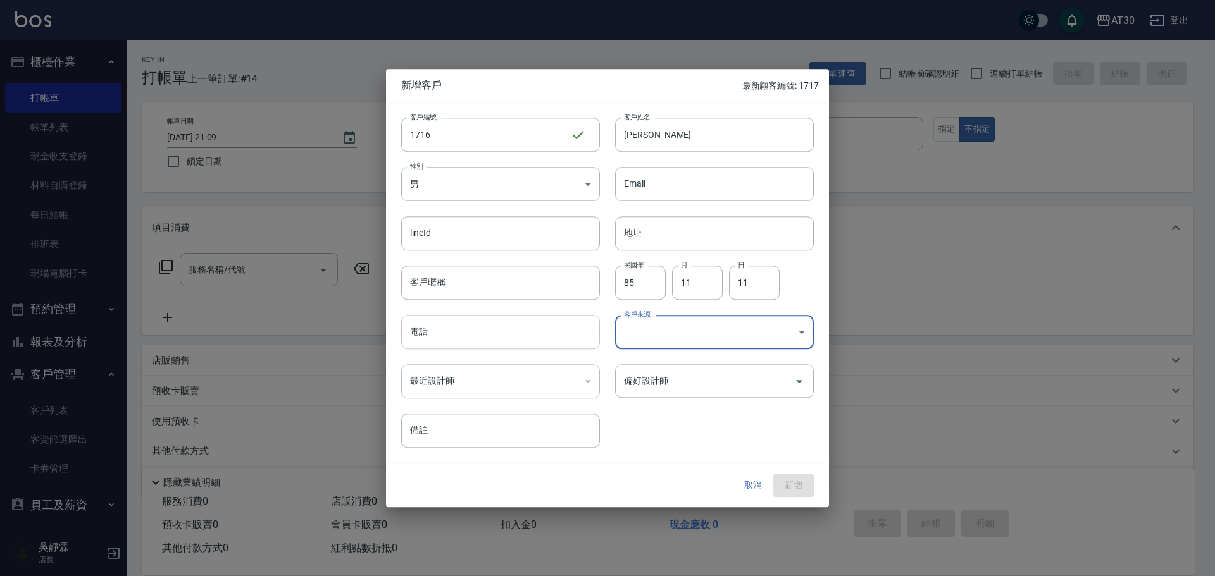
click at [562, 344] on input "電話" at bounding box center [500, 332] width 199 height 34
type input "0903821376"
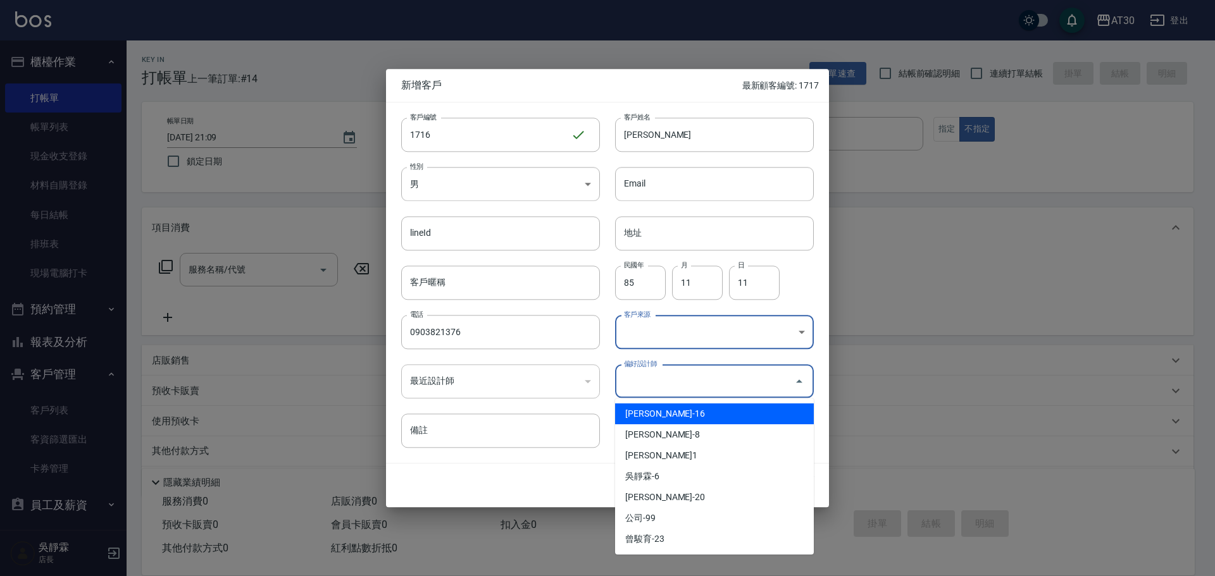
click at [692, 390] on input "偏好設計師" at bounding box center [705, 381] width 168 height 22
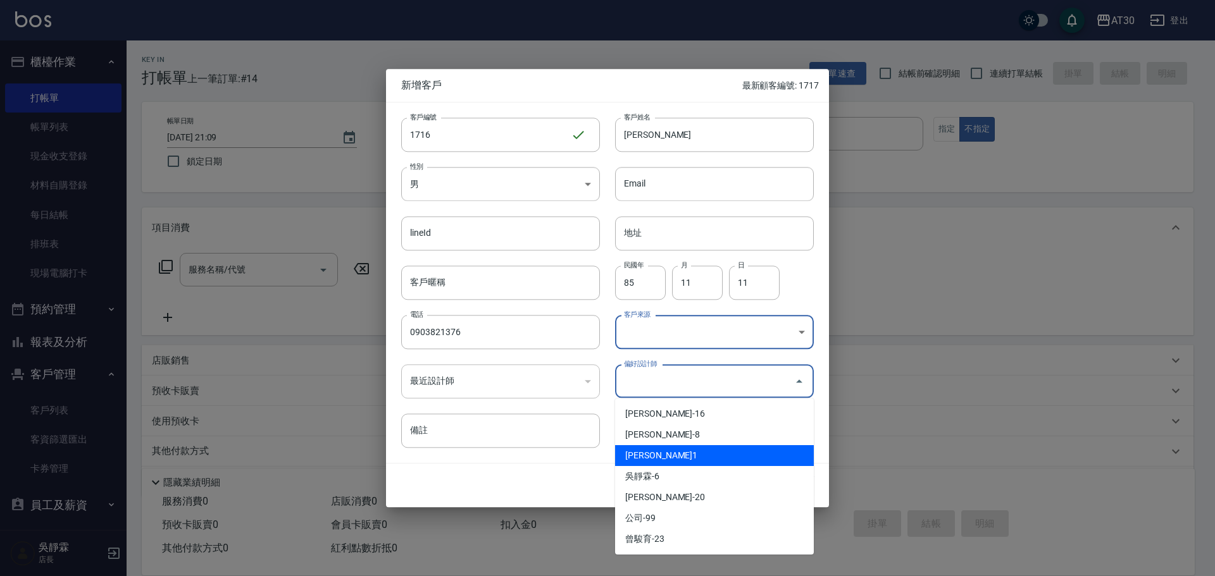
click at [653, 454] on li "[PERSON_NAME]1" at bounding box center [714, 455] width 199 height 21
type input "劉千慈"
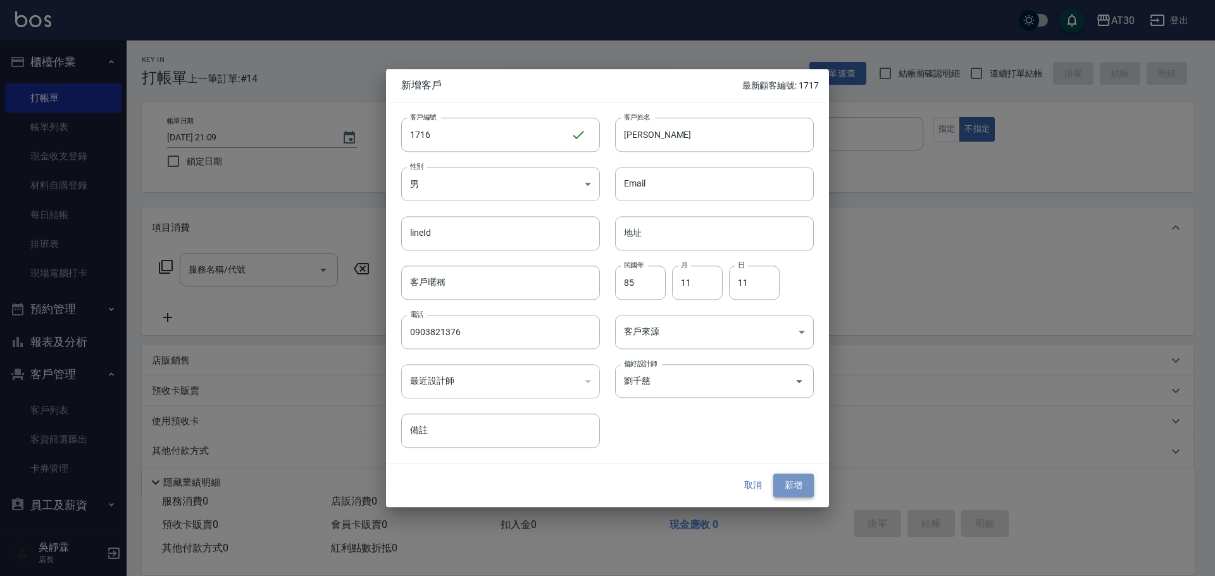
click at [800, 478] on button "新增" at bounding box center [793, 486] width 40 height 23
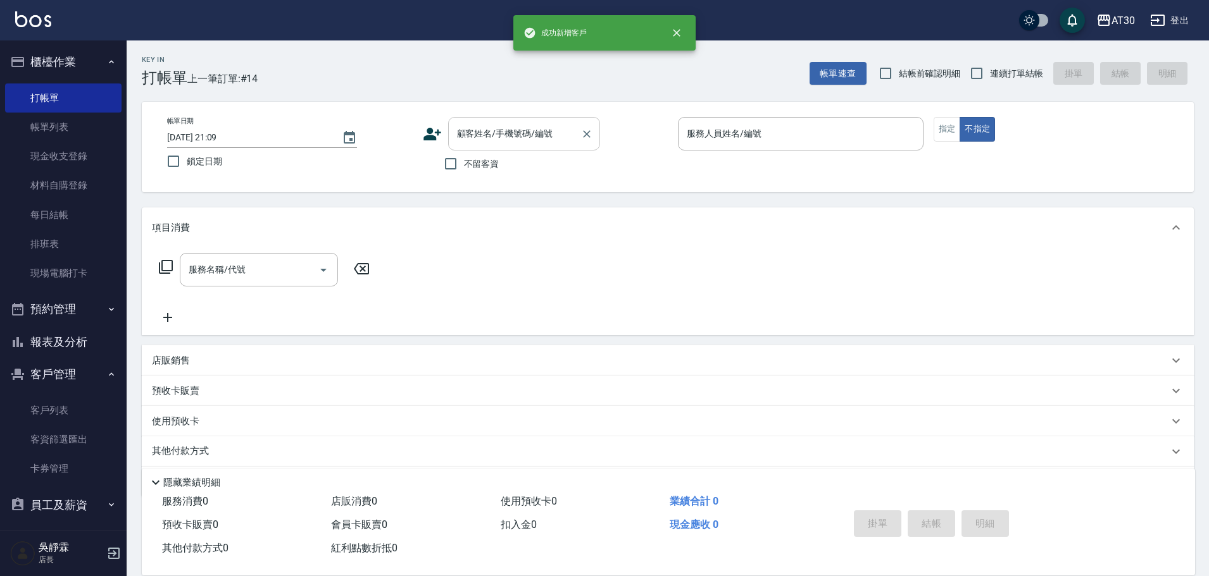
click at [493, 120] on div "顧客姓名/手機號碼/編號" at bounding box center [524, 134] width 152 height 34
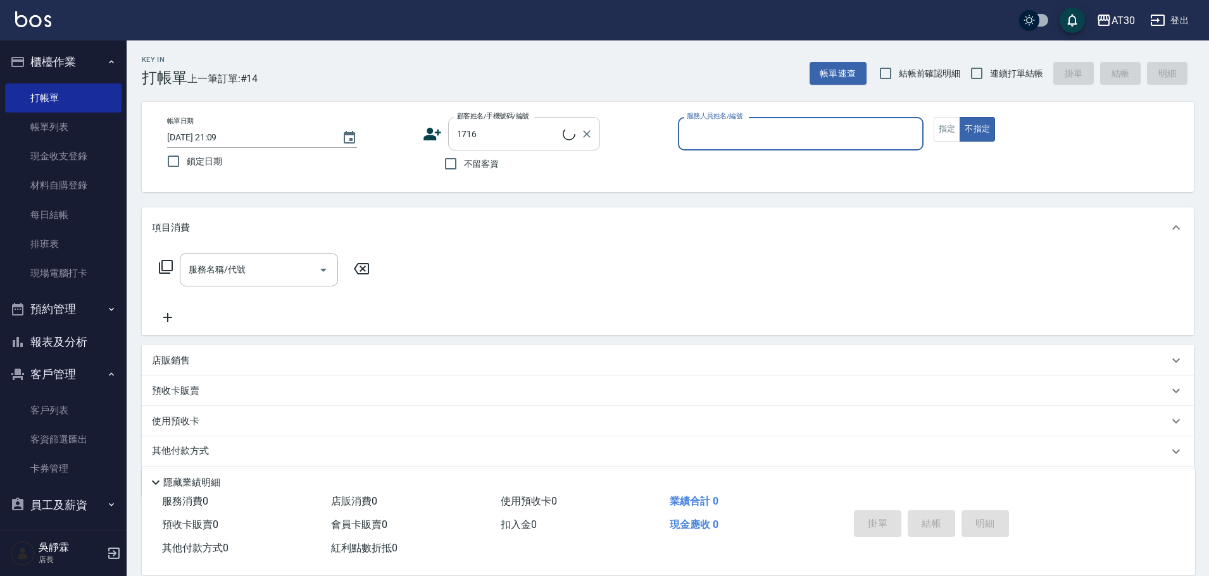
type input "[PERSON_NAME]/0903821376/1716"
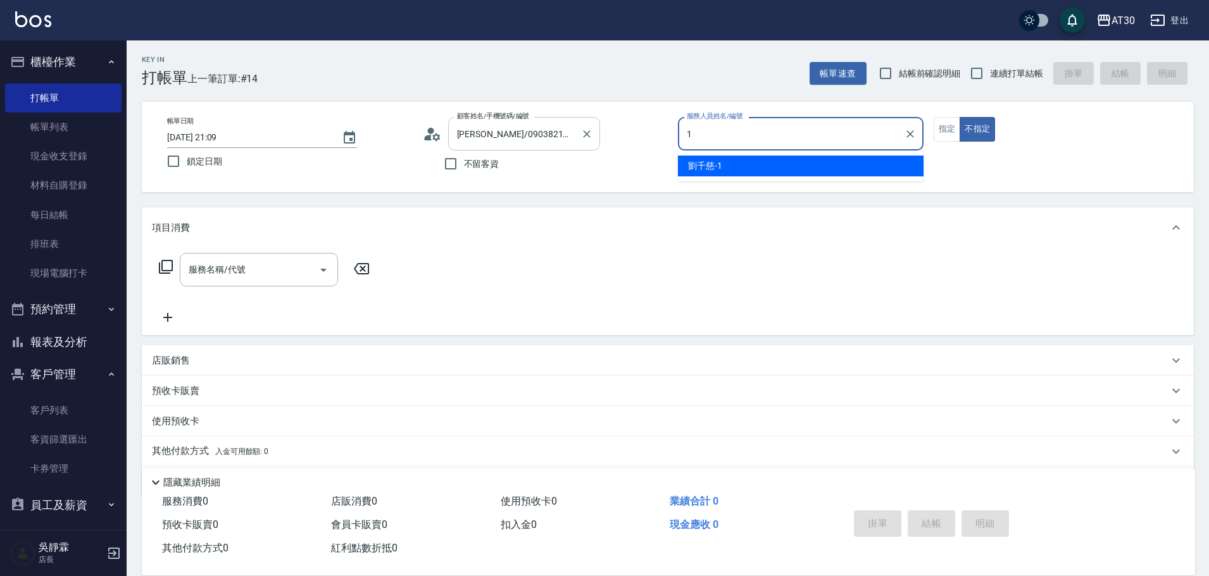
type input "[PERSON_NAME]1"
type button "false"
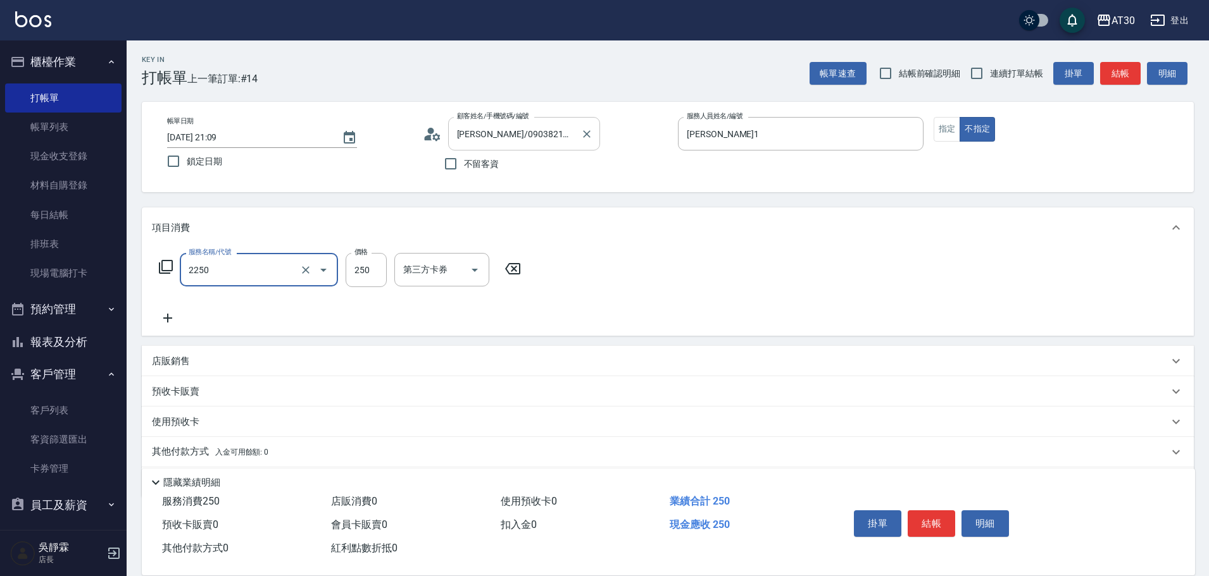
type input "剪髮(2250)"
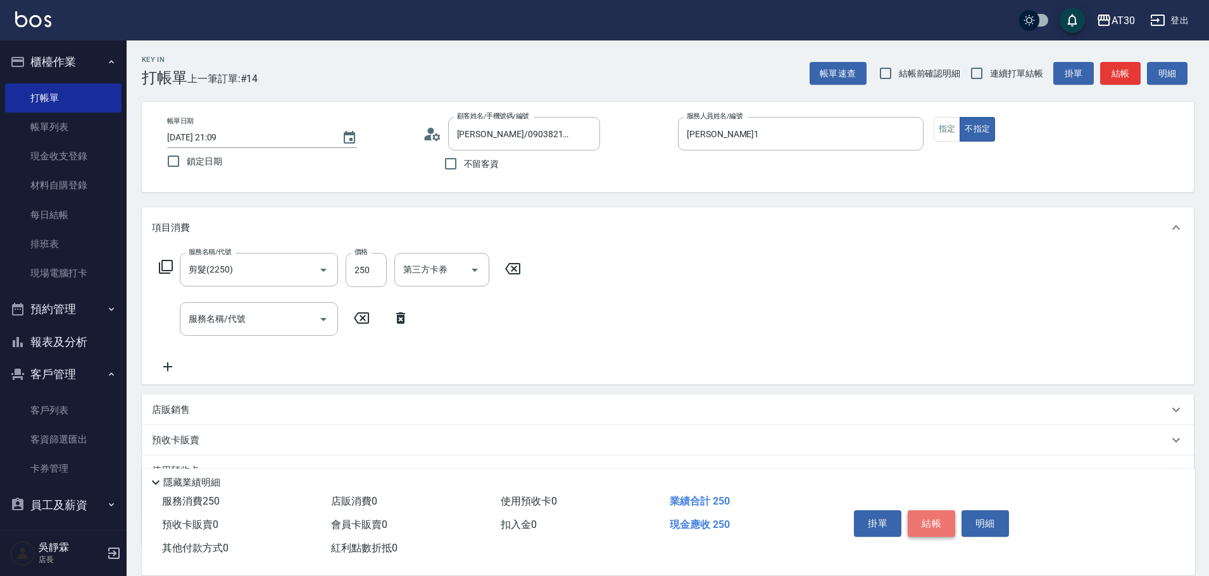
click at [944, 516] on button "結帳" at bounding box center [930, 524] width 47 height 27
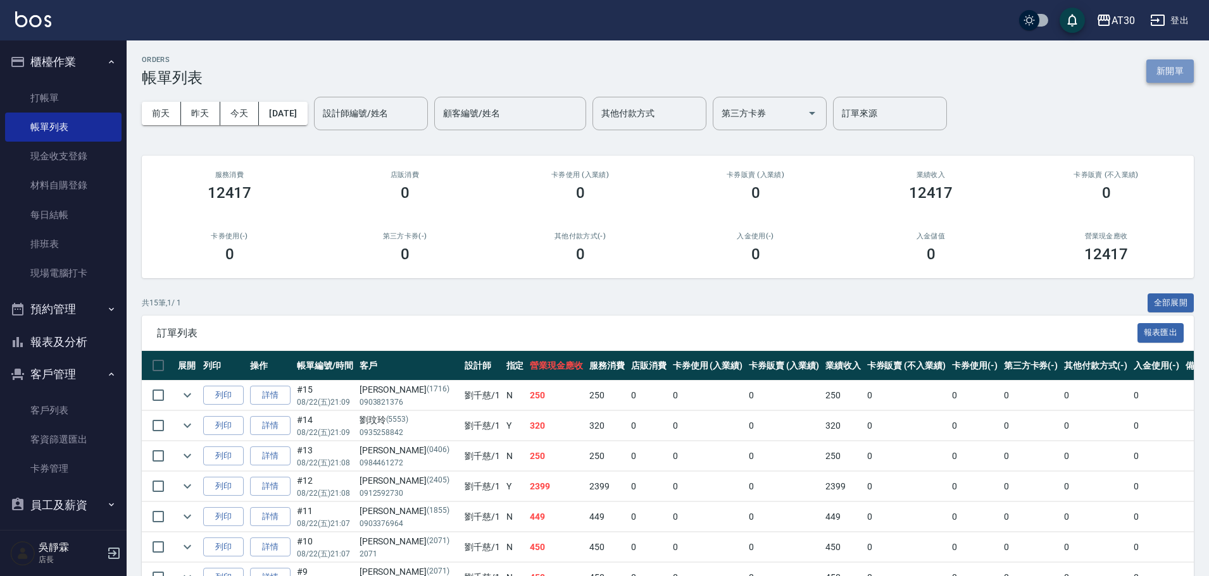
click at [1167, 67] on button "新開單" at bounding box center [1169, 70] width 47 height 23
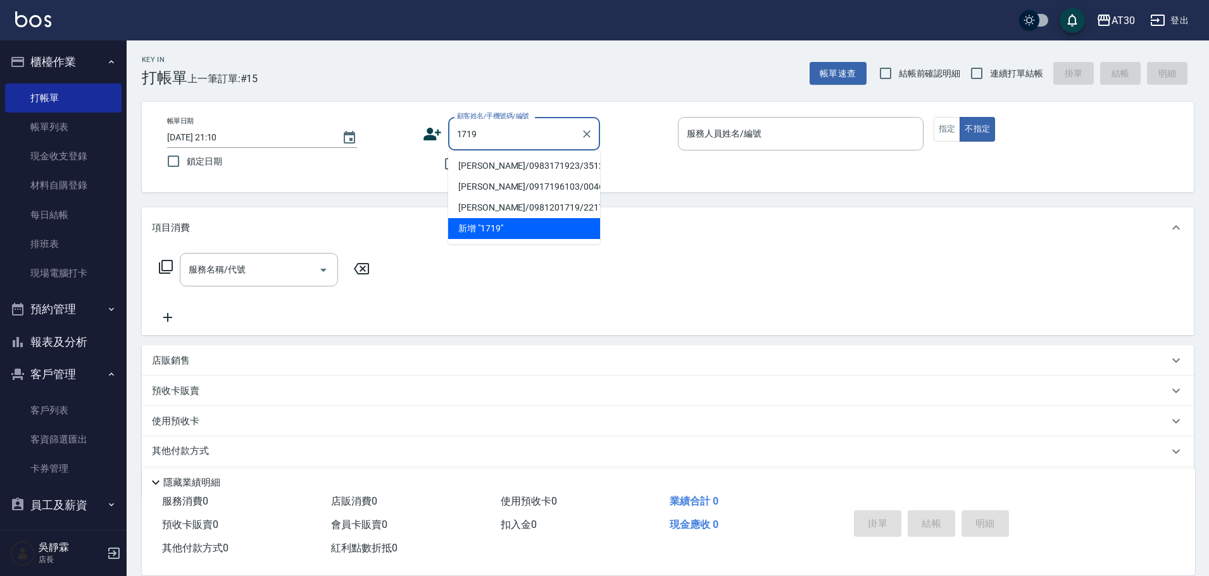
type input "1719"
click at [429, 141] on icon at bounding box center [432, 134] width 19 height 19
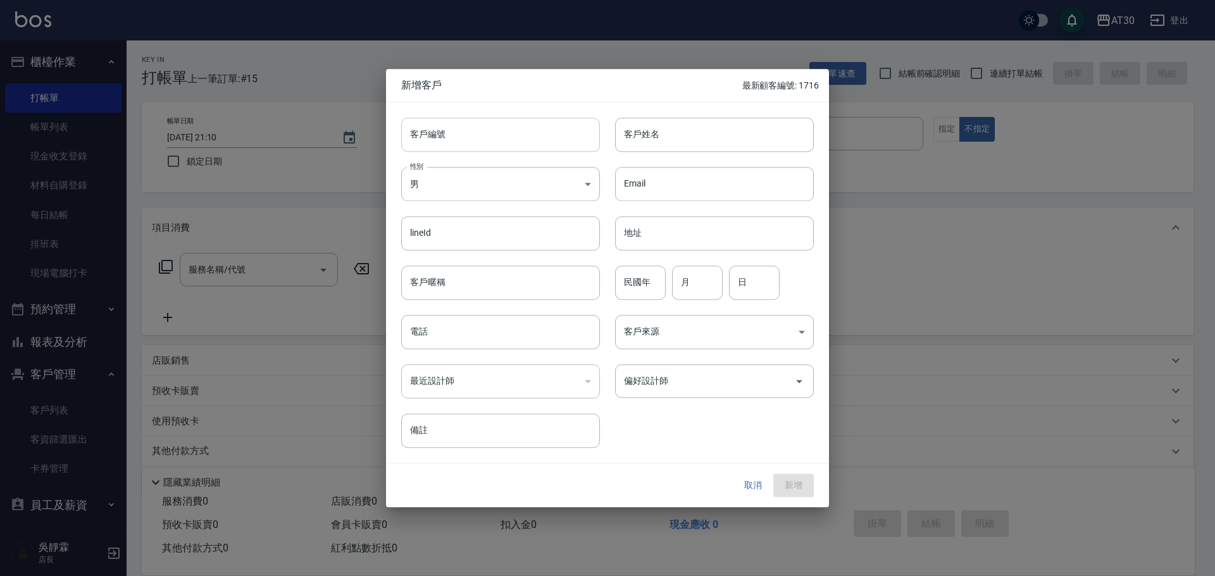
click at [469, 137] on input "客戶編號" at bounding box center [500, 135] width 199 height 34
type input "1719"
type input "1"
drag, startPoint x: 654, startPoint y: 133, endPoint x: 580, endPoint y: 152, distance: 76.6
click at [580, 152] on div "客戶編號 1719 ​ 客戶編號 客戶姓名 1 客戶姓名 性別 男 [DEMOGRAPHIC_DATA] 性別 Email Email lineId line…" at bounding box center [600, 276] width 428 height 346
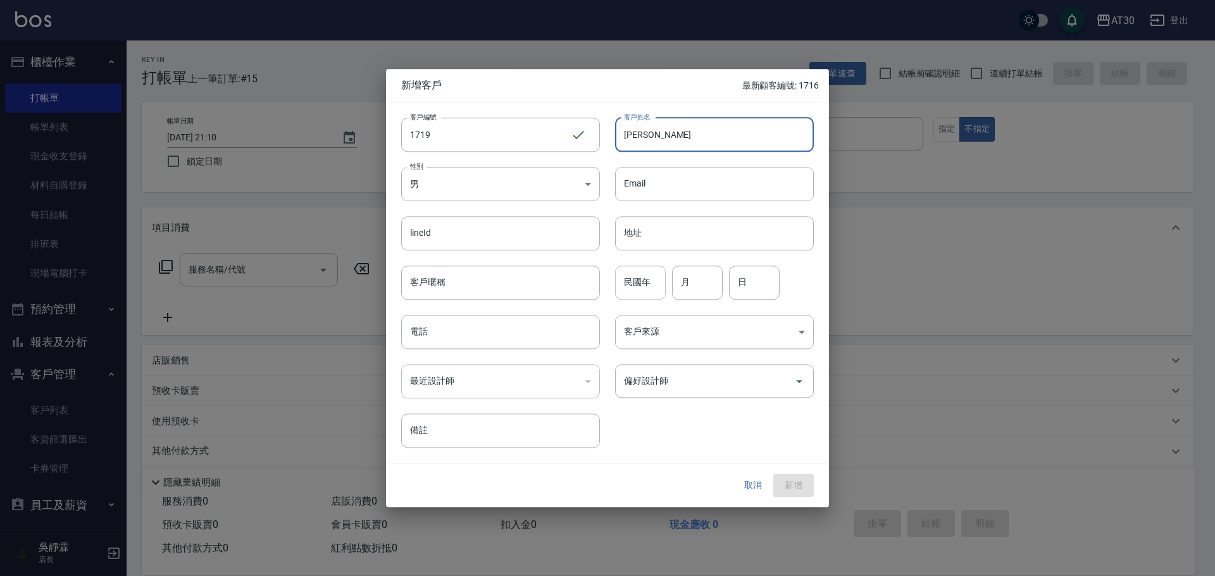
type input "[PERSON_NAME]"
click at [649, 285] on input "民國年" at bounding box center [640, 283] width 51 height 34
type input "73"
type input "06"
type input "16"
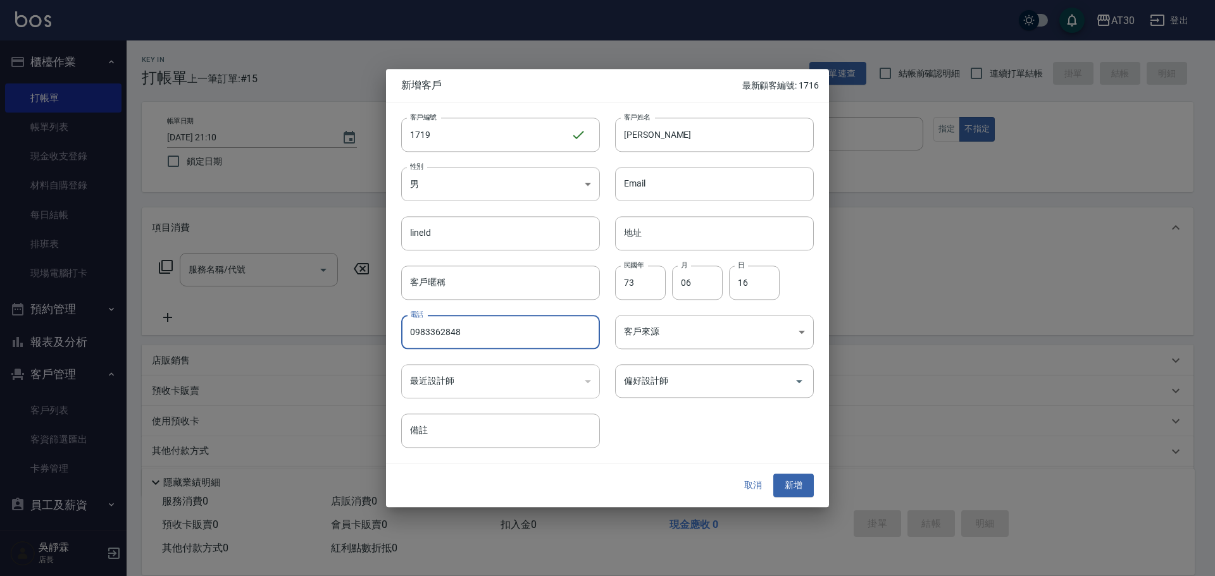
drag, startPoint x: 492, startPoint y: 338, endPoint x: 363, endPoint y: 342, distance: 129.8
click at [363, 342] on div "新增客戶 最新顧客編號: 1716 客戶編號 1719 ​ 客戶編號 客戶姓名 [PERSON_NAME] 客戶姓名 性別 男 [DEMOGRAPHIC_DA…" at bounding box center [607, 288] width 1215 height 576
type input "0983360848"
click at [712, 390] on input "偏好設計師" at bounding box center [705, 381] width 168 height 22
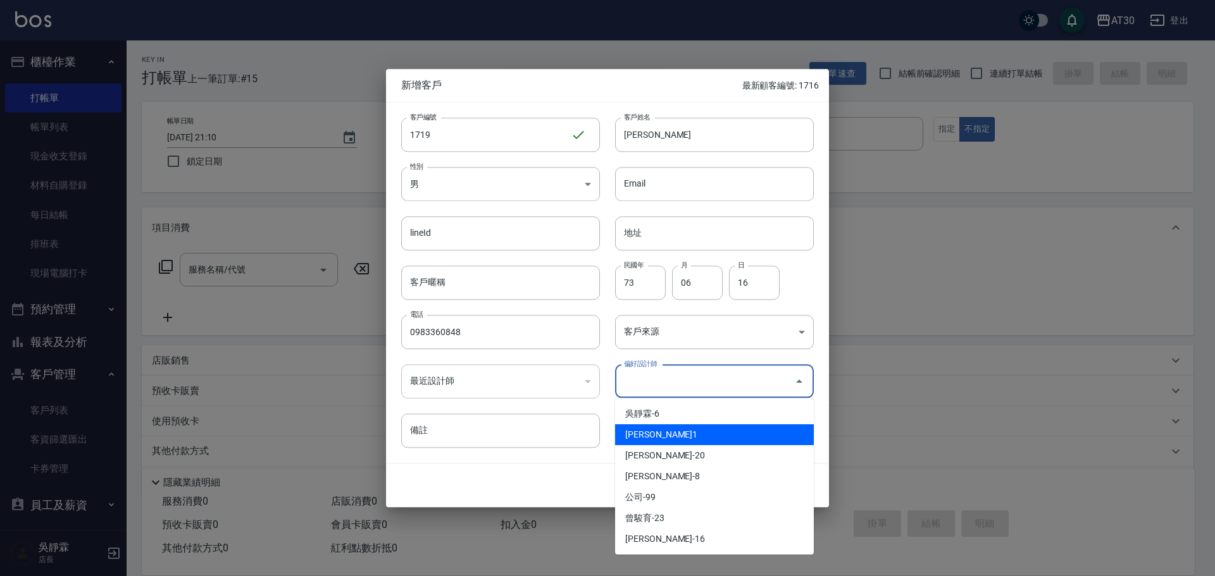
click at [701, 432] on li "[PERSON_NAME]1" at bounding box center [714, 435] width 199 height 21
type input "劉千慈"
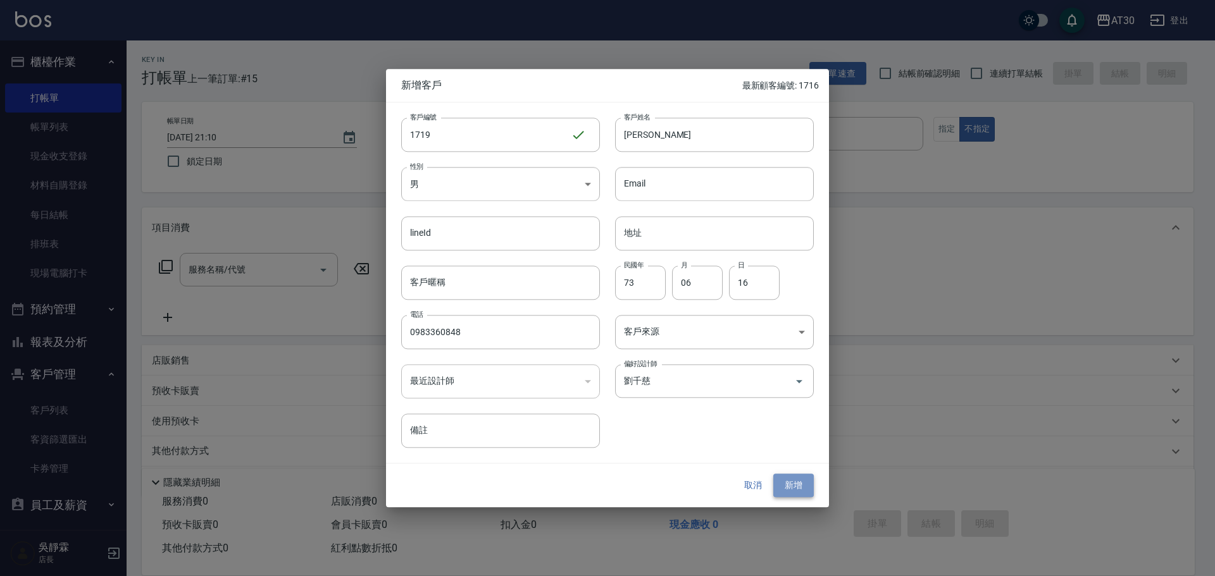
click at [784, 483] on button "新增" at bounding box center [793, 486] width 40 height 23
drag, startPoint x: 475, startPoint y: 332, endPoint x: 399, endPoint y: 332, distance: 75.9
click at [376, 341] on div "新增客戶 最新顧客編號: 1716 客戶編號 1719 ​ 客戶編號 客戶姓名 [PERSON_NAME] 客戶姓名 性別 男 [DEMOGRAPHIC_DA…" at bounding box center [607, 288] width 1215 height 576
drag, startPoint x: 418, startPoint y: 332, endPoint x: 662, endPoint y: 126, distance: 319.3
click at [662, 126] on input "[PERSON_NAME]" at bounding box center [714, 135] width 199 height 34
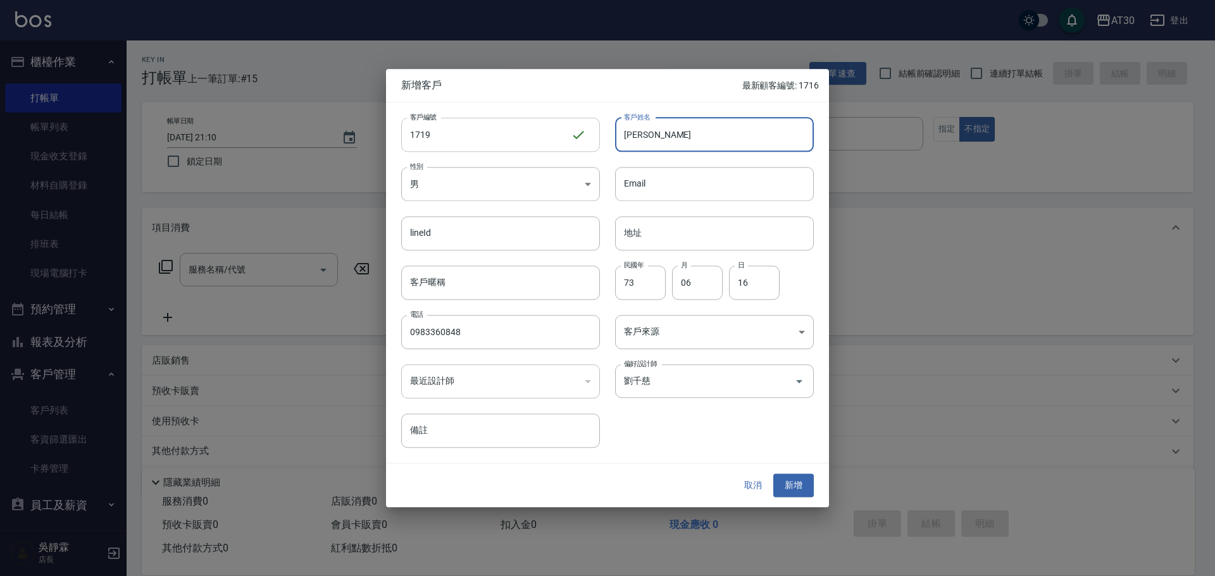
drag, startPoint x: 663, startPoint y: 135, endPoint x: 592, endPoint y: 140, distance: 71.7
click at [592, 140] on div "客戶編號 1719 ​ 客戶編號 客戶姓名 [PERSON_NAME]姓名 性別 男 [DEMOGRAPHIC_DATA] 性別 Email Email li…" at bounding box center [600, 276] width 428 height 346
click at [60, 410] on div at bounding box center [607, 288] width 1215 height 576
drag, startPoint x: 736, startPoint y: 485, endPoint x: 743, endPoint y: 485, distance: 7.6
click at [743, 485] on button "取消" at bounding box center [753, 486] width 40 height 23
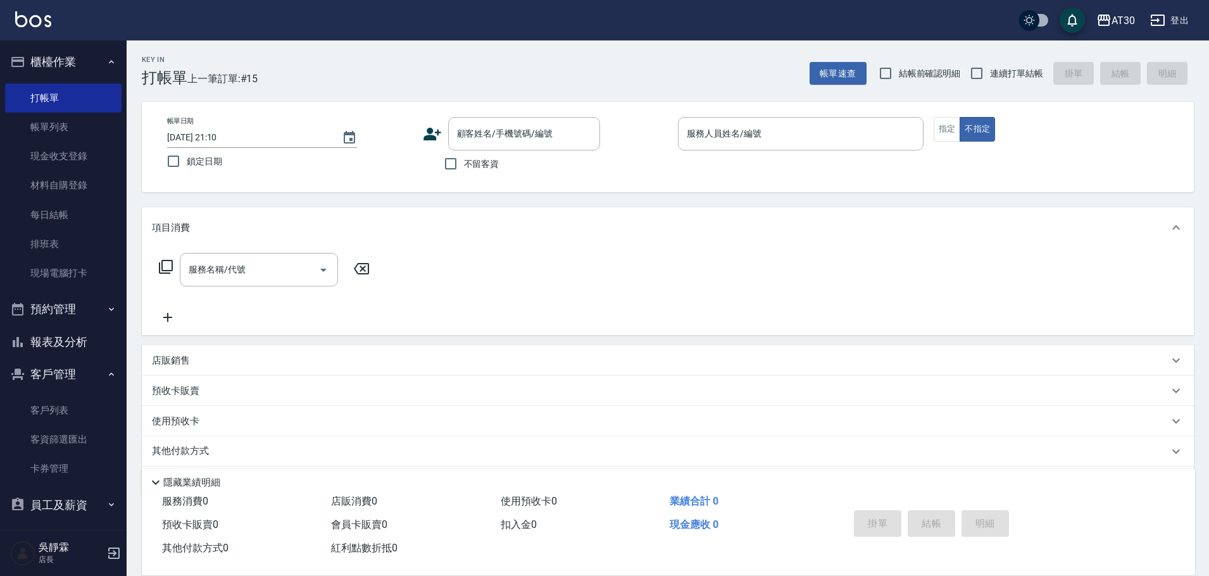
click at [744, 490] on div "業績合計 0" at bounding box center [748, 501] width 169 height 23
click at [79, 409] on link "客戶列表" at bounding box center [63, 410] width 116 height 29
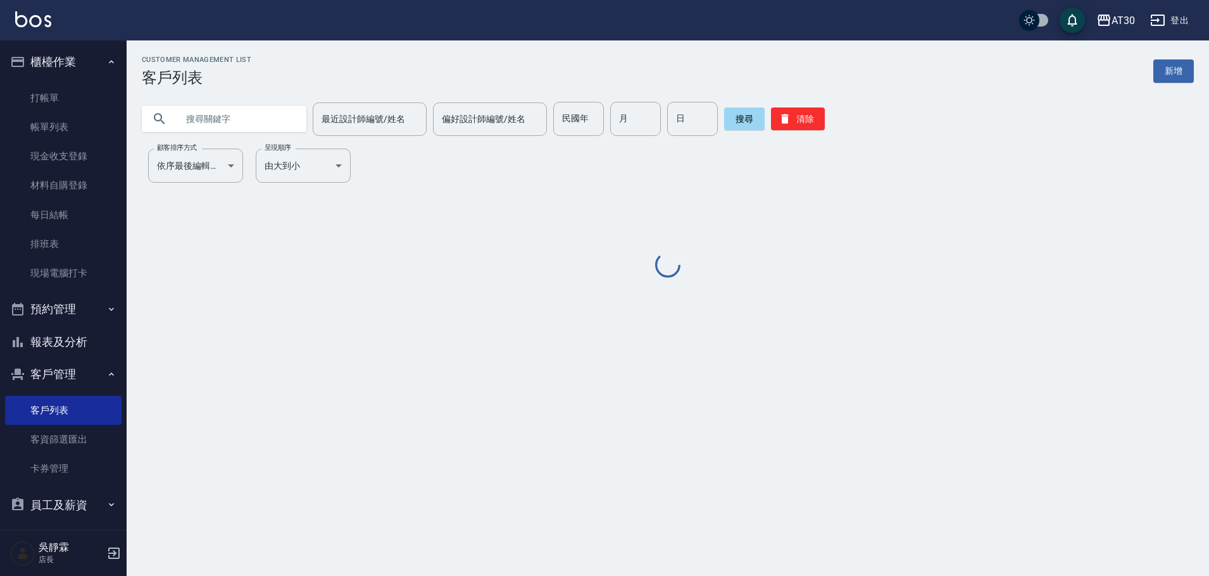
click at [204, 112] on input "text" at bounding box center [236, 119] width 119 height 34
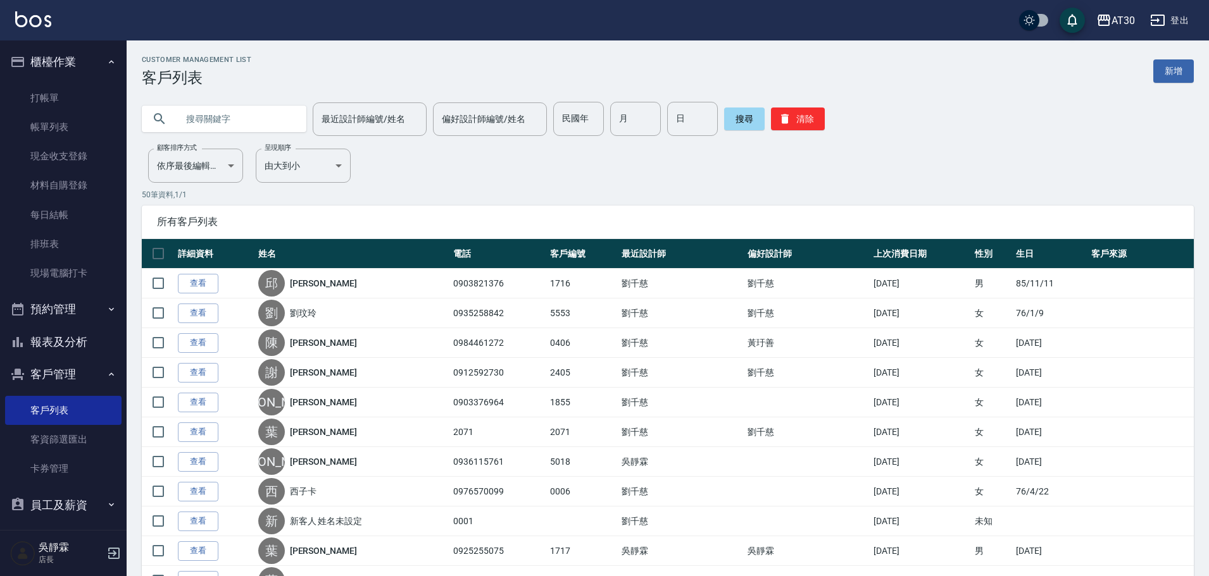
paste input "[PERSON_NAME]"
type input "[PERSON_NAME]"
click at [749, 122] on button "搜尋" at bounding box center [744, 119] width 40 height 23
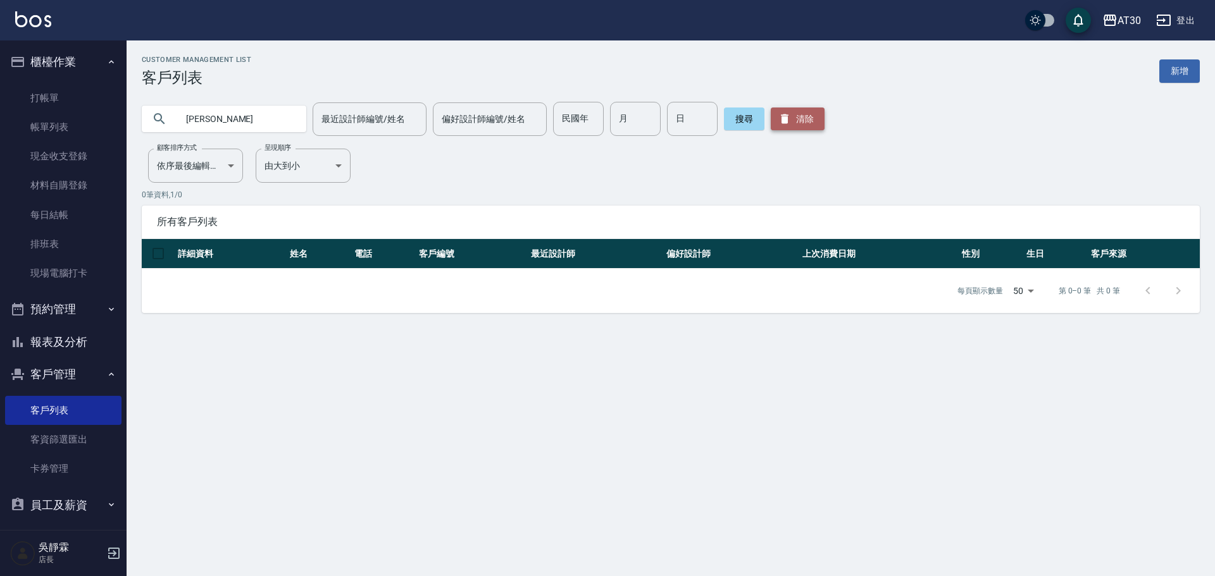
click at [792, 121] on button "清除" at bounding box center [798, 119] width 54 height 23
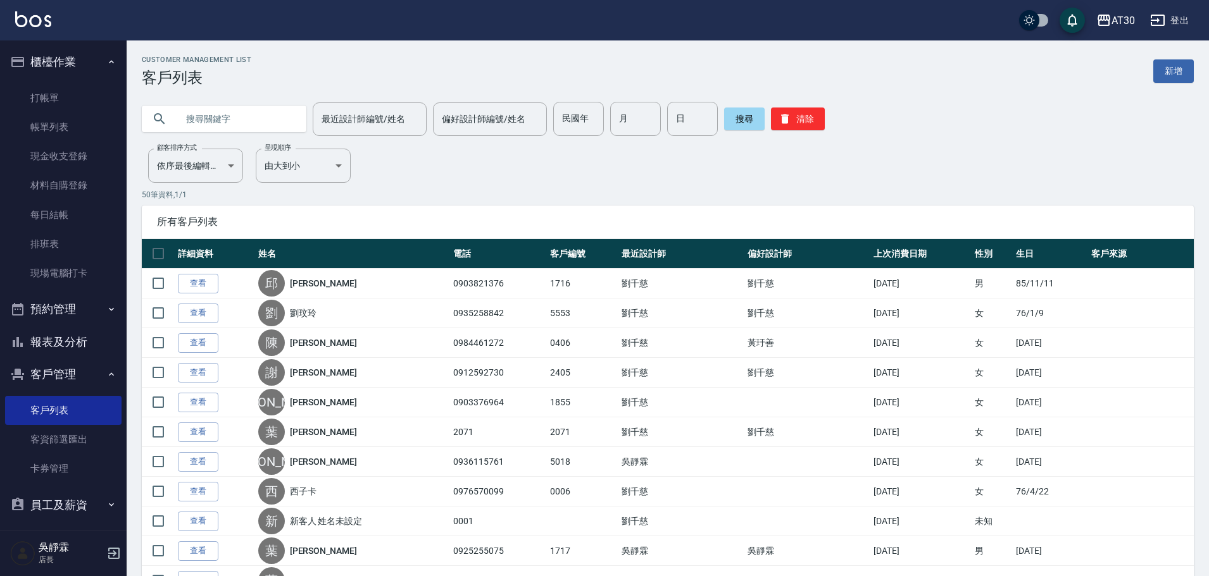
click at [228, 124] on input "text" at bounding box center [236, 119] width 119 height 34
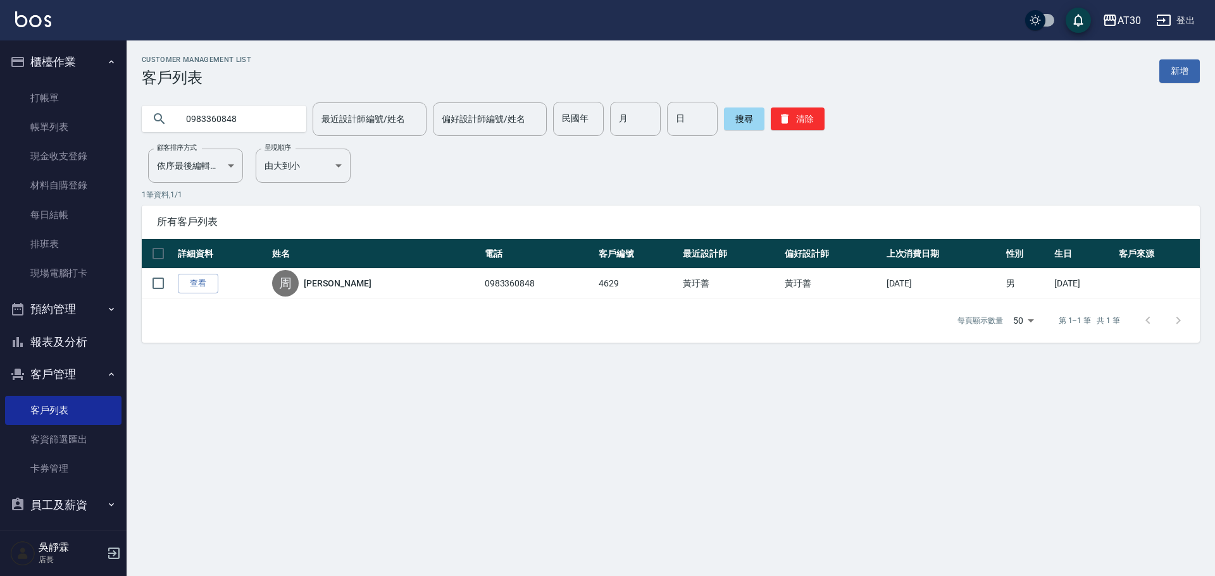
type input "0983360848"
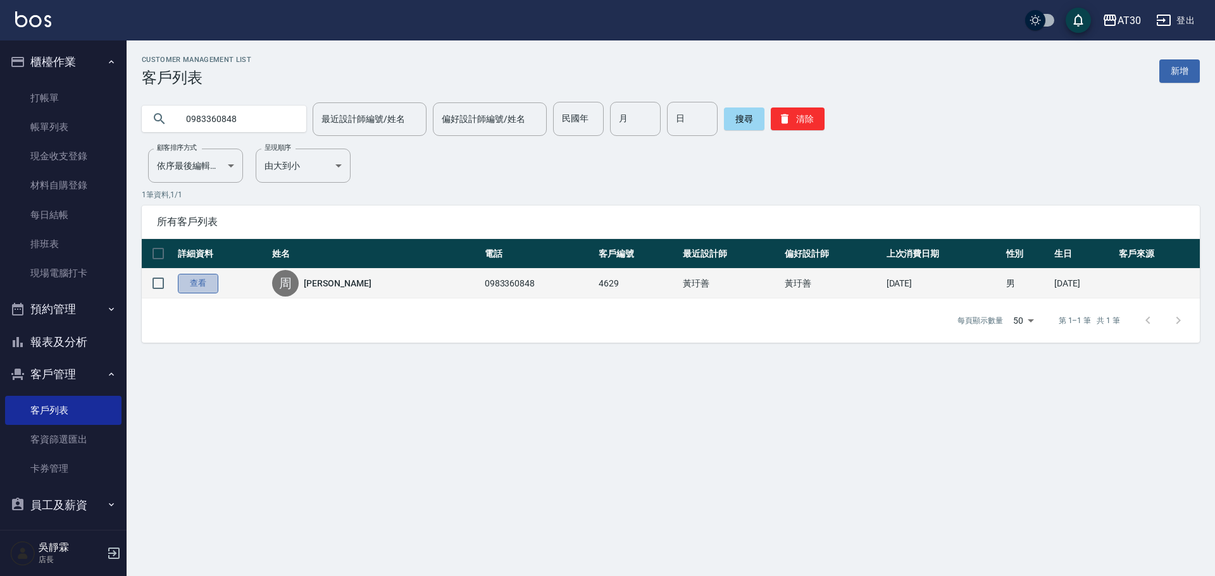
click at [204, 287] on link "查看" at bounding box center [198, 284] width 40 height 20
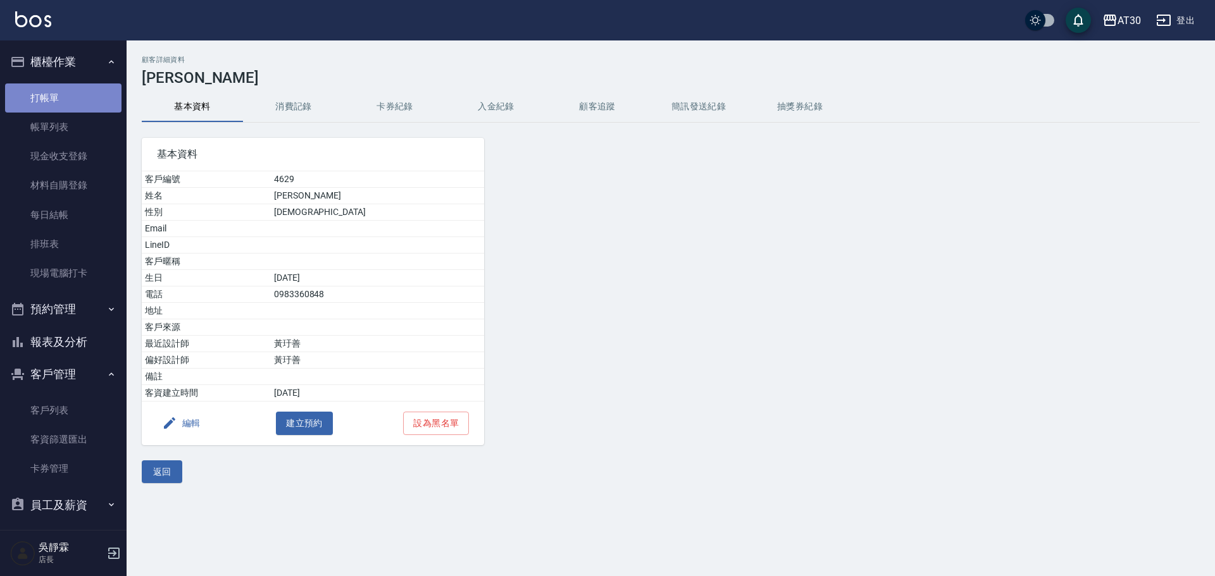
click at [89, 103] on link "打帳單" at bounding box center [63, 98] width 116 height 29
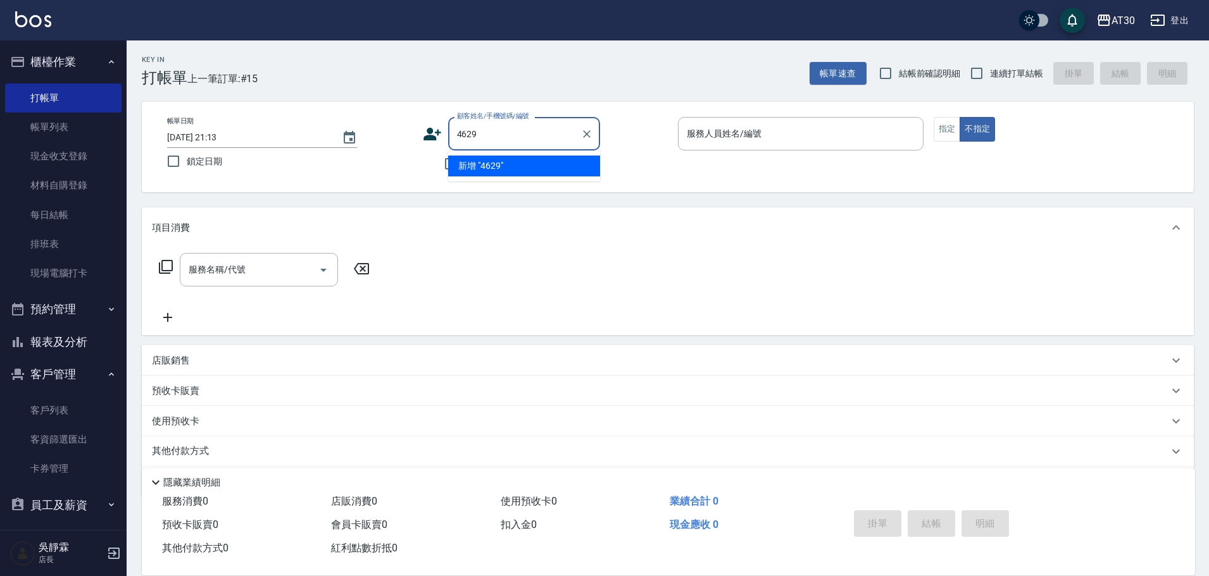
type input "4629"
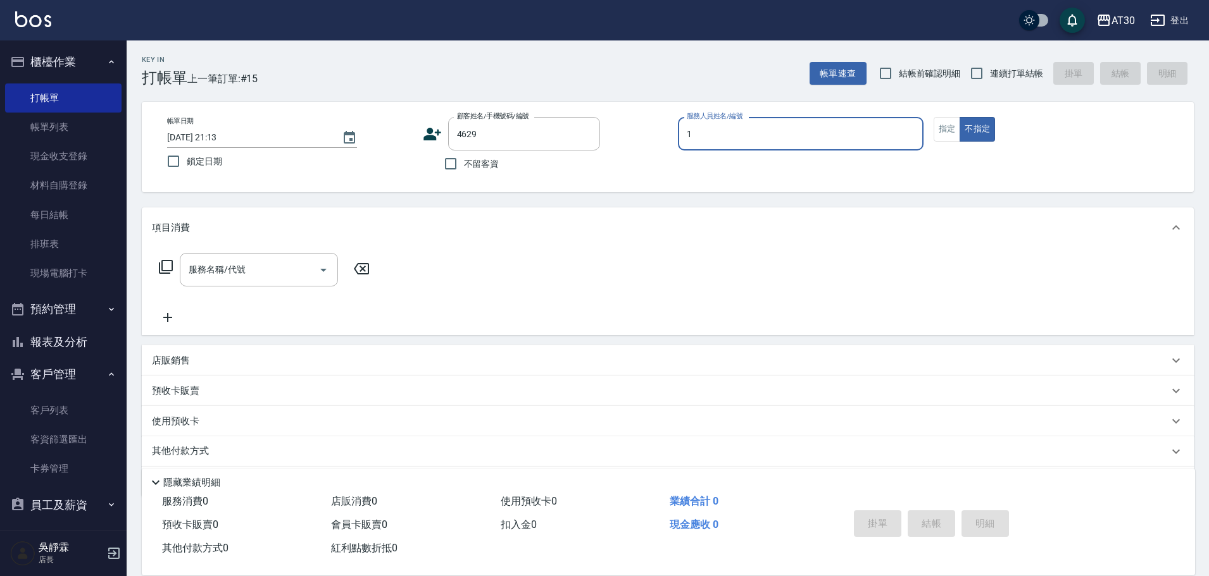
type input "[PERSON_NAME]1"
type button "false"
type input "[PERSON_NAME]/0983360848/4629"
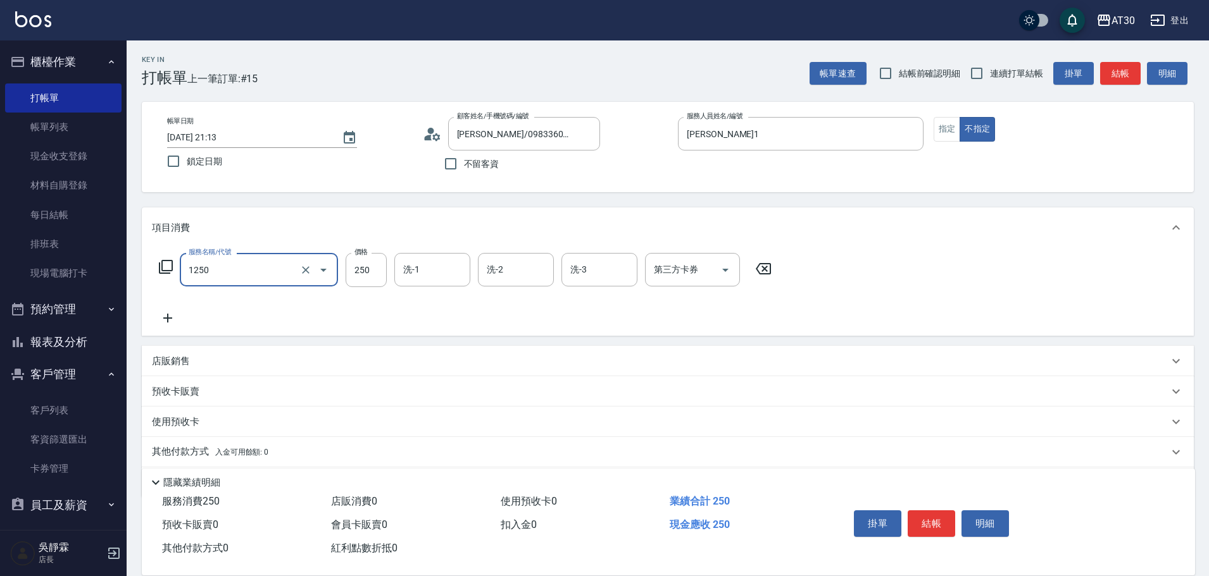
type input "洗髮250(1250)"
type input "[PERSON_NAME]1"
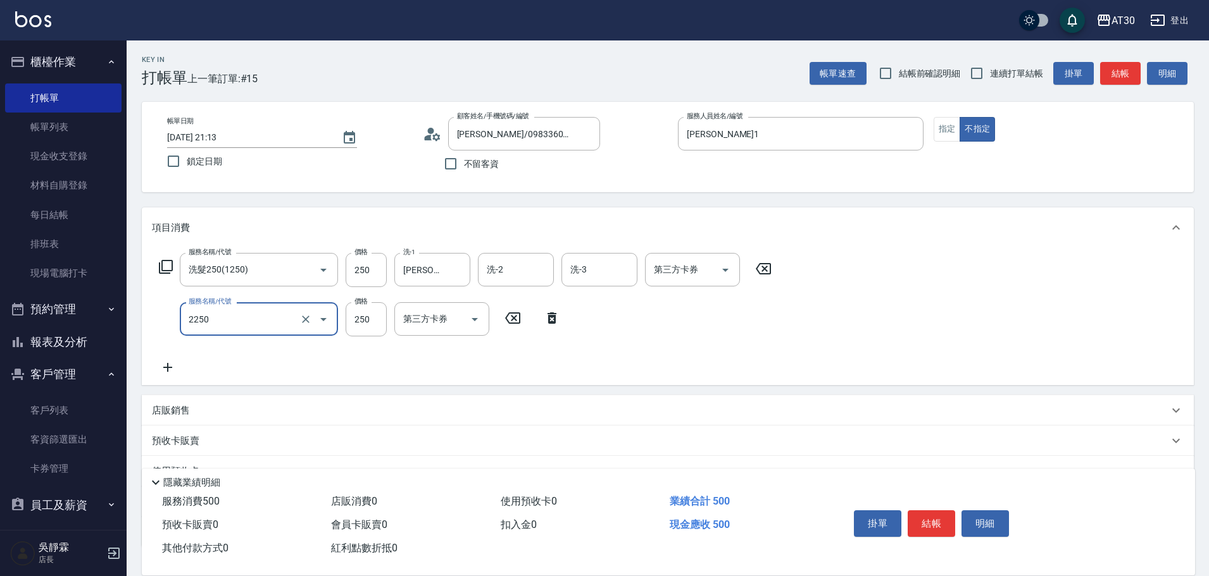
type input "剪髮(2250)"
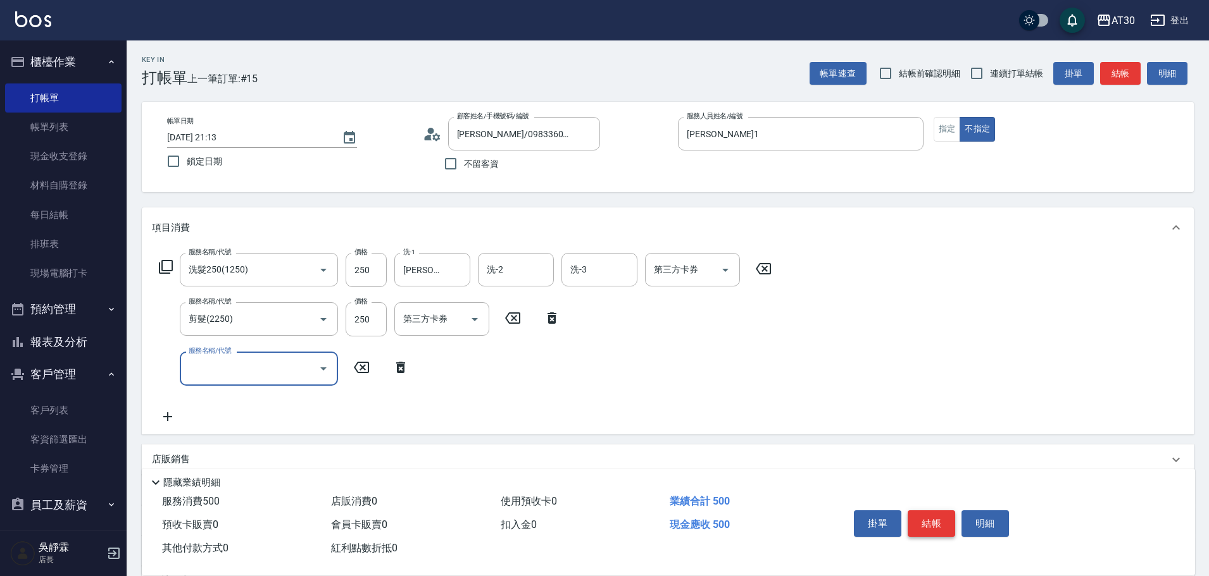
click at [941, 517] on button "結帳" at bounding box center [930, 524] width 47 height 27
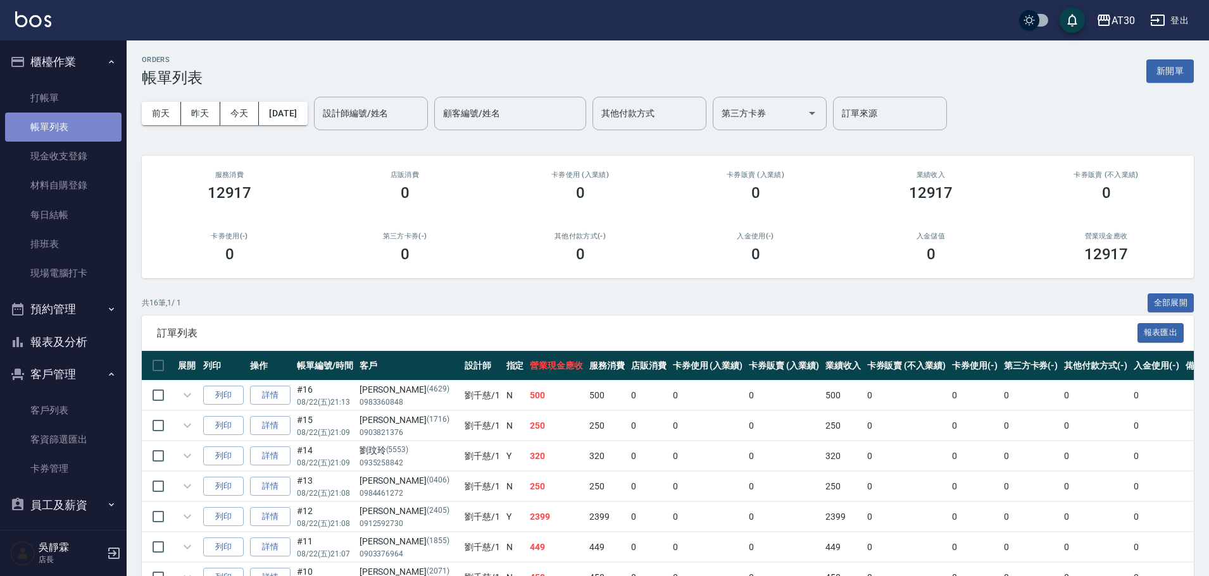
click at [72, 131] on link "帳單列表" at bounding box center [63, 127] width 116 height 29
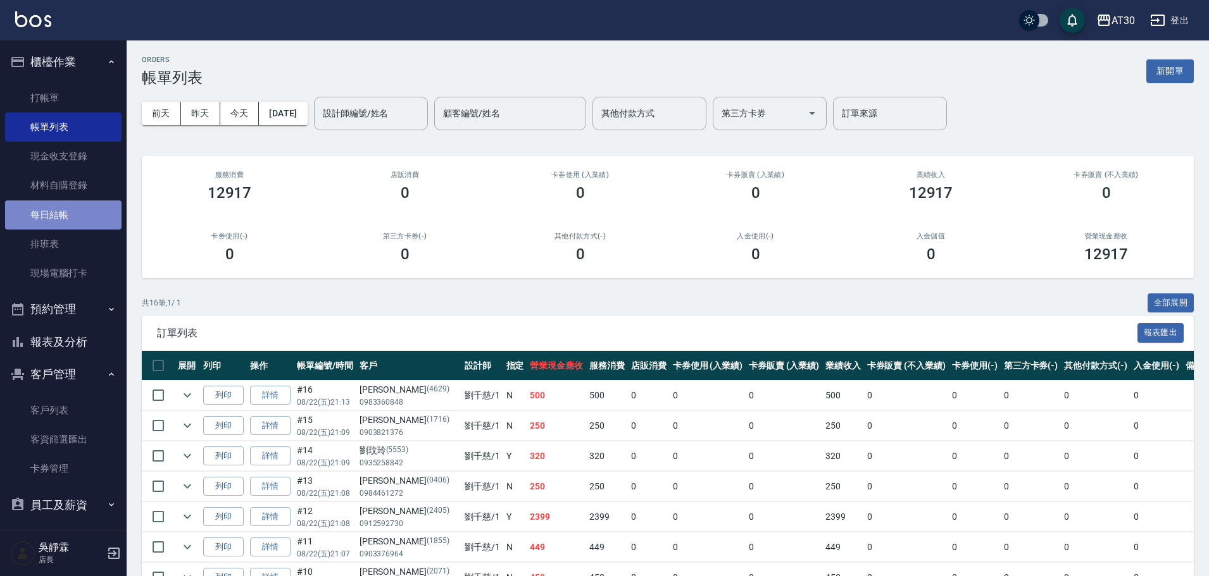
click at [69, 220] on link "每日結帳" at bounding box center [63, 215] width 116 height 29
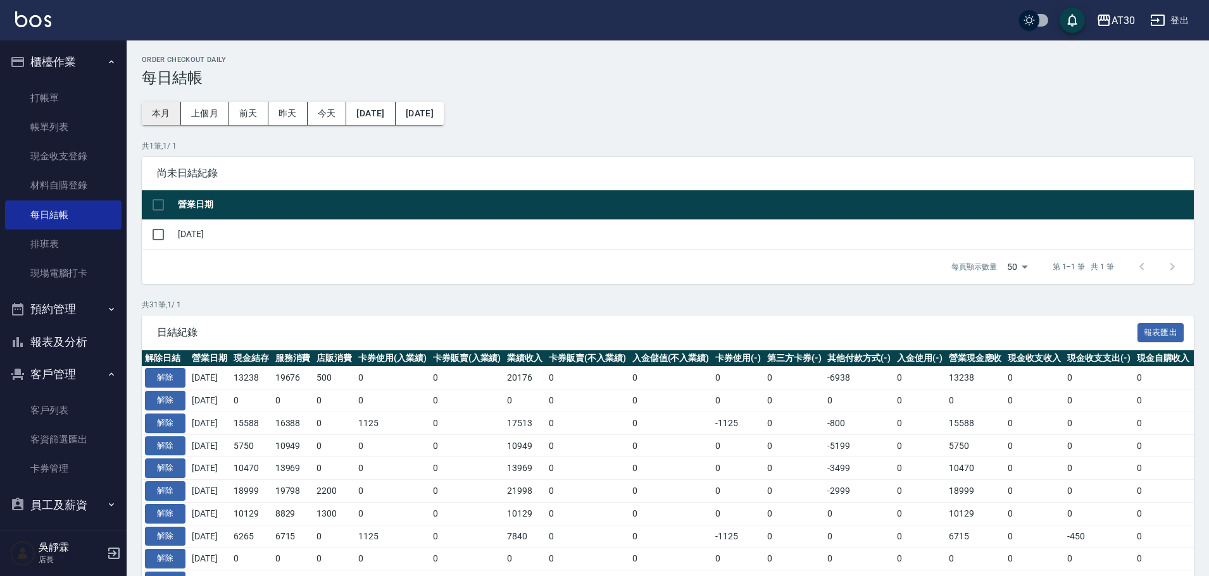
click at [168, 116] on button "本月" at bounding box center [161, 113] width 39 height 23
click at [166, 208] on input "checkbox" at bounding box center [158, 205] width 27 height 27
checkbox input "false"
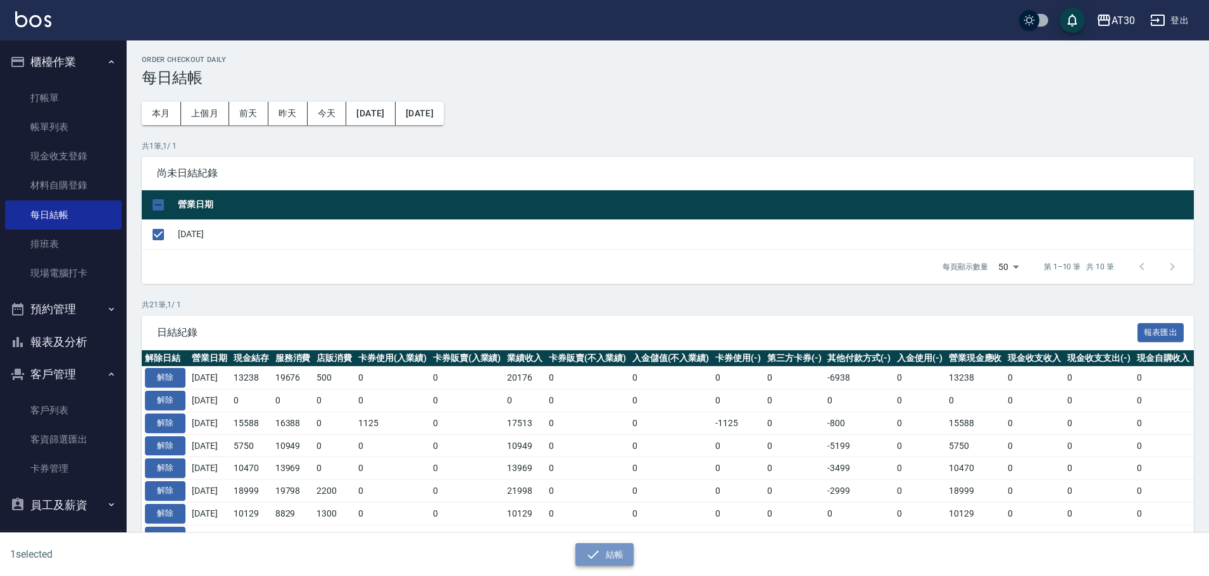
click at [607, 550] on button "結帳" at bounding box center [604, 555] width 59 height 23
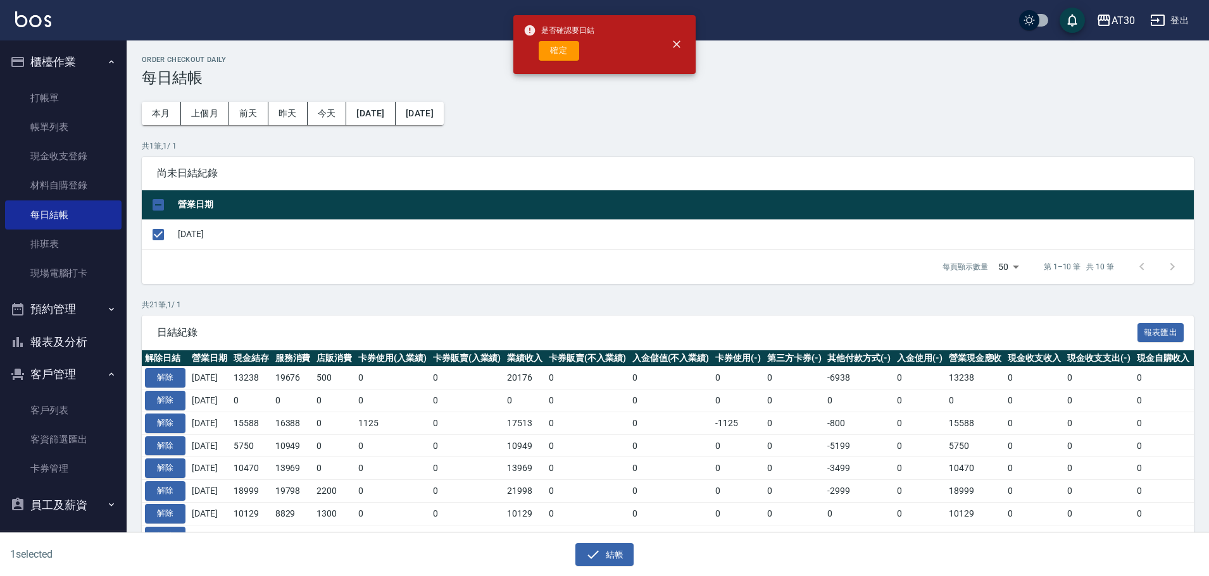
click at [562, 64] on div "是否確認要日結 確定" at bounding box center [558, 44] width 71 height 51
click at [557, 49] on button "確定" at bounding box center [558, 51] width 40 height 20
checkbox input "false"
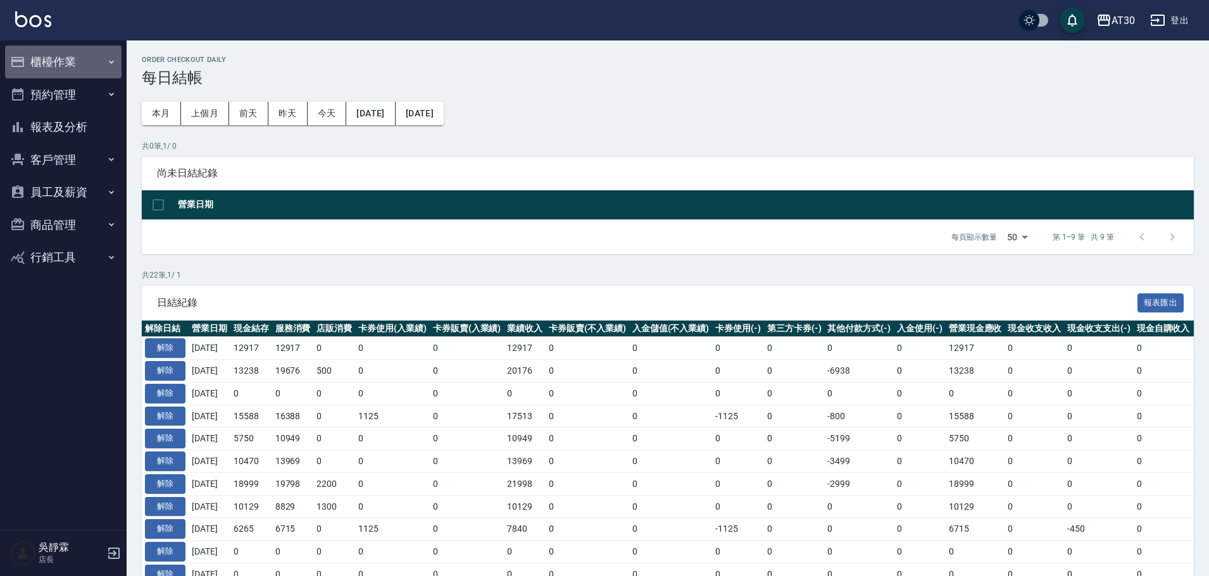
click at [52, 65] on button "櫃檯作業" at bounding box center [63, 62] width 116 height 33
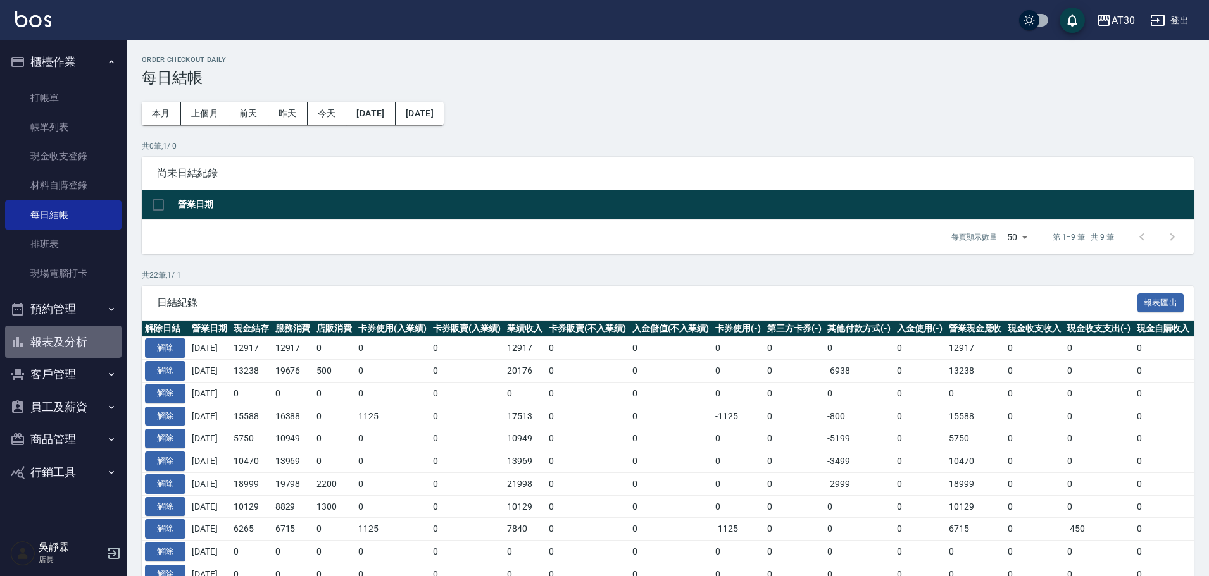
click at [62, 337] on button "報表及分析" at bounding box center [63, 342] width 116 height 33
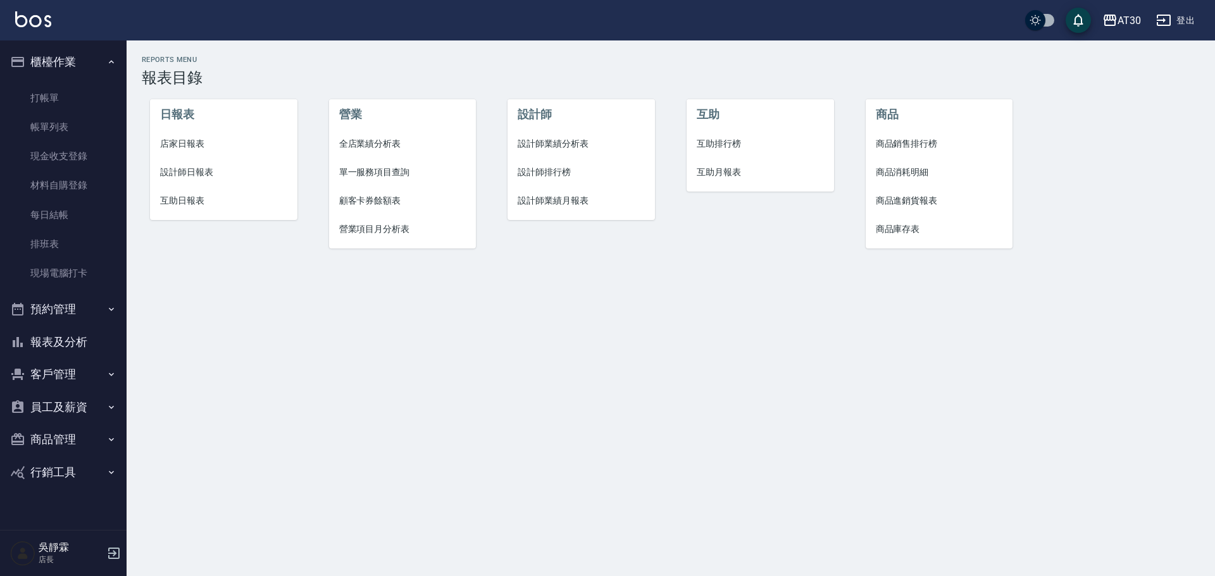
click at [205, 152] on li "店家日報表" at bounding box center [223, 144] width 147 height 28
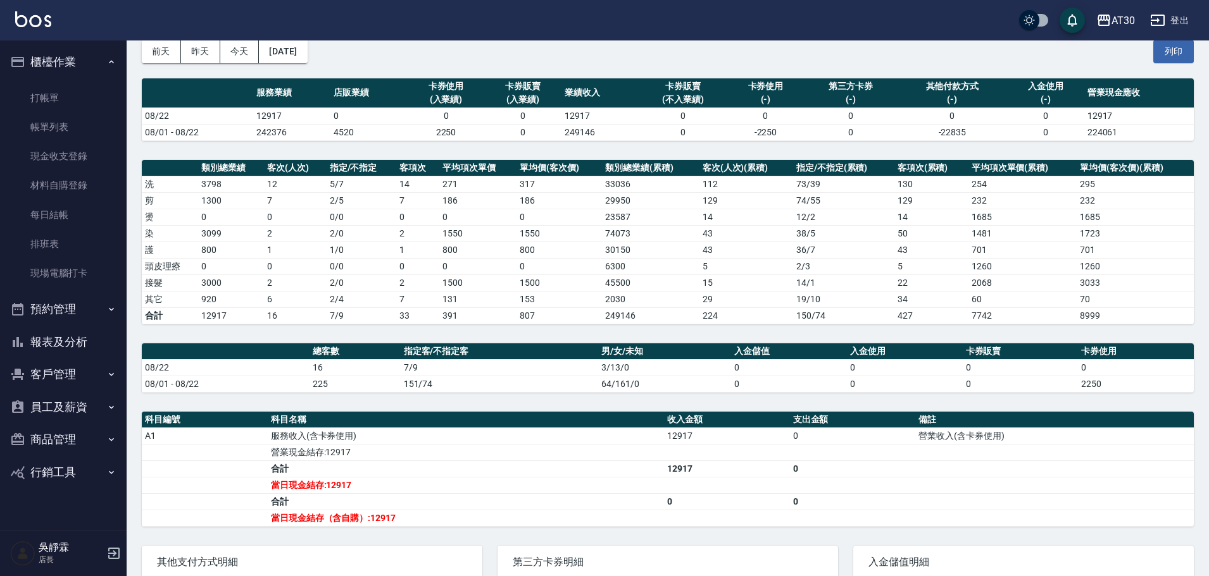
scroll to position [58, 0]
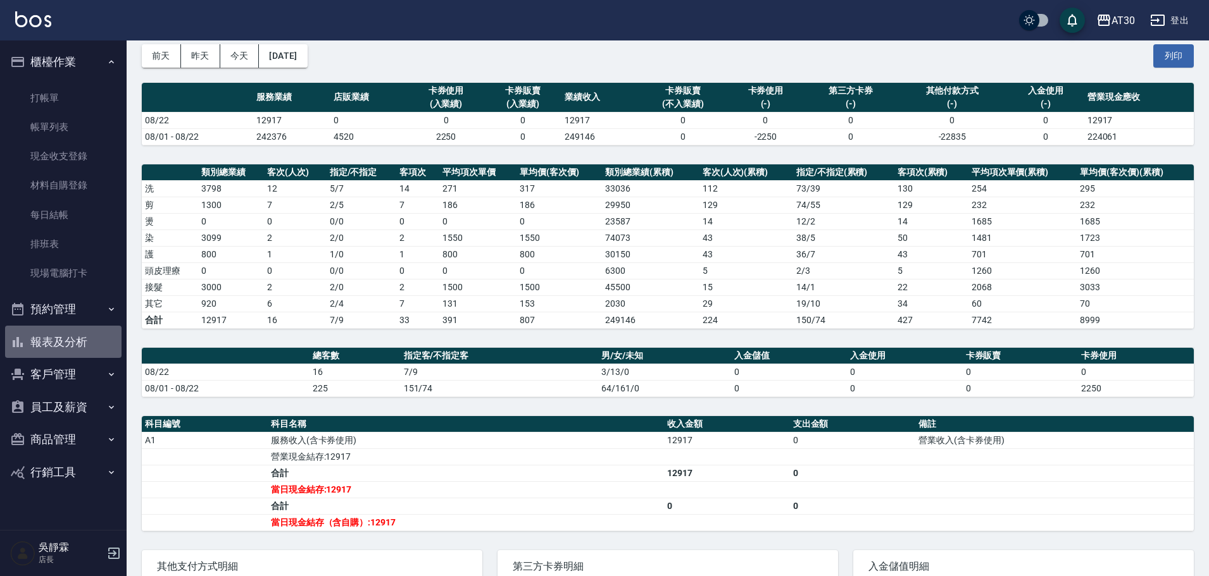
click at [77, 334] on button "報表及分析" at bounding box center [63, 342] width 116 height 33
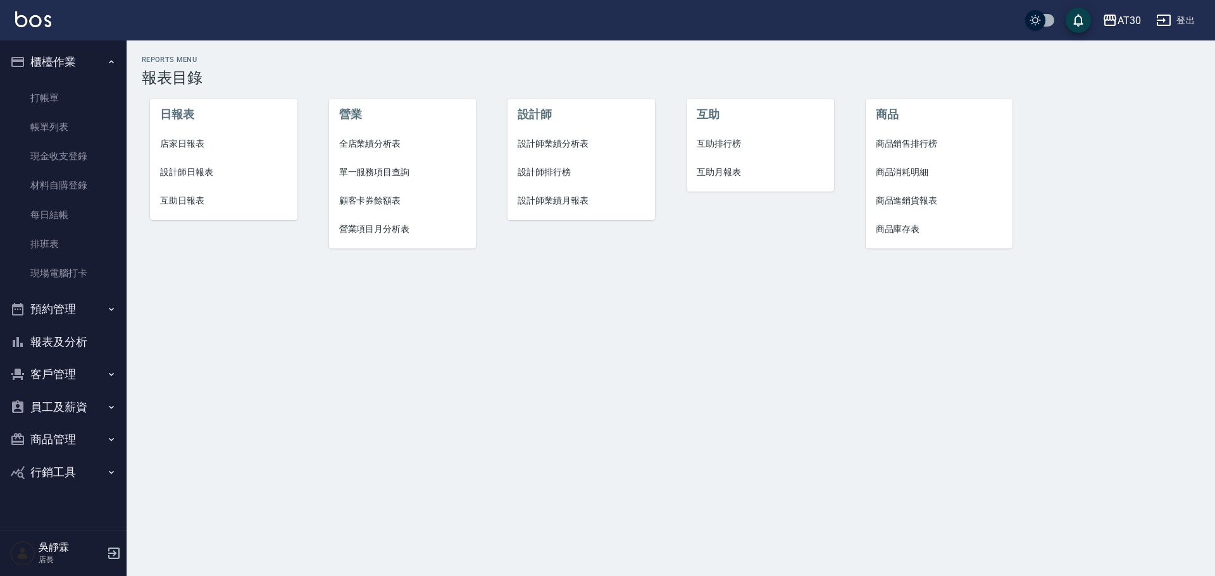
click at [544, 169] on span "設計師排行榜" at bounding box center [581, 172] width 127 height 13
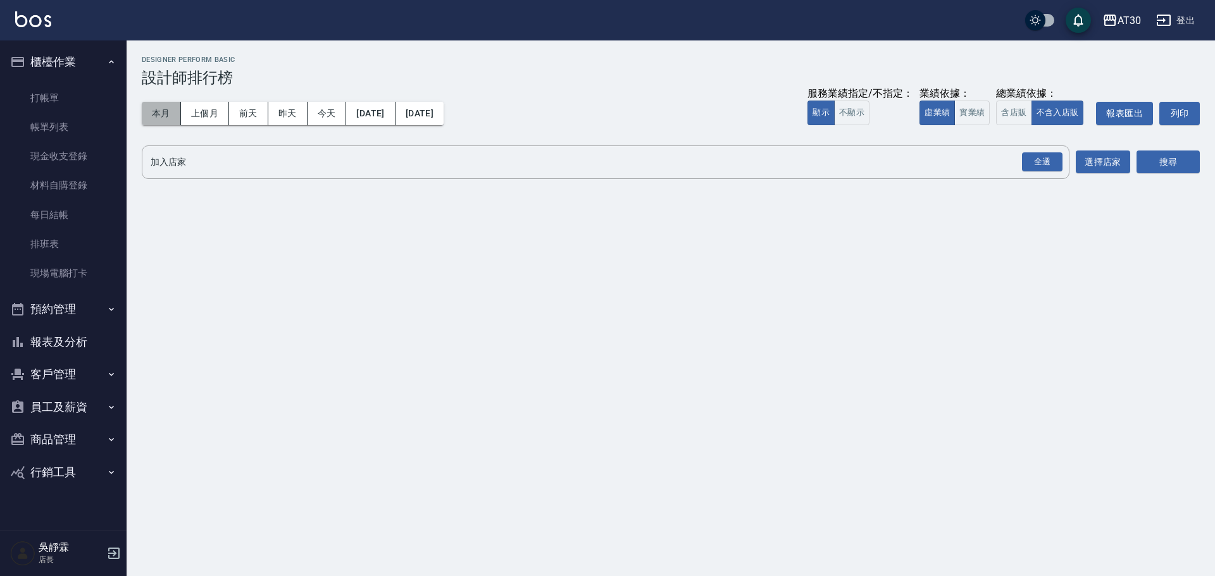
click at [166, 115] on button "本月" at bounding box center [161, 113] width 39 height 23
click at [1060, 154] on div "全選" at bounding box center [1042, 162] width 40 height 20
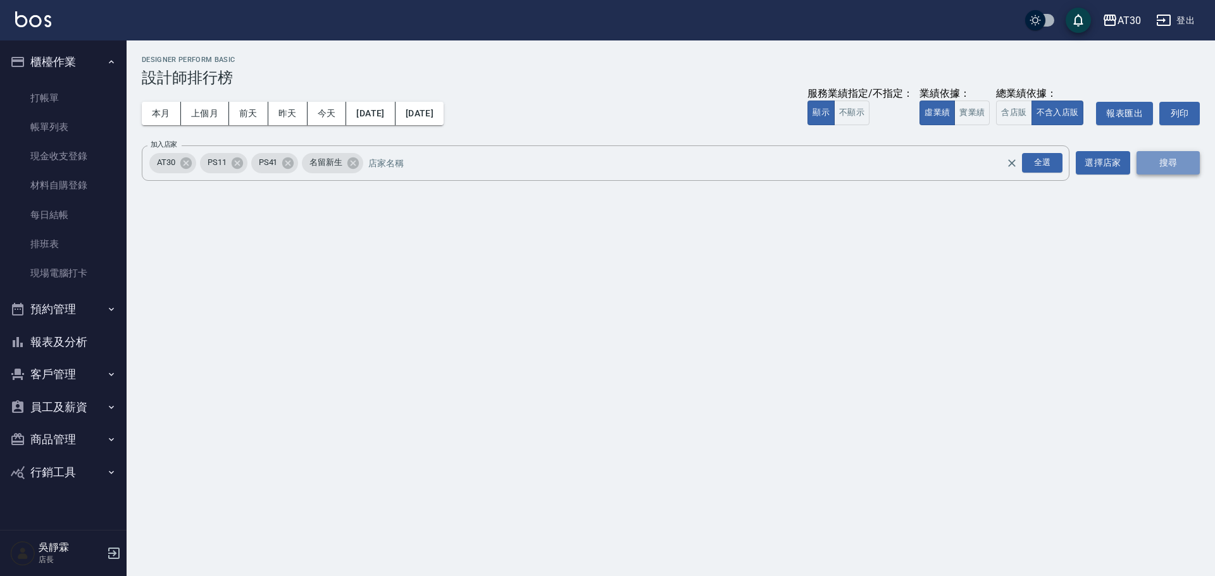
click at [1157, 163] on button "搜尋" at bounding box center [1167, 162] width 63 height 23
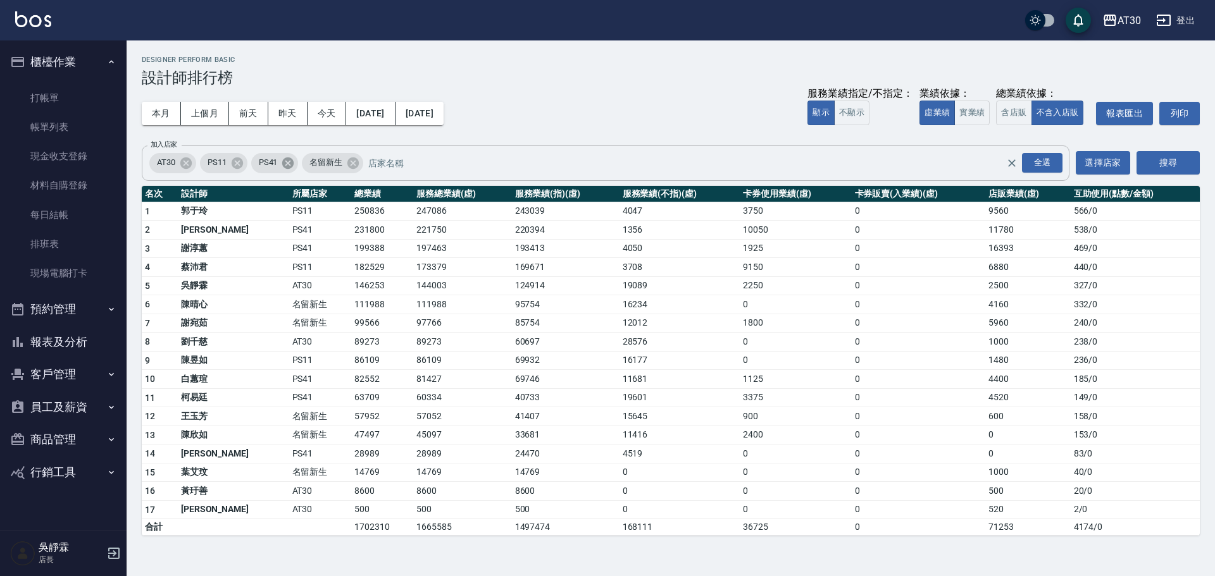
click at [292, 165] on icon at bounding box center [287, 162] width 11 height 11
click at [241, 163] on icon at bounding box center [236, 162] width 11 height 11
click at [1166, 163] on button "搜尋" at bounding box center [1167, 162] width 63 height 23
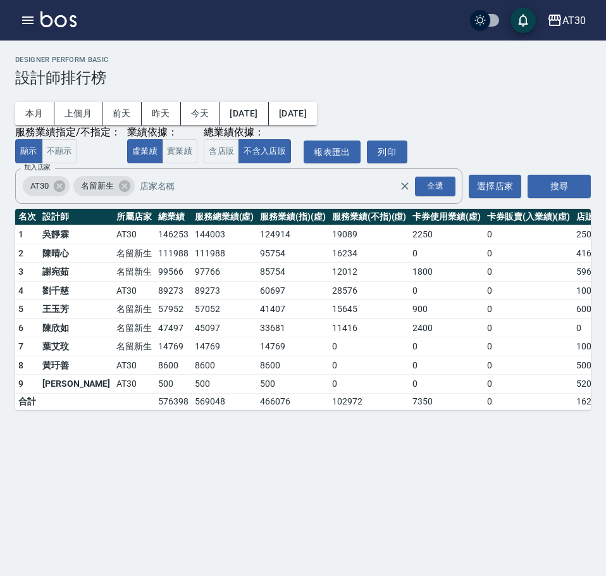
click at [457, 107] on div "本月 上個月 前天 昨天 今天 2025/08/01 2025/08/31 服務業績指定/不指定： 顯示 不顯示 業績依據： 虛業績 實業績 總業績依據： 含…" at bounding box center [303, 125] width 576 height 77
click at [21, 15] on icon "button" at bounding box center [27, 20] width 15 height 15
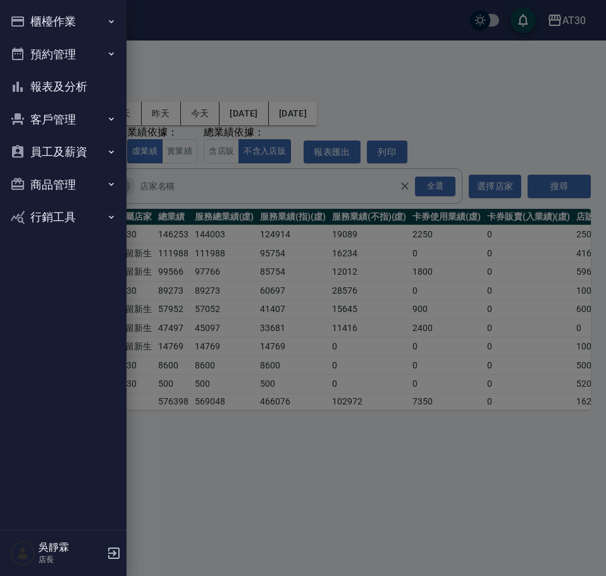
click at [81, 74] on button "報表及分析" at bounding box center [63, 86] width 116 height 33
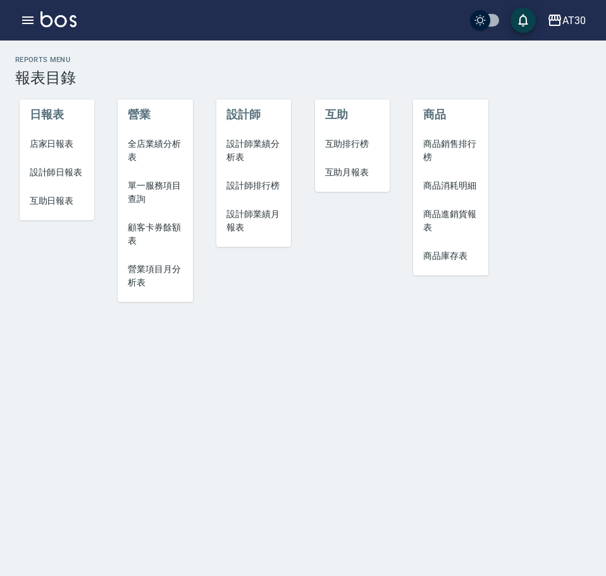
click at [349, 171] on span "互助月報表" at bounding box center [352, 172] width 54 height 13
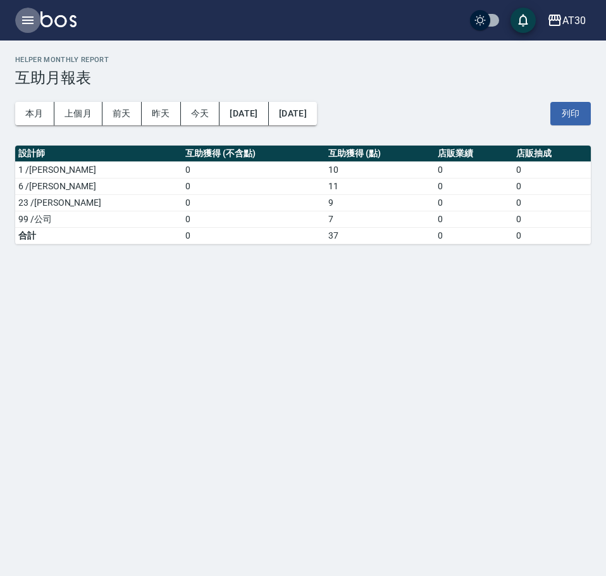
click at [18, 25] on button "button" at bounding box center [27, 20] width 25 height 25
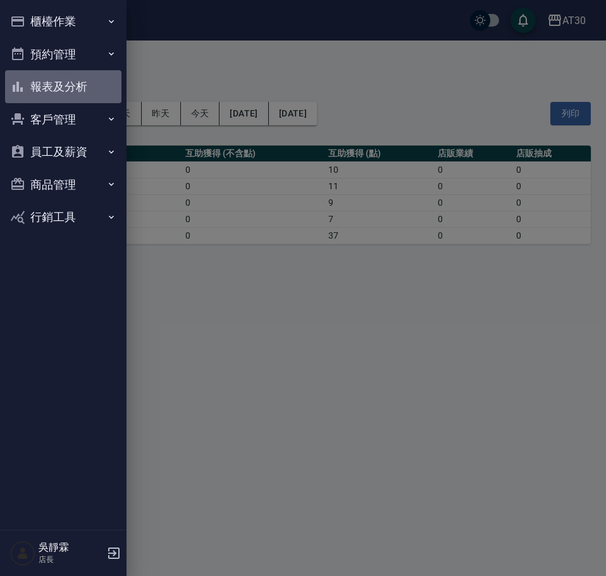
click at [83, 87] on button "報表及分析" at bounding box center [63, 86] width 116 height 33
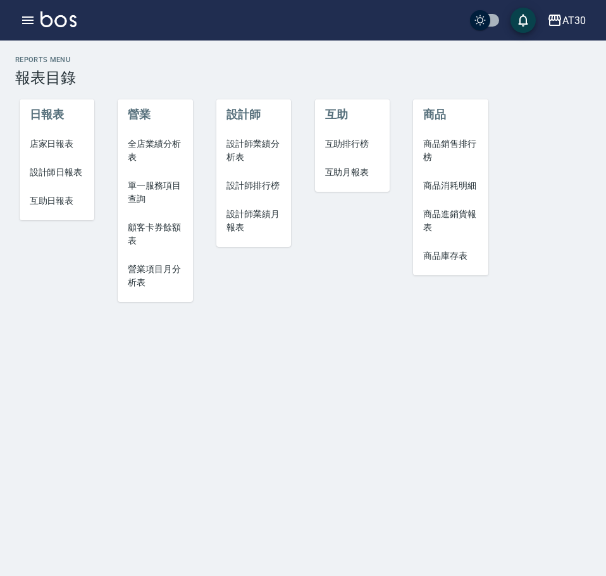
click at [354, 146] on span "互助排行榜" at bounding box center [352, 143] width 54 height 13
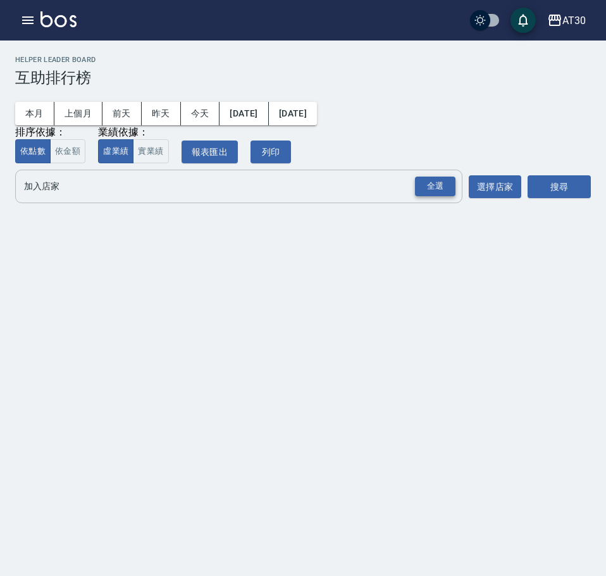
click at [433, 185] on div "全選" at bounding box center [435, 187] width 40 height 20
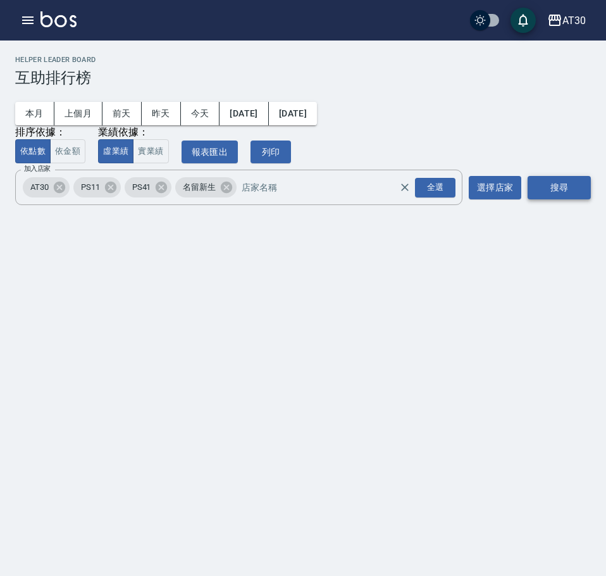
click at [548, 197] on button "搜尋" at bounding box center [559, 187] width 63 height 23
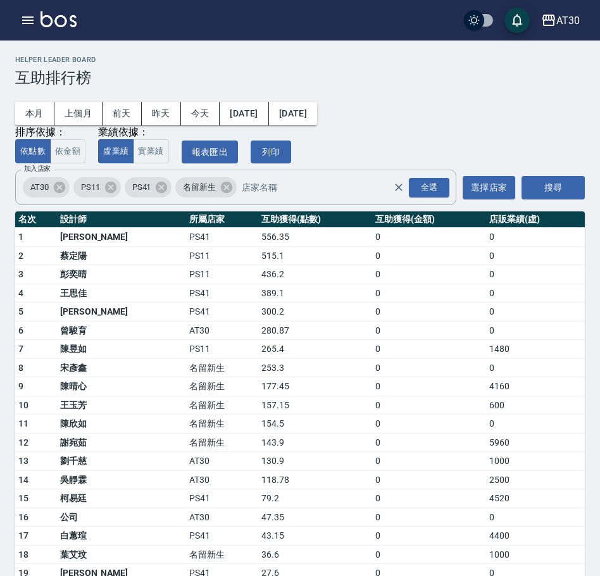
click at [259, 349] on td "265.4" at bounding box center [315, 349] width 114 height 19
click at [186, 383] on td "名留新生" at bounding box center [222, 386] width 72 height 19
click at [258, 368] on td "253.3" at bounding box center [315, 367] width 114 height 19
click at [266, 356] on td "265.4" at bounding box center [315, 349] width 114 height 19
click at [276, 387] on td "177.45" at bounding box center [315, 386] width 114 height 19
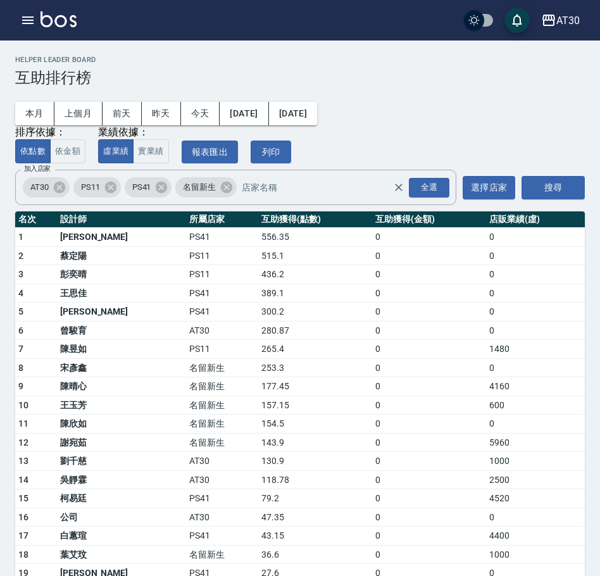
click at [121, 371] on td "宋彥鑫" at bounding box center [121, 367] width 129 height 19
click at [100, 355] on td "陳昱如" at bounding box center [121, 349] width 129 height 19
click at [186, 362] on td "名留新生" at bounding box center [222, 367] width 72 height 19
drag, startPoint x: 80, startPoint y: 313, endPoint x: 77, endPoint y: 337, distance: 23.7
click at [77, 337] on tbody "1 溫佳惇 PS41 556.35 0 0 2 蔡定陽 PS11 515.1 0 0 3 彭奕晴 PS11 436.2 0 0 4 王思佳 PS41 389.…" at bounding box center [299, 469] width 569 height 483
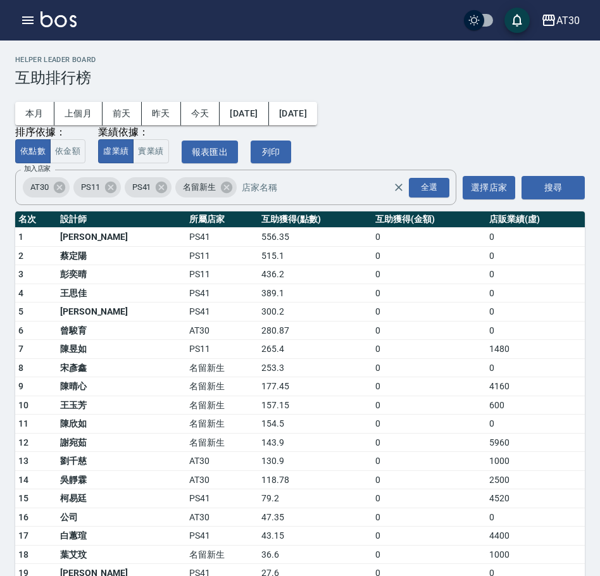
click at [83, 370] on td "宋彥鑫" at bounding box center [121, 367] width 129 height 19
click at [186, 359] on td "PS11" at bounding box center [222, 349] width 72 height 19
click at [258, 342] on td "265.4" at bounding box center [315, 349] width 114 height 19
click at [186, 345] on td "PS11" at bounding box center [222, 349] width 72 height 19
click at [209, 331] on td "AT30" at bounding box center [222, 330] width 72 height 19
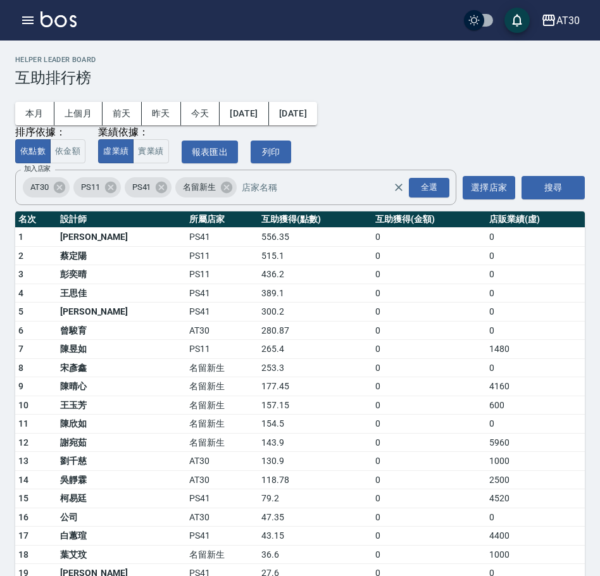
click at [258, 334] on td "280.87" at bounding box center [315, 330] width 114 height 19
click at [258, 345] on td "265.4" at bounding box center [315, 349] width 114 height 19
click at [27, 107] on button "本月" at bounding box center [34, 113] width 39 height 23
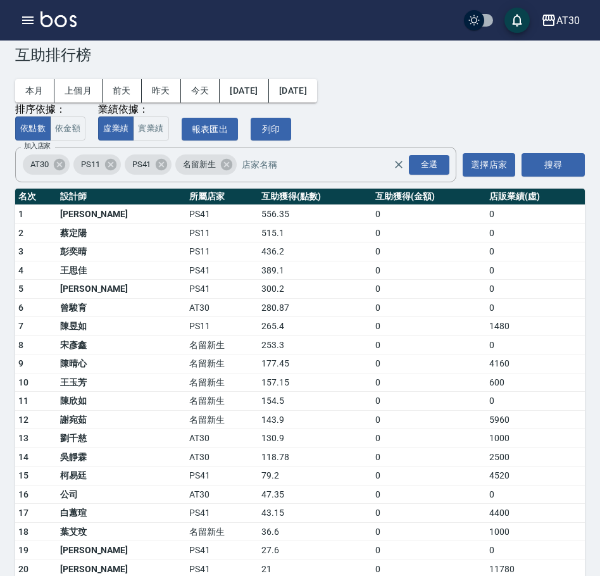
scroll to position [15, 0]
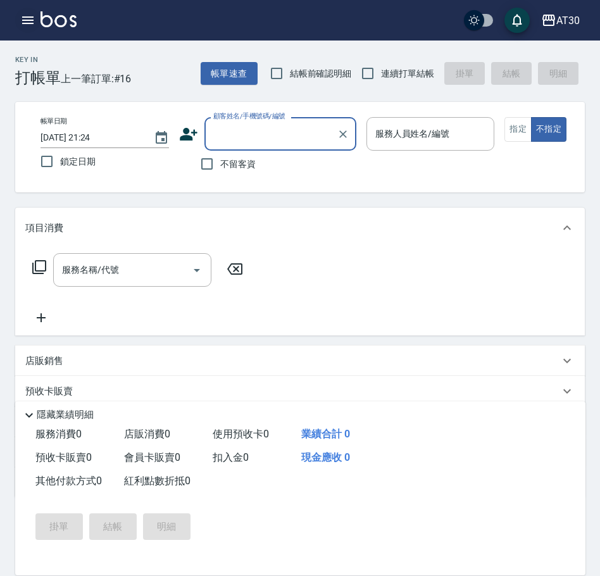
click at [29, 22] on icon "button" at bounding box center [27, 20] width 15 height 15
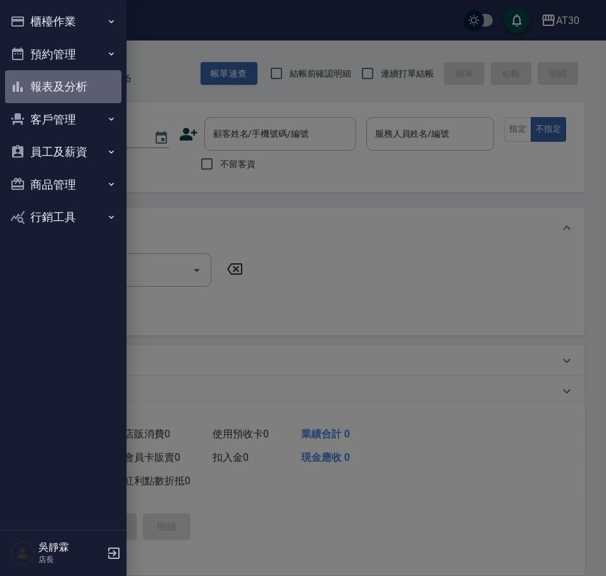
click at [75, 89] on button "報表及分析" at bounding box center [63, 86] width 116 height 33
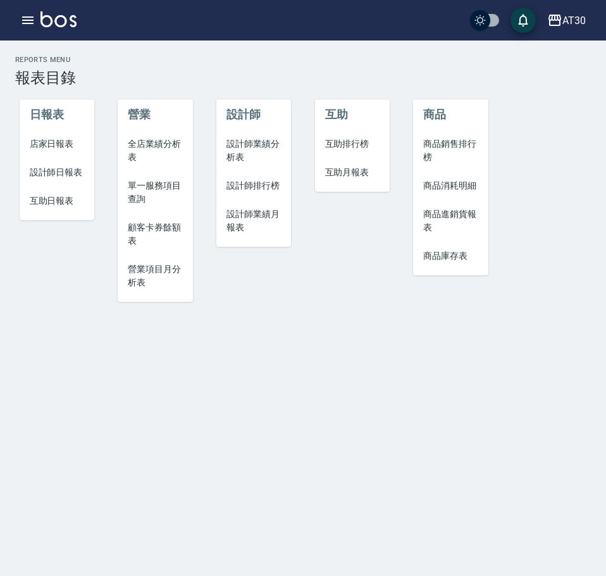
click at [256, 187] on span "設計師排行榜" at bounding box center [254, 185] width 54 height 13
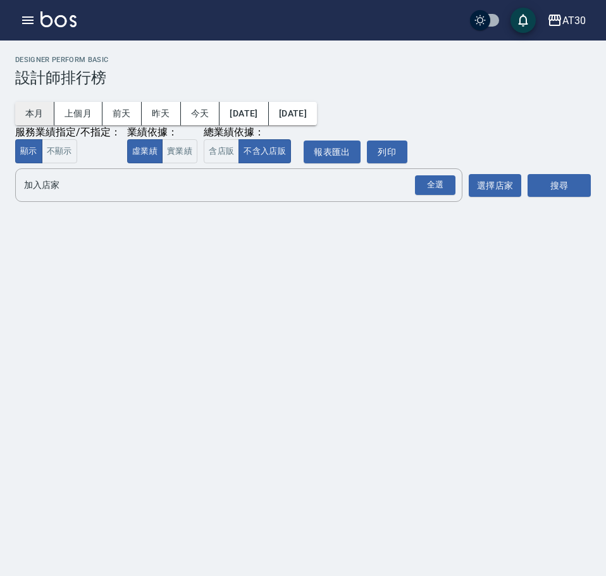
click at [35, 112] on button "本月" at bounding box center [34, 113] width 39 height 23
click at [544, 184] on button "搜尋" at bounding box center [559, 185] width 63 height 23
click at [437, 187] on div "全選" at bounding box center [435, 185] width 40 height 20
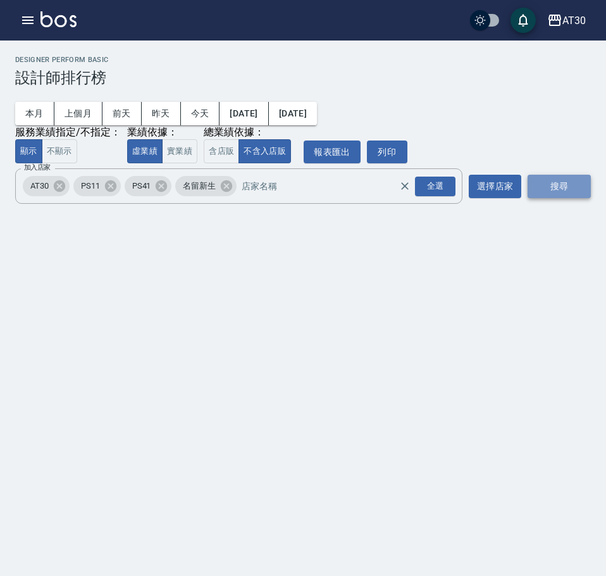
click at [547, 187] on button "搜尋" at bounding box center [559, 186] width 63 height 23
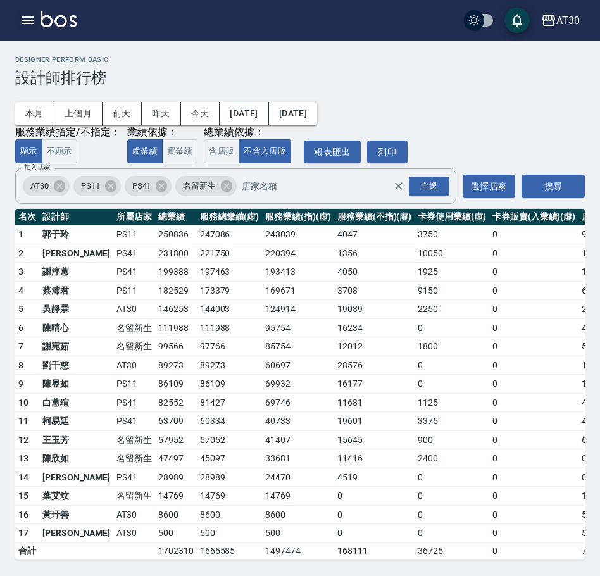
click at [20, 18] on icon "button" at bounding box center [27, 20] width 15 height 15
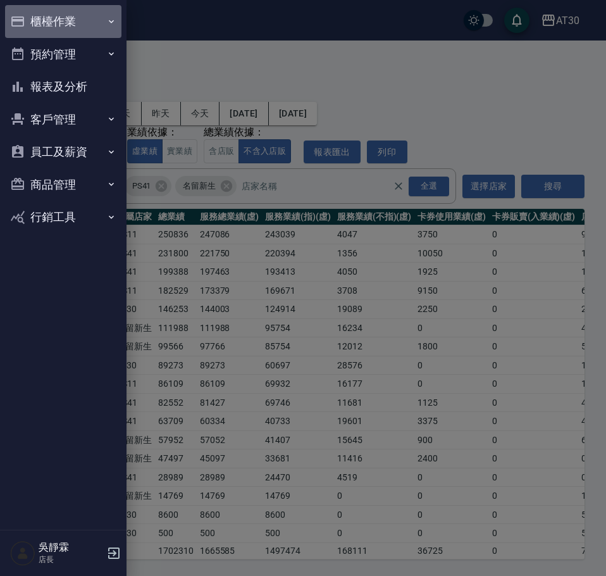
click at [57, 28] on button "櫃檯作業" at bounding box center [63, 21] width 116 height 33
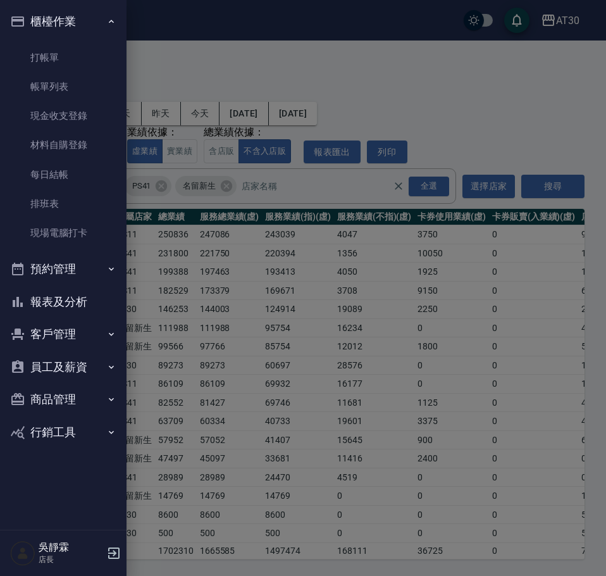
click at [84, 306] on button "報表及分析" at bounding box center [63, 301] width 116 height 33
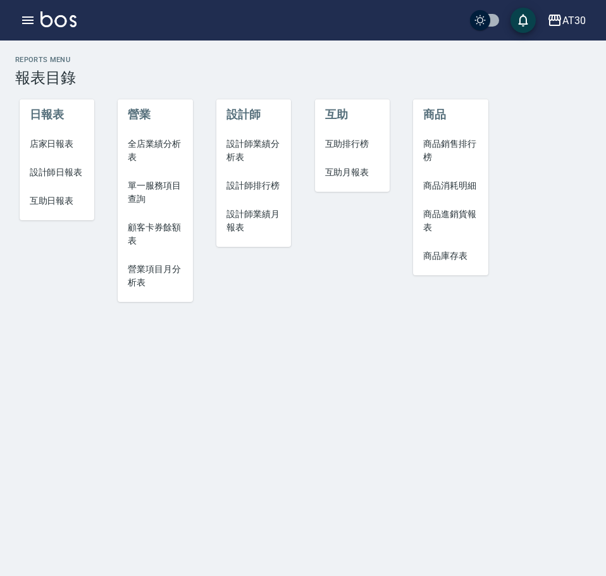
click at [67, 171] on span "設計師日報表" at bounding box center [57, 172] width 54 height 13
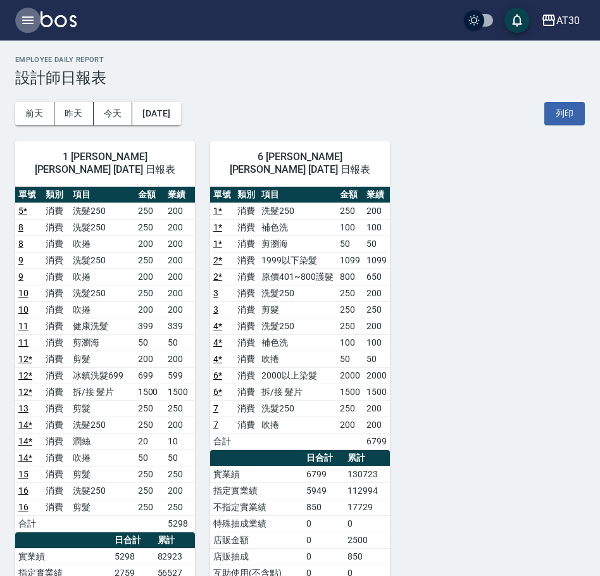
click at [20, 15] on button "button" at bounding box center [27, 20] width 25 height 25
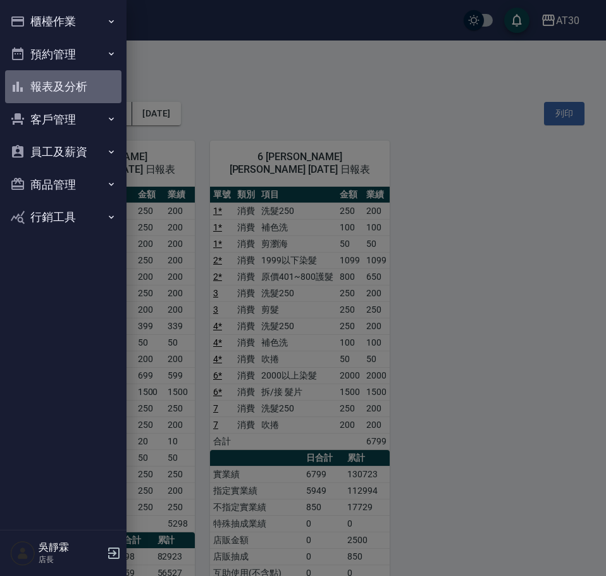
click at [67, 81] on button "報表及分析" at bounding box center [63, 86] width 116 height 33
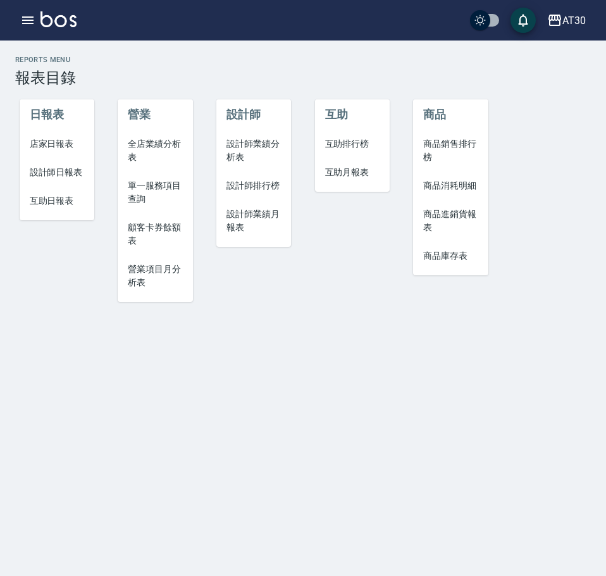
click at [246, 191] on span "設計師排行榜" at bounding box center [254, 185] width 54 height 13
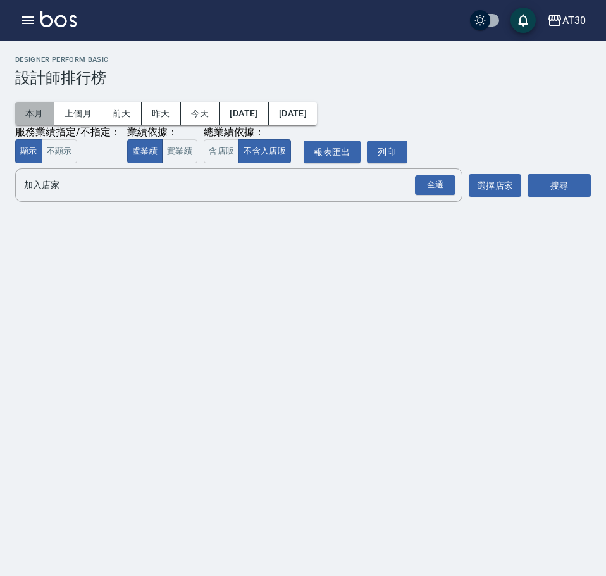
click at [37, 112] on button "本月" at bounding box center [34, 113] width 39 height 23
click at [563, 189] on button "搜尋" at bounding box center [559, 185] width 63 height 23
click at [559, 187] on button "搜尋" at bounding box center [559, 185] width 63 height 23
click at [37, 110] on button "本月" at bounding box center [34, 113] width 39 height 23
click at [491, 185] on button "選擇店家" at bounding box center [495, 185] width 53 height 23
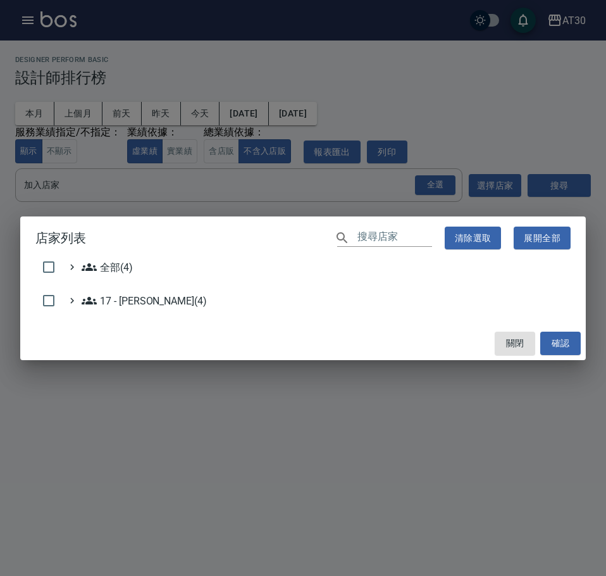
drag, startPoint x: 395, startPoint y: 183, endPoint x: 423, endPoint y: 183, distance: 27.2
click at [399, 183] on div "店家列表 ​ 清除選取 展開全部 全部(4) 17 - 顏鵬原(4) 關閉 確認" at bounding box center [303, 288] width 606 height 576
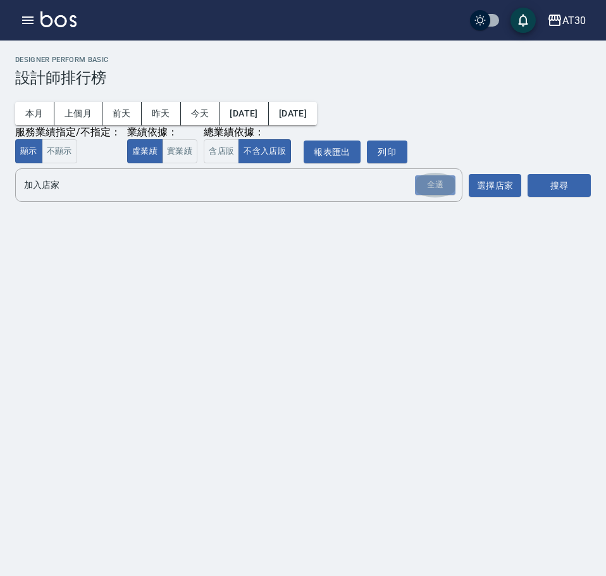
click at [427, 183] on div "全選" at bounding box center [435, 185] width 40 height 20
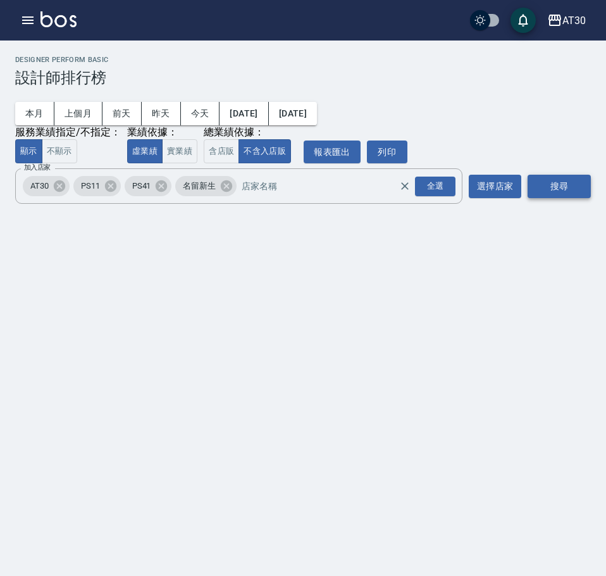
click at [566, 180] on button "搜尋" at bounding box center [559, 186] width 63 height 23
